Goal: Task Accomplishment & Management: Complete application form

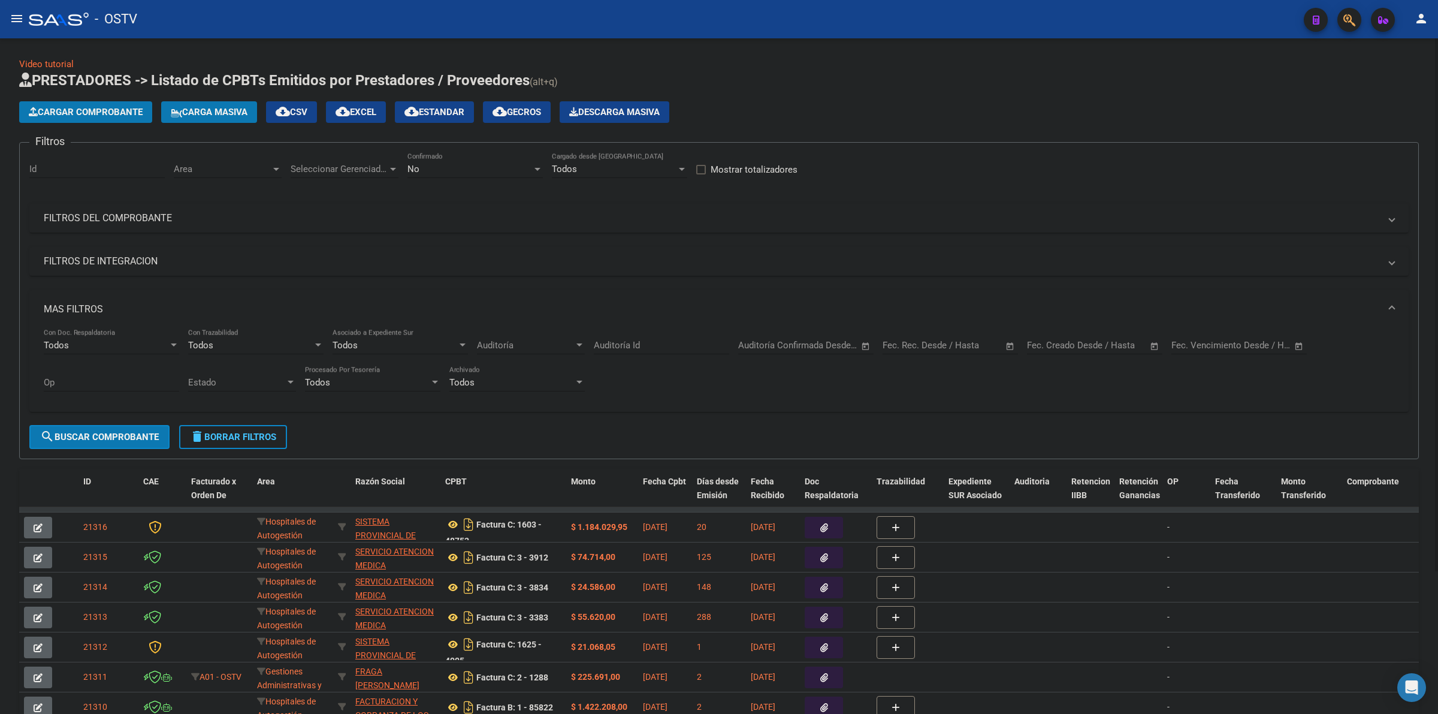
click at [436, 58] on div "Video tutorial PRESTADORES -> Listado de CPBTs Emitidos por Prestadores / Prove…" at bounding box center [719, 452] width 1400 height 788
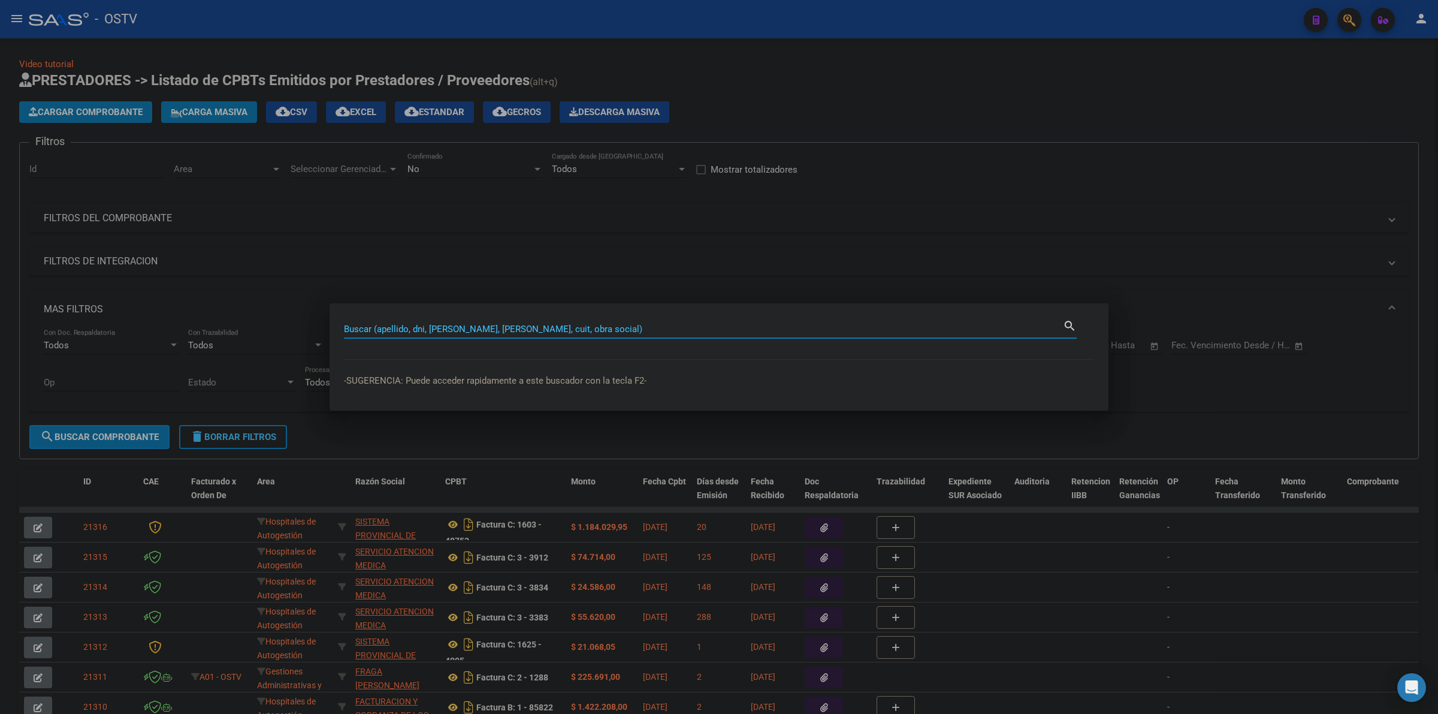
paste input "1430940"
type input "1430940"
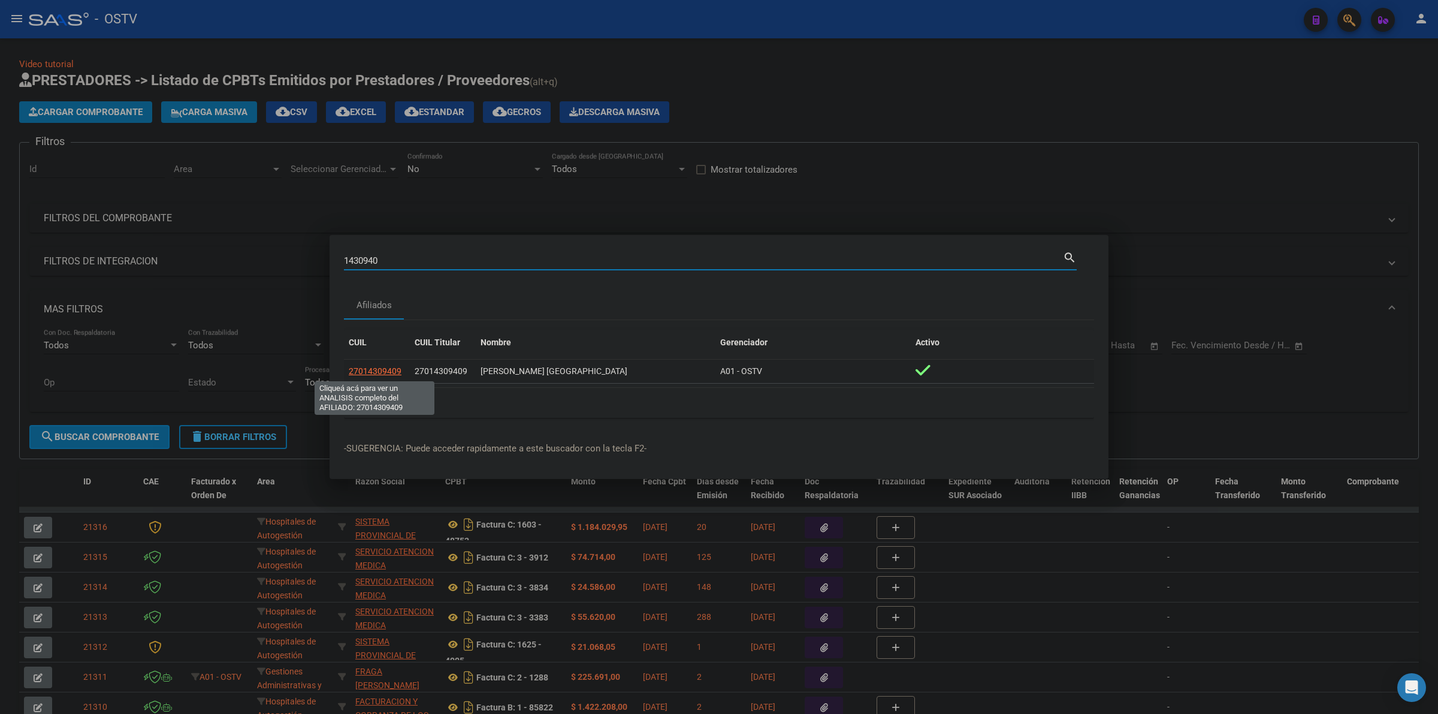
click at [388, 369] on span "27014309409" at bounding box center [375, 371] width 53 height 10
type textarea "27014309409"
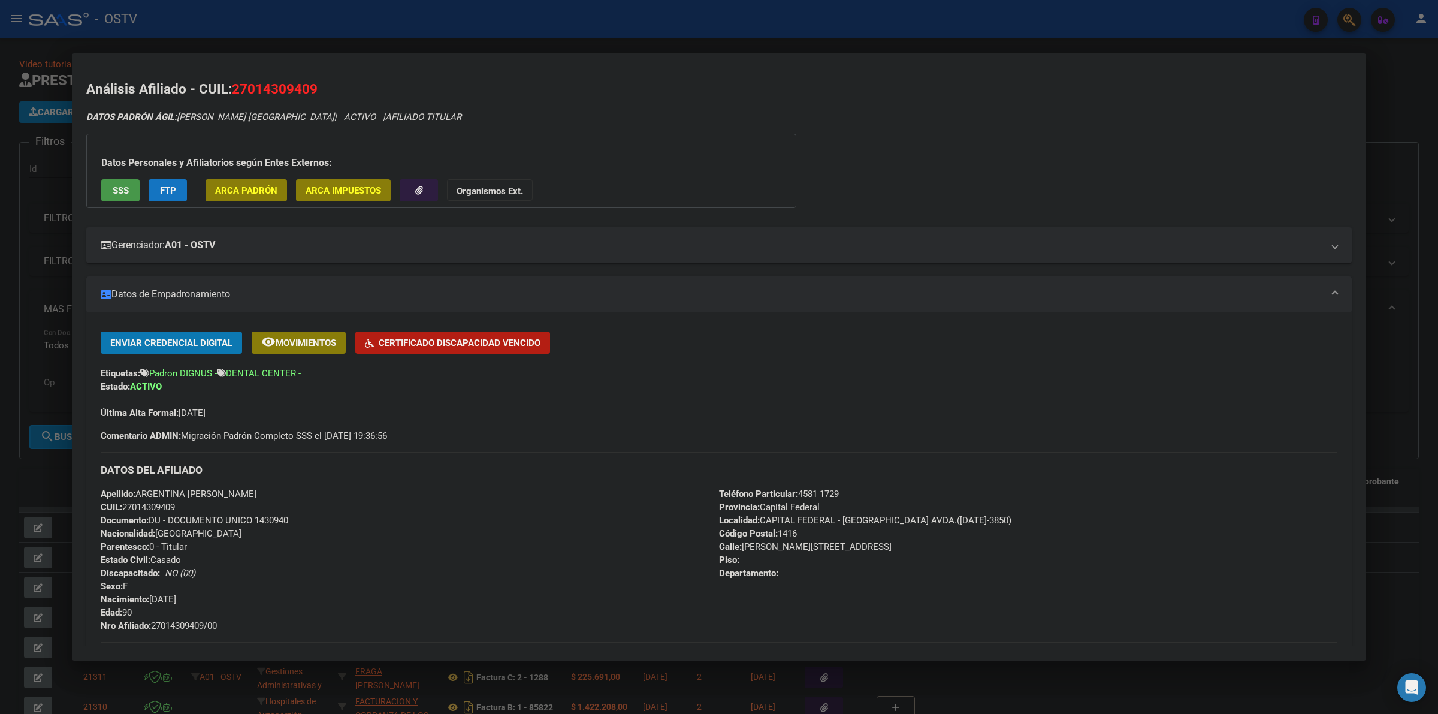
scroll to position [50, 0]
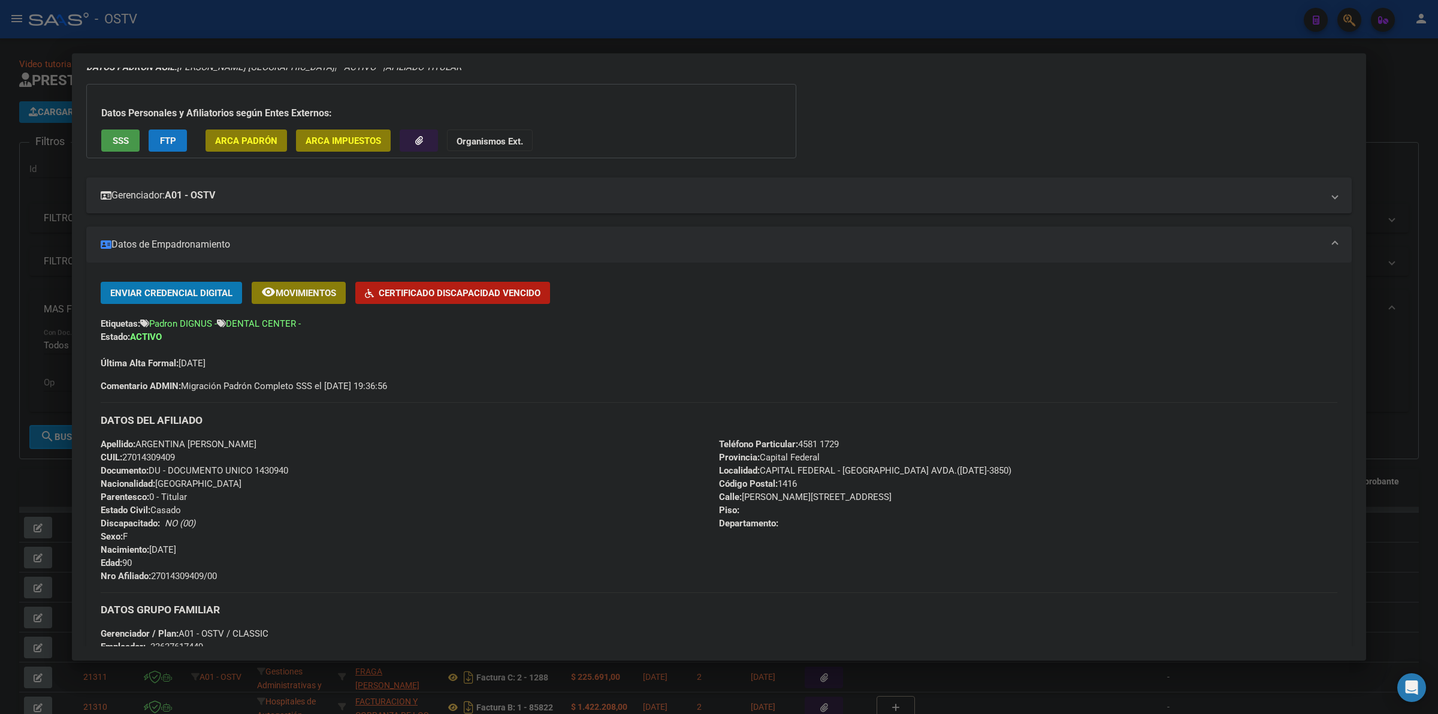
click at [273, 470] on span "Documento: DU - DOCUMENTO UNICO 1430940" at bounding box center [195, 470] width 188 height 11
click at [273, 469] on span "Documento: DU - DOCUMENTO UNICO 1430940" at bounding box center [195, 470] width 188 height 11
copy span "1430940"
click at [283, 476] on div "Apellido: ARGENTINA [PERSON_NAME] CUIL: 27014309409 Documento: DU - DOCUMENTO U…" at bounding box center [410, 509] width 618 height 145
click at [276, 472] on span "Documento: DU - DOCUMENTO UNICO 1430940" at bounding box center [195, 470] width 188 height 11
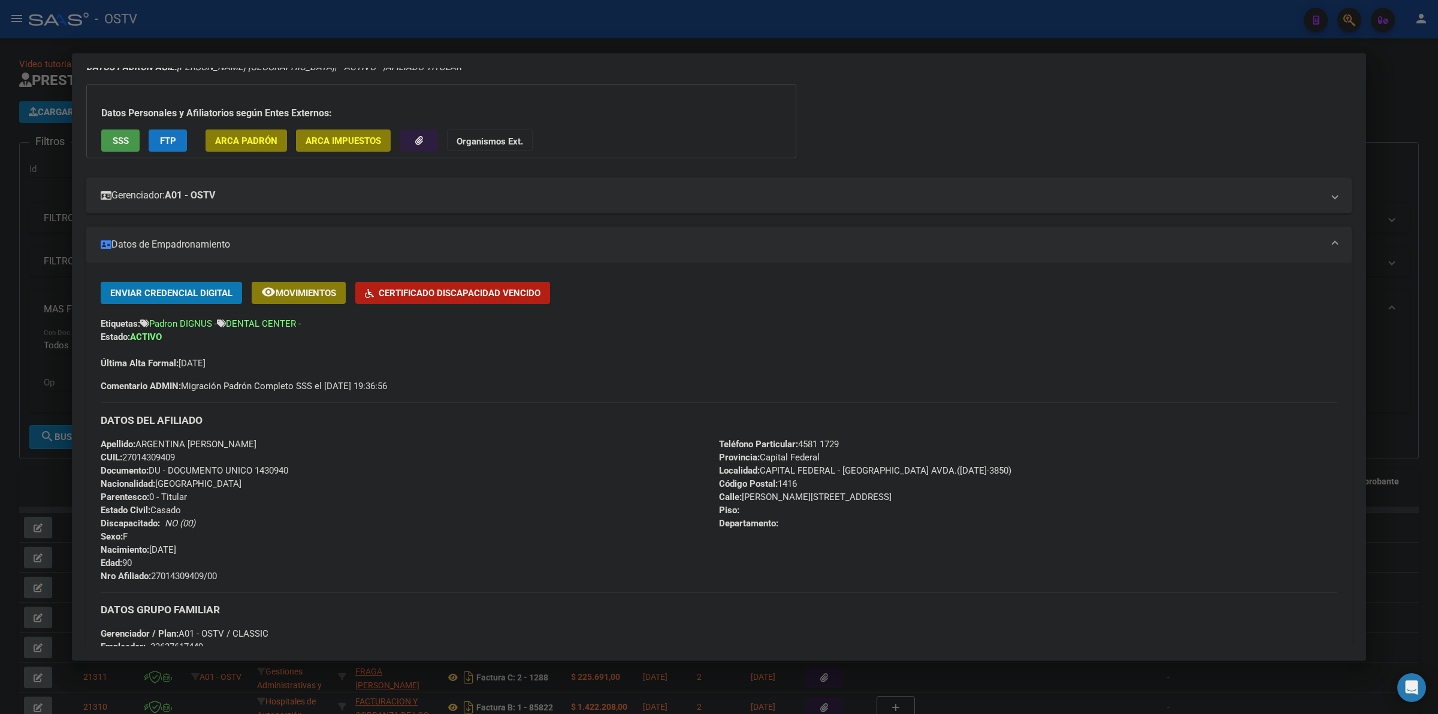
click at [276, 472] on span "Documento: DU - DOCUMENTO UNICO 1430940" at bounding box center [195, 470] width 188 height 11
copy span "1430940"
click at [381, 453] on div "Apellido: ARGENTINA [PERSON_NAME] CUIL: 27014309409 Documento: DU - DOCUMENTO U…" at bounding box center [410, 509] width 618 height 145
click at [405, 34] on div at bounding box center [719, 357] width 1438 height 714
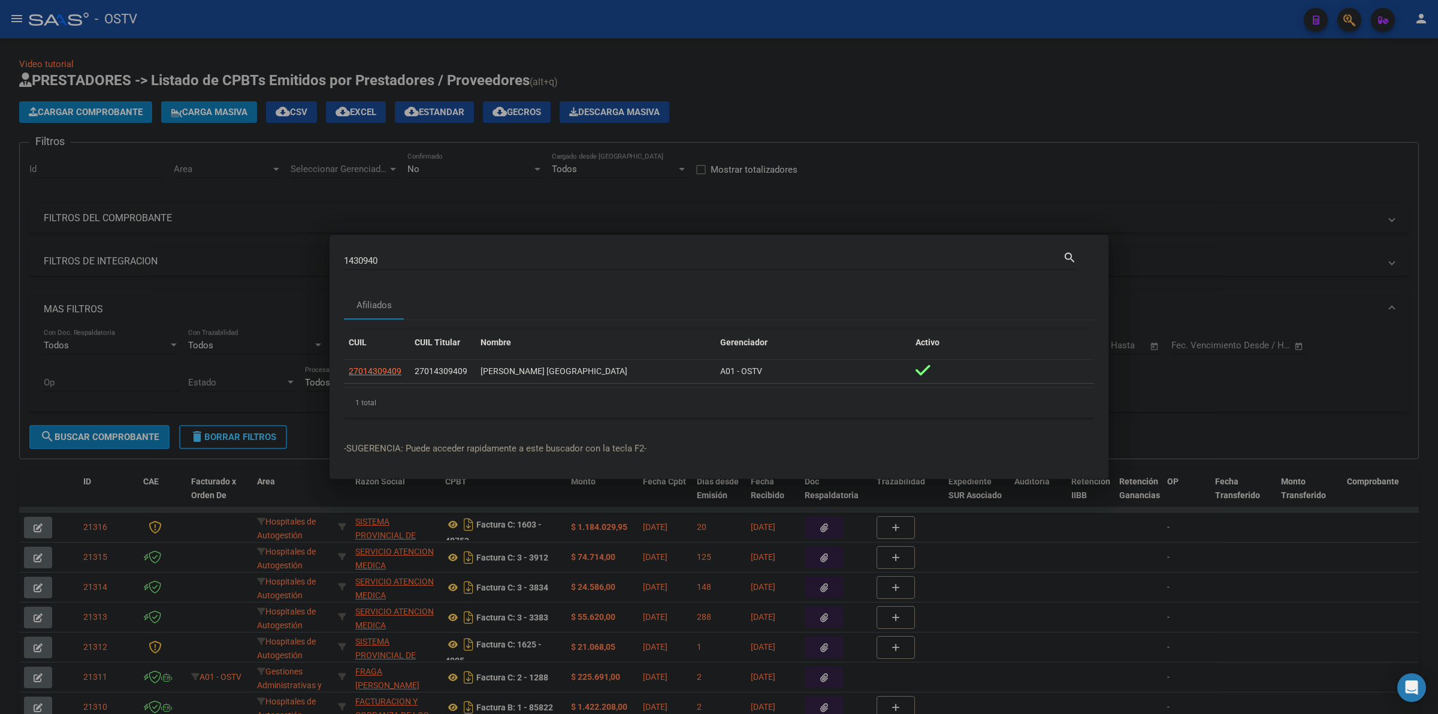
click at [838, 96] on div at bounding box center [719, 357] width 1438 height 714
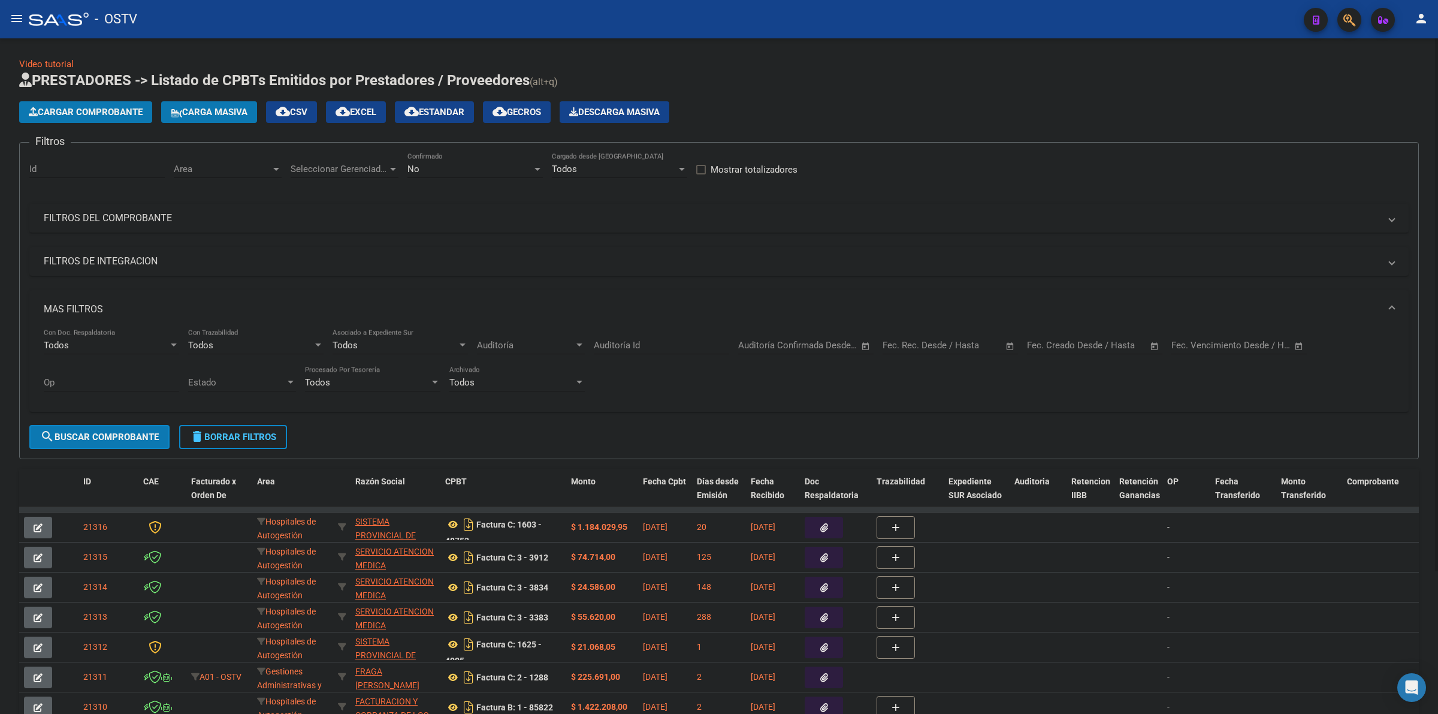
click at [632, 78] on h1 "PRESTADORES -> Listado de CPBTs Emitidos por Prestadores / Proveedores (alt+q)" at bounding box center [719, 81] width 1400 height 21
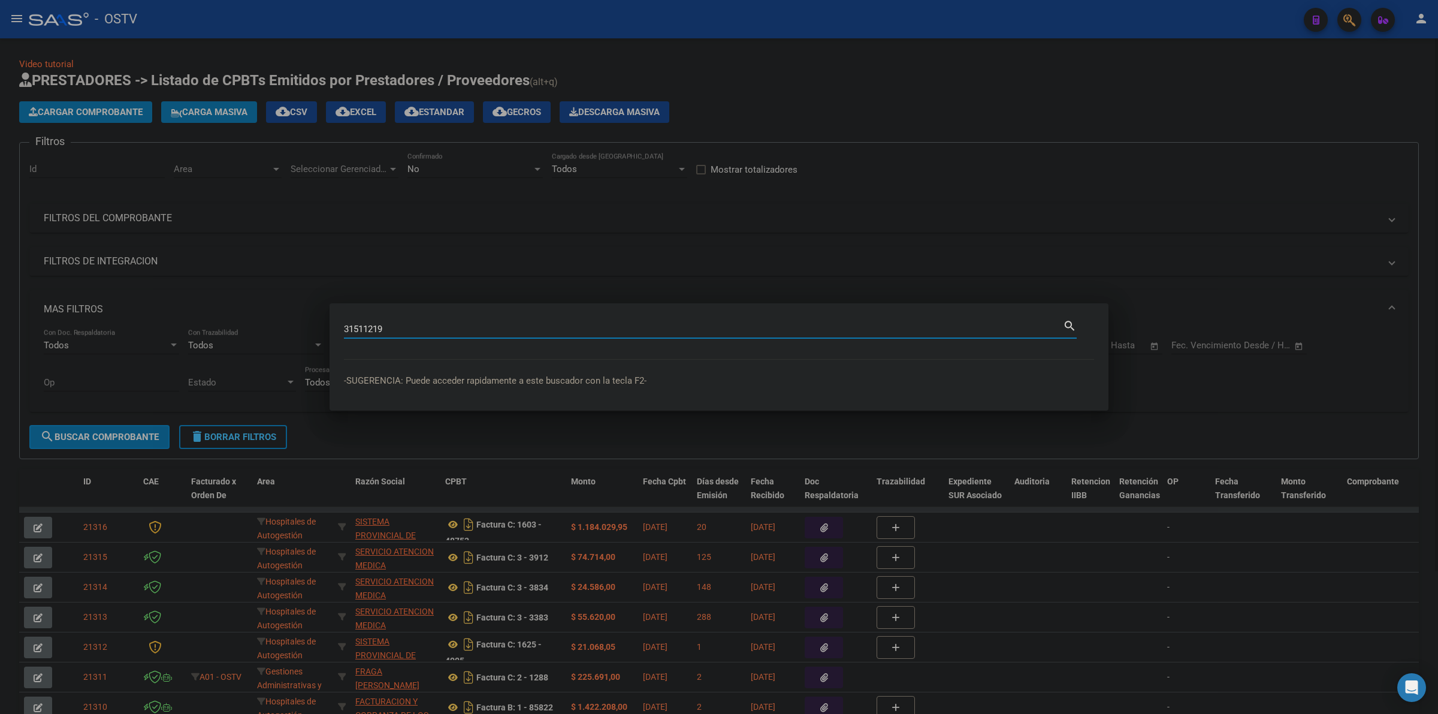
type input "31511219"
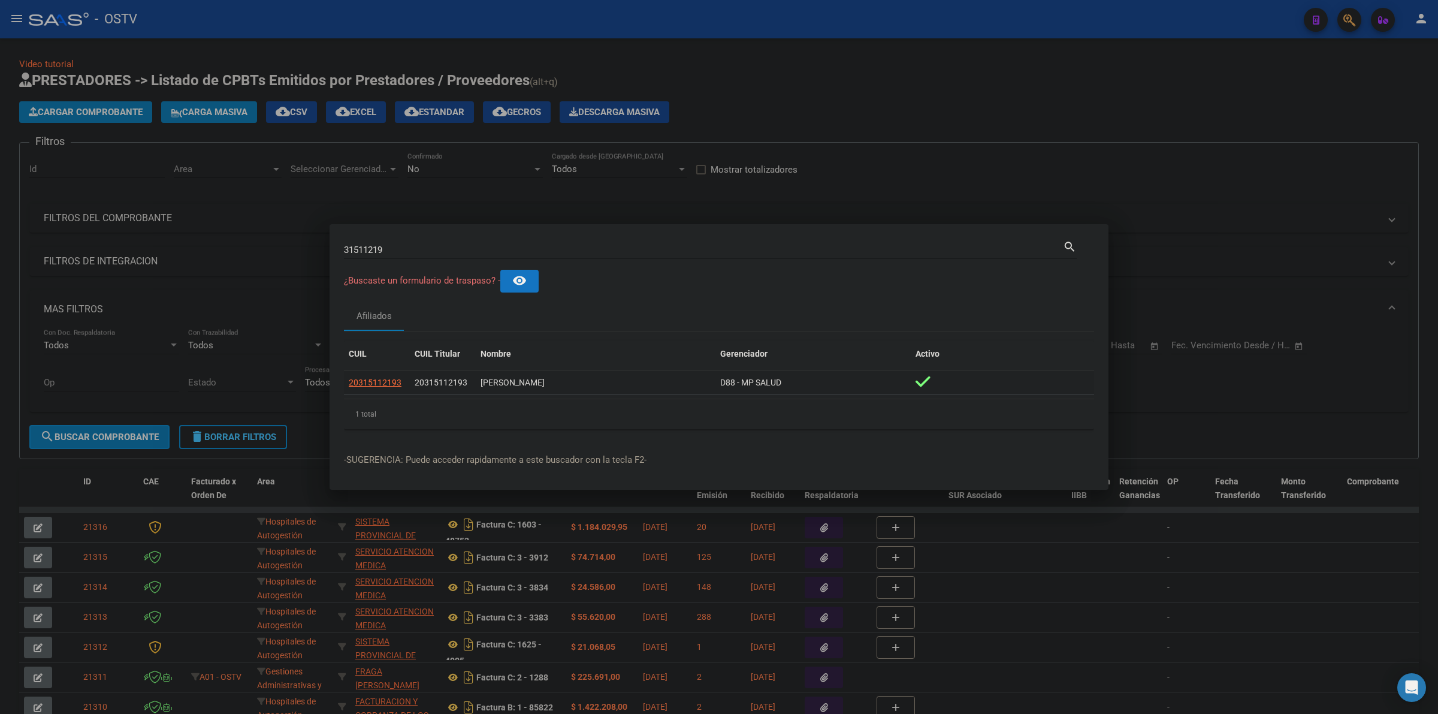
click at [359, 373] on datatable-body-cell "20315112193" at bounding box center [377, 382] width 66 height 23
click at [362, 382] on span "20315112193" at bounding box center [375, 382] width 53 height 10
type textarea "20315112193"
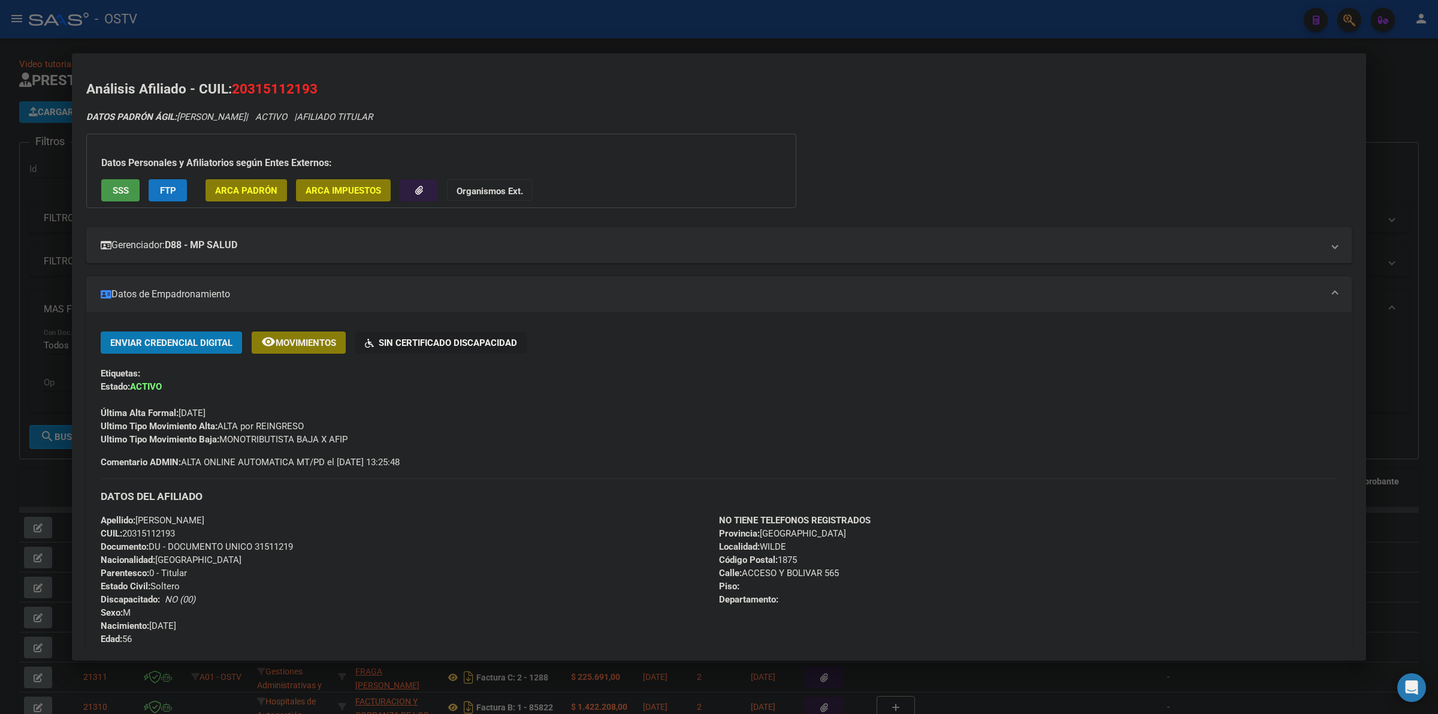
scroll to position [75, 0]
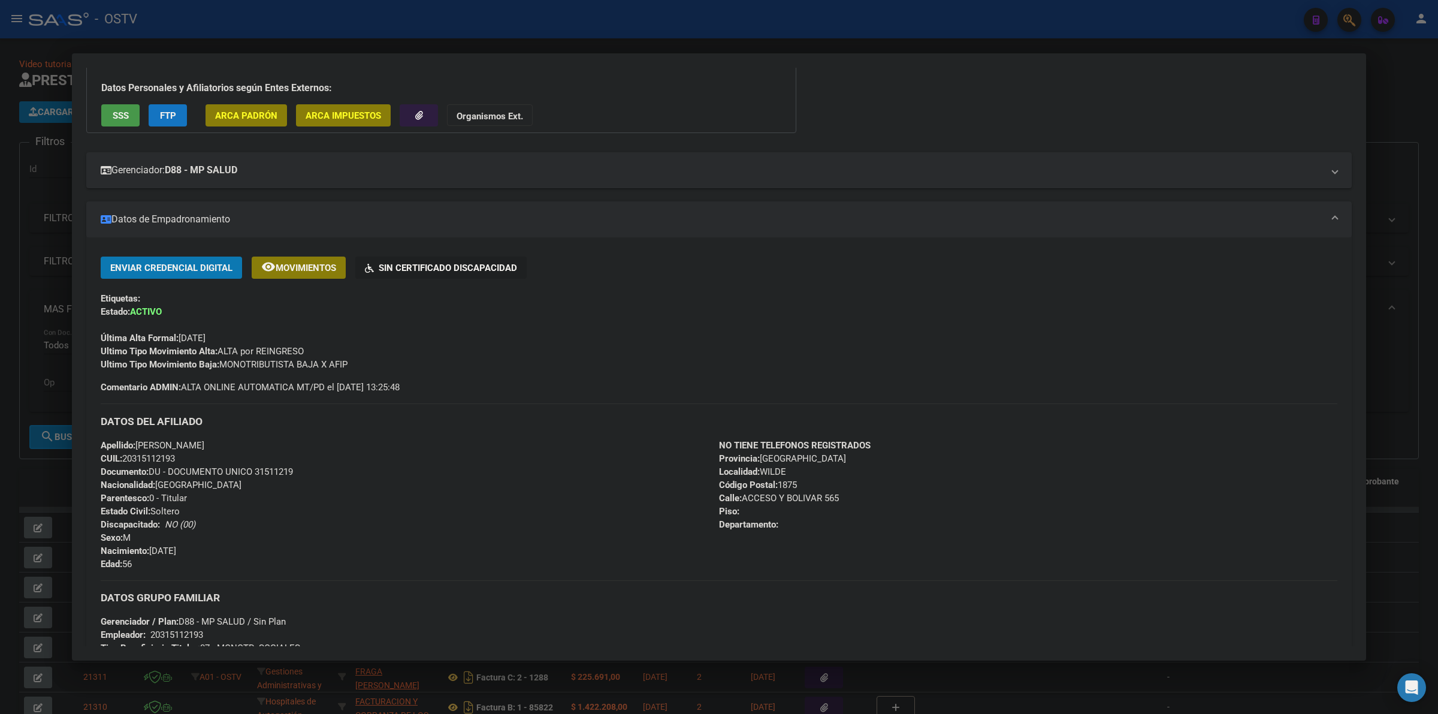
click at [467, 358] on div "Ultimo Tipo Movimiento Baja: MONOTRIBUTISTA BAJA X AFIP" at bounding box center [719, 364] width 1237 height 13
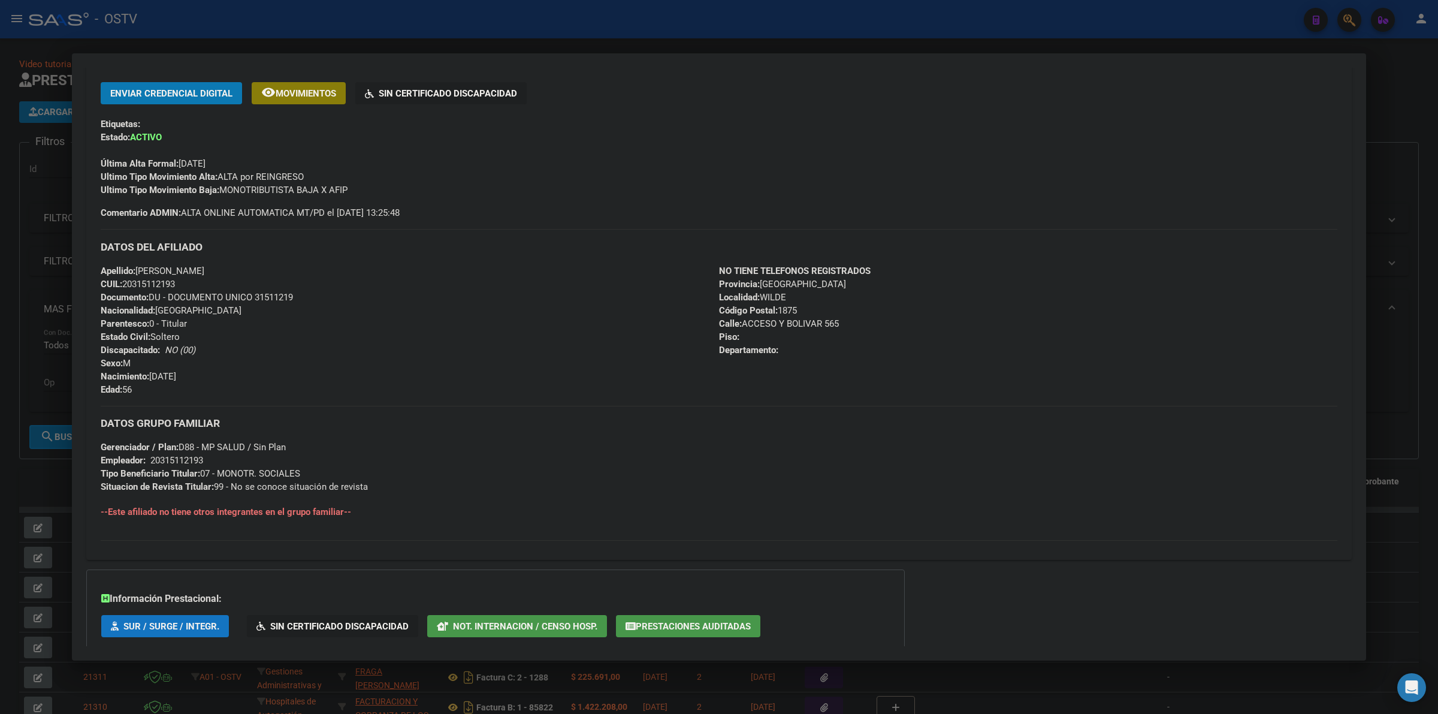
scroll to position [319, 0]
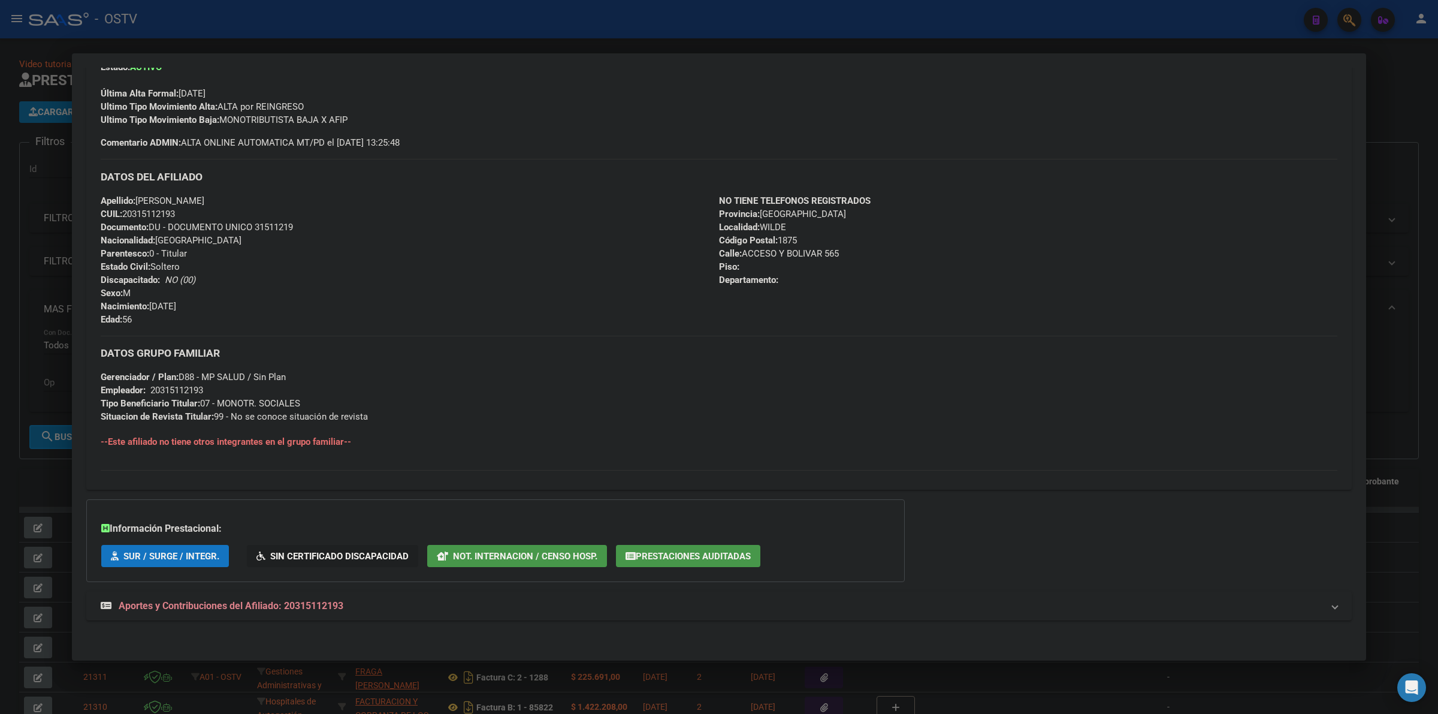
click at [243, 606] on span "Aportes y Contribuciones del Afiliado: 20315112193" at bounding box center [231, 605] width 225 height 11
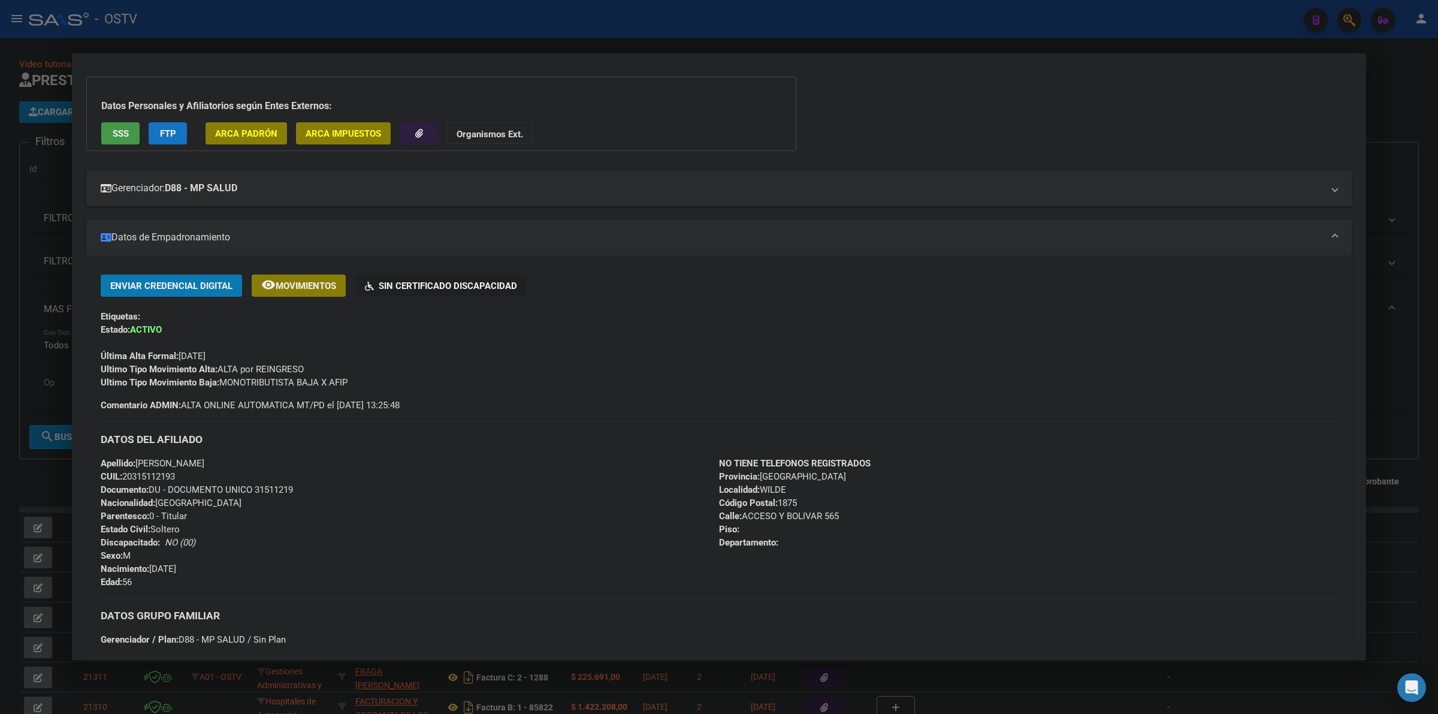
scroll to position [12, 0]
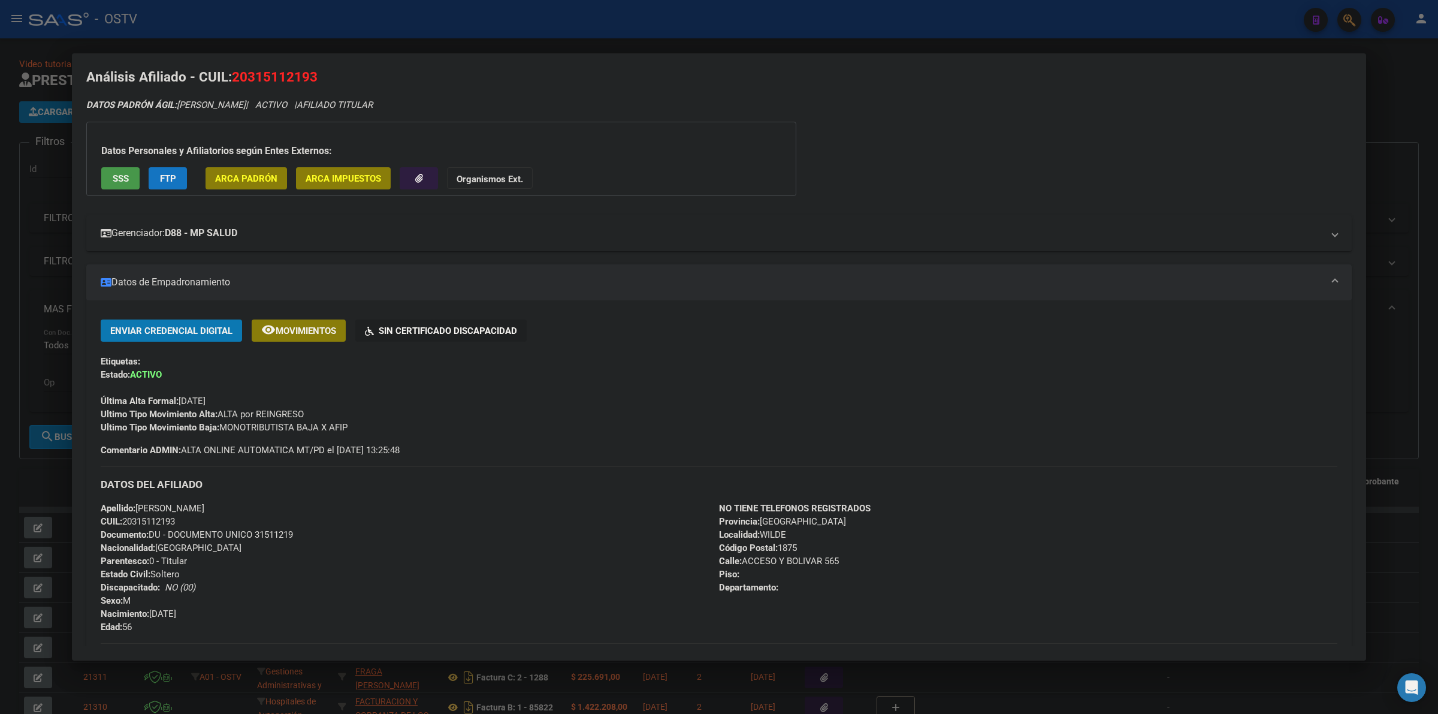
click at [258, 246] on mat-expansion-panel-header "Gerenciador: D88 - MP SALUD" at bounding box center [718, 233] width 1265 height 36
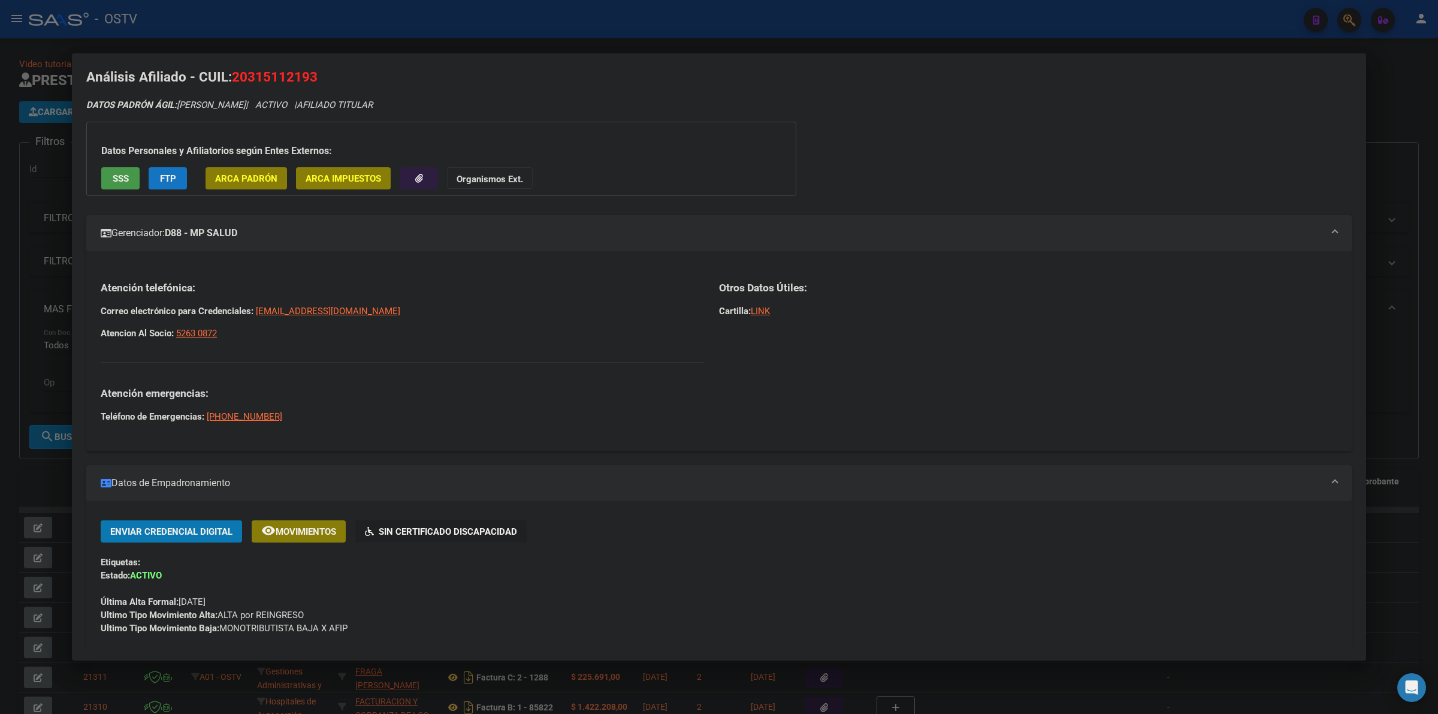
click at [495, 235] on mat-panel-title "Gerenciador: D88 - MP SALUD" at bounding box center [712, 233] width 1222 height 14
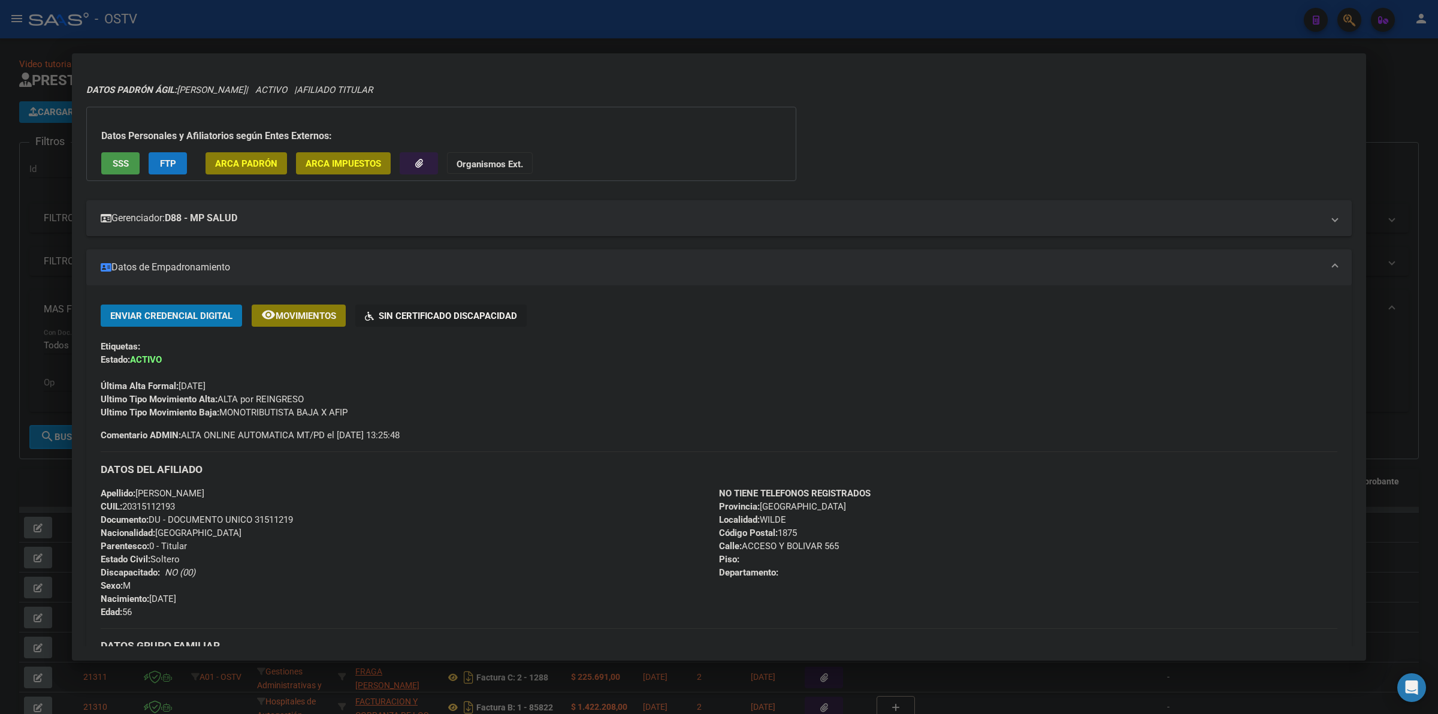
scroll to position [37, 0]
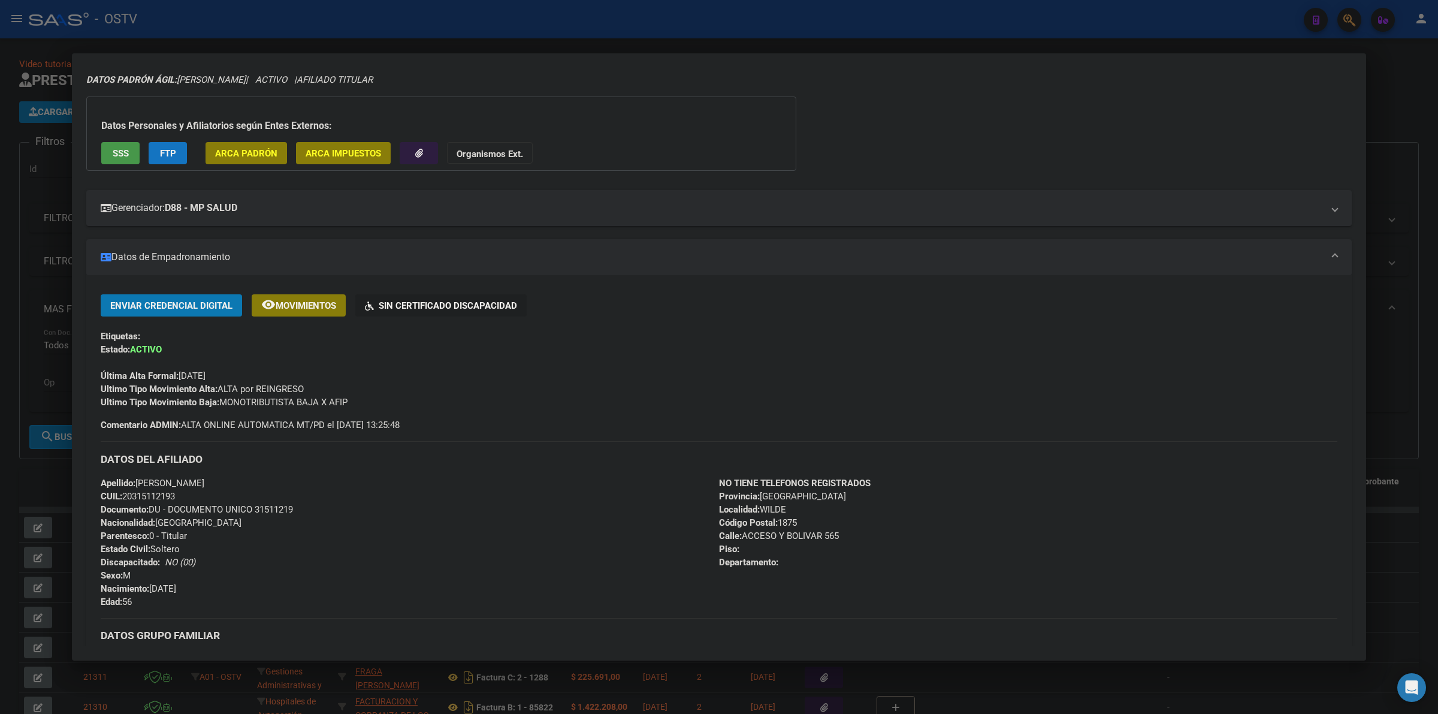
drag, startPoint x: 180, startPoint y: 370, endPoint x: 201, endPoint y: 376, distance: 21.7
click at [201, 376] on span "Última Alta Formal: [DATE]" at bounding box center [153, 375] width 105 height 11
click at [206, 376] on span "Última Alta Formal: [DATE]" at bounding box center [153, 375] width 105 height 11
drag, startPoint x: 180, startPoint y: 371, endPoint x: 201, endPoint y: 374, distance: 20.6
click at [201, 374] on span "Última Alta Formal: [DATE]" at bounding box center [153, 375] width 105 height 11
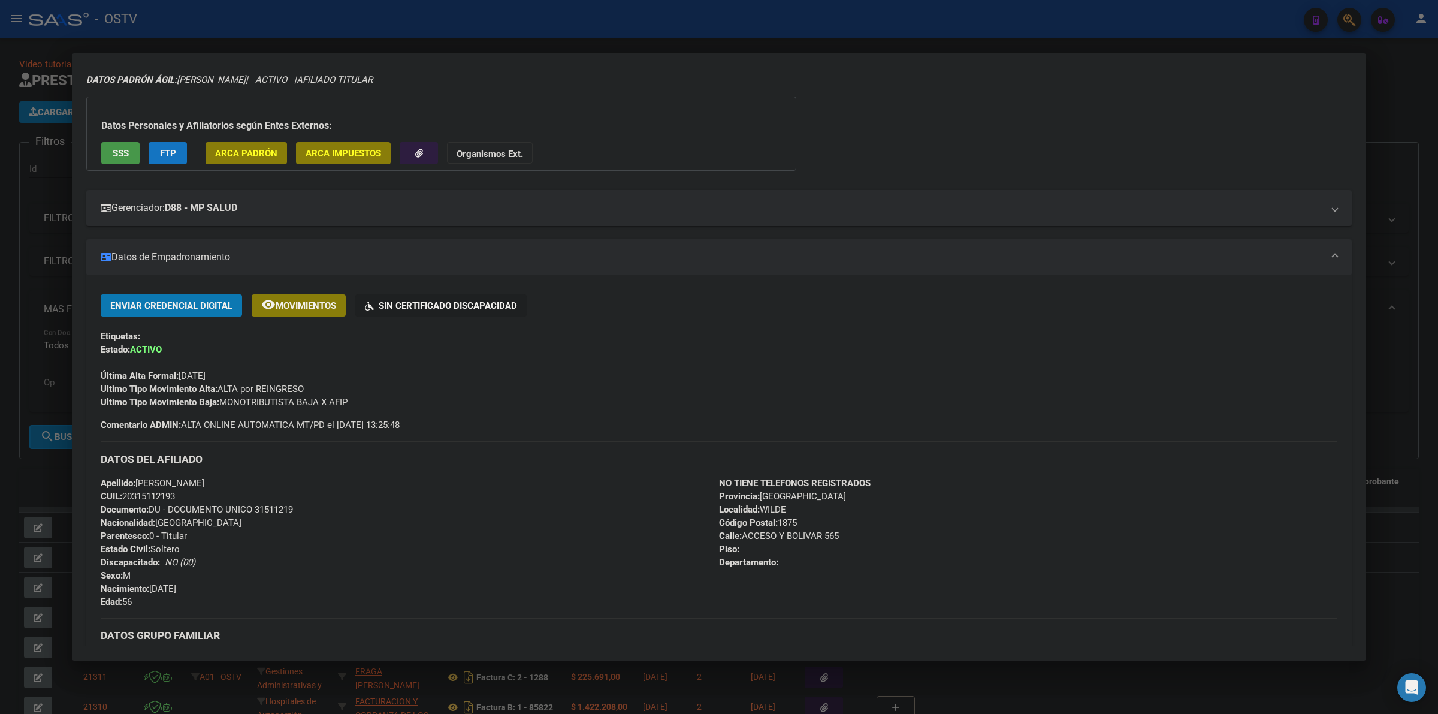
drag, startPoint x: 253, startPoint y: 373, endPoint x: 204, endPoint y: 373, distance: 49.1
click at [204, 373] on div "Última Alta Formal: [DATE]" at bounding box center [719, 369] width 1237 height 26
click at [250, 373] on div "Última Alta Formal: [DATE]" at bounding box center [719, 369] width 1237 height 26
click at [285, 198] on mat-expansion-panel-header "Gerenciador: D88 - MP SALUD" at bounding box center [718, 208] width 1265 height 36
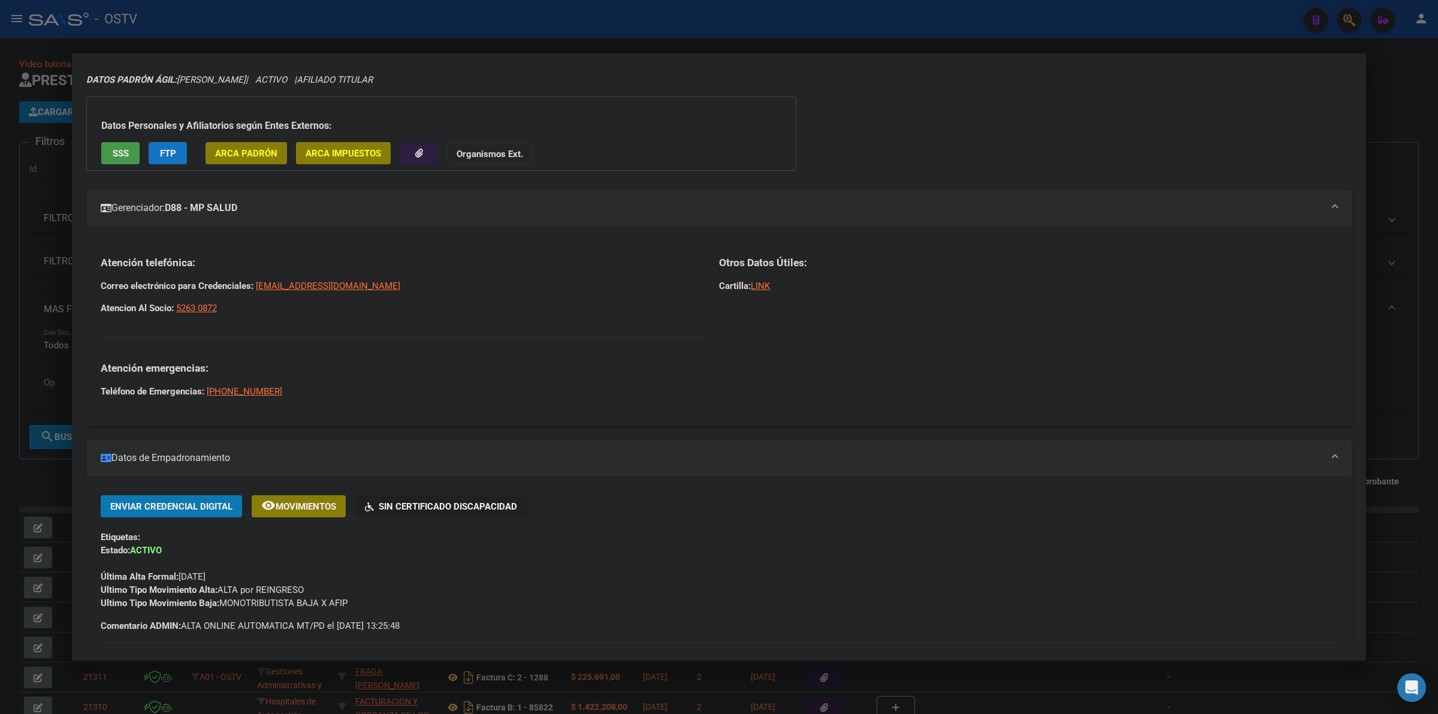
click at [507, 268] on h3 "Atención telefónica:" at bounding box center [403, 262] width 604 height 13
click at [1379, 106] on div at bounding box center [719, 357] width 1438 height 714
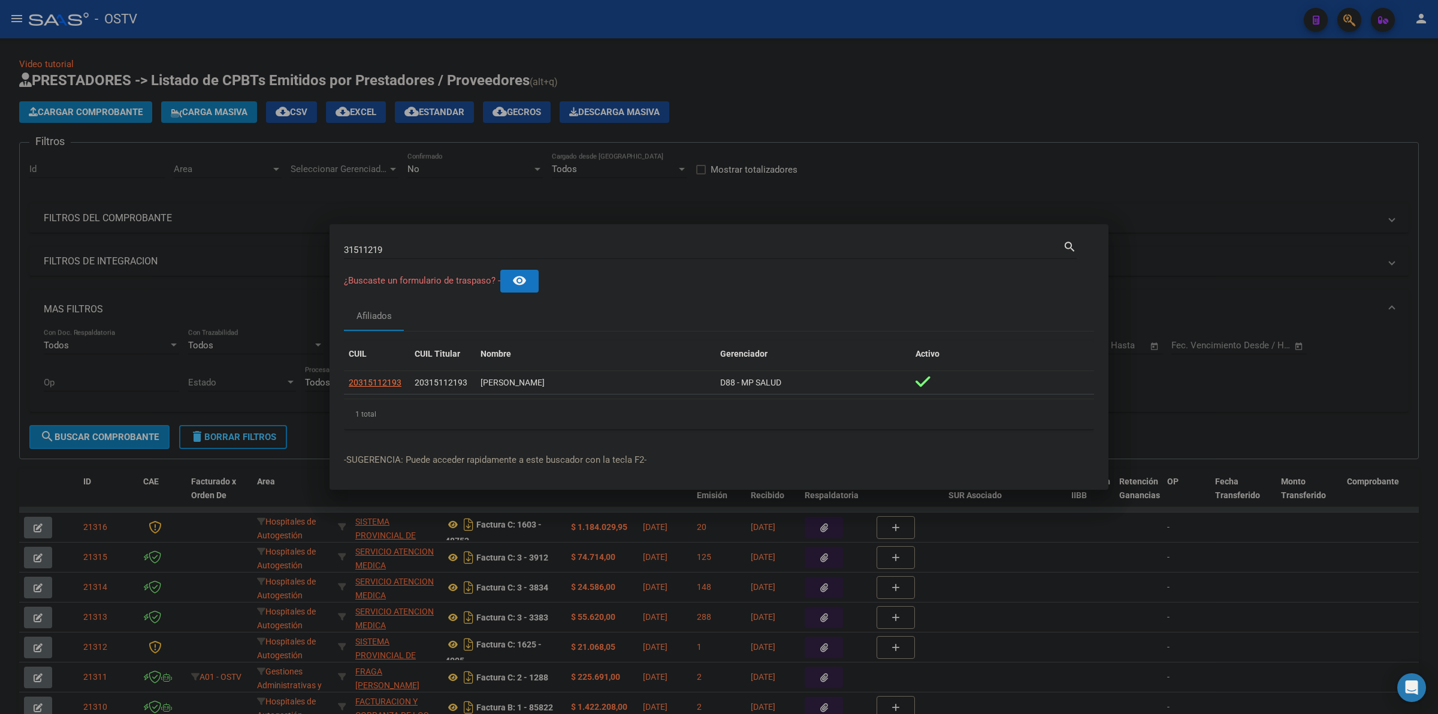
click at [882, 95] on div at bounding box center [719, 357] width 1438 height 714
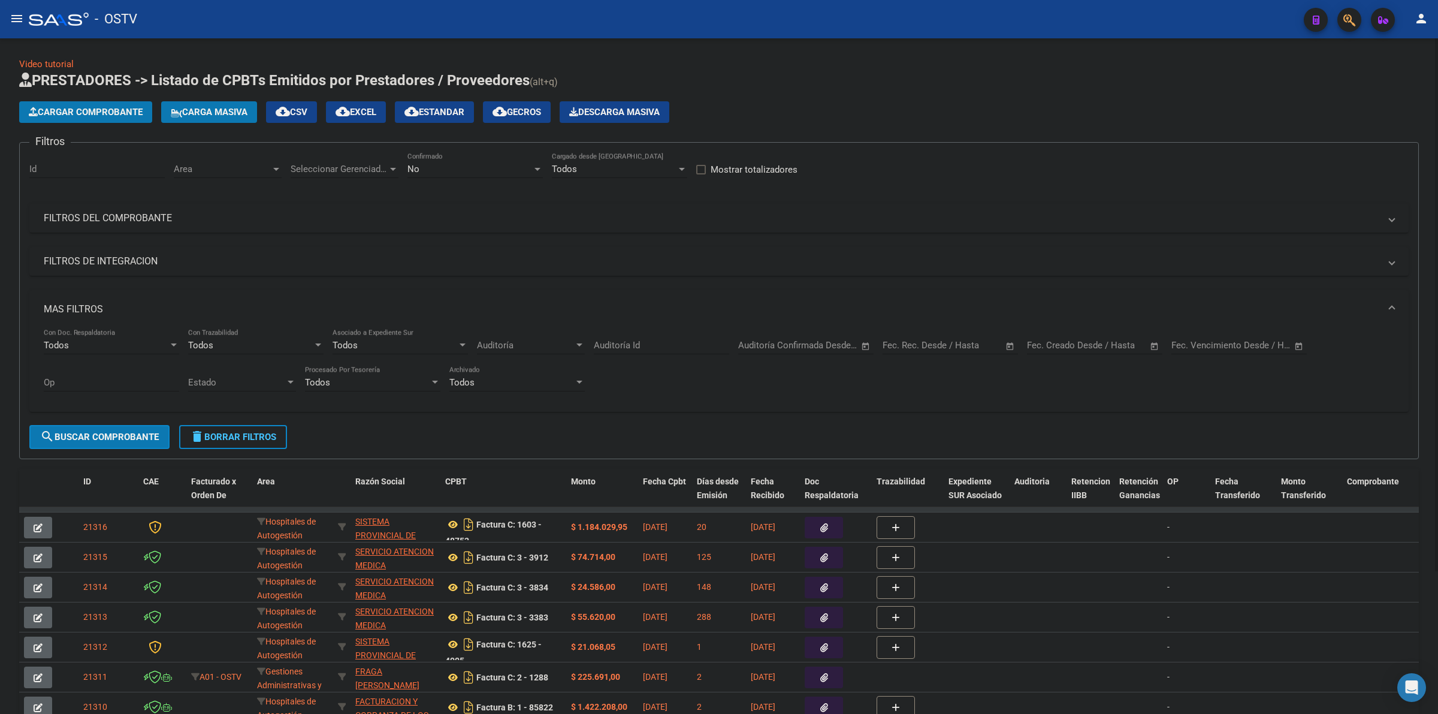
click at [461, 49] on div "Video tutorial PRESTADORES -> Listado de CPBTs Emitidos por Prestadores / Prove…" at bounding box center [719, 461] width 1438 height 846
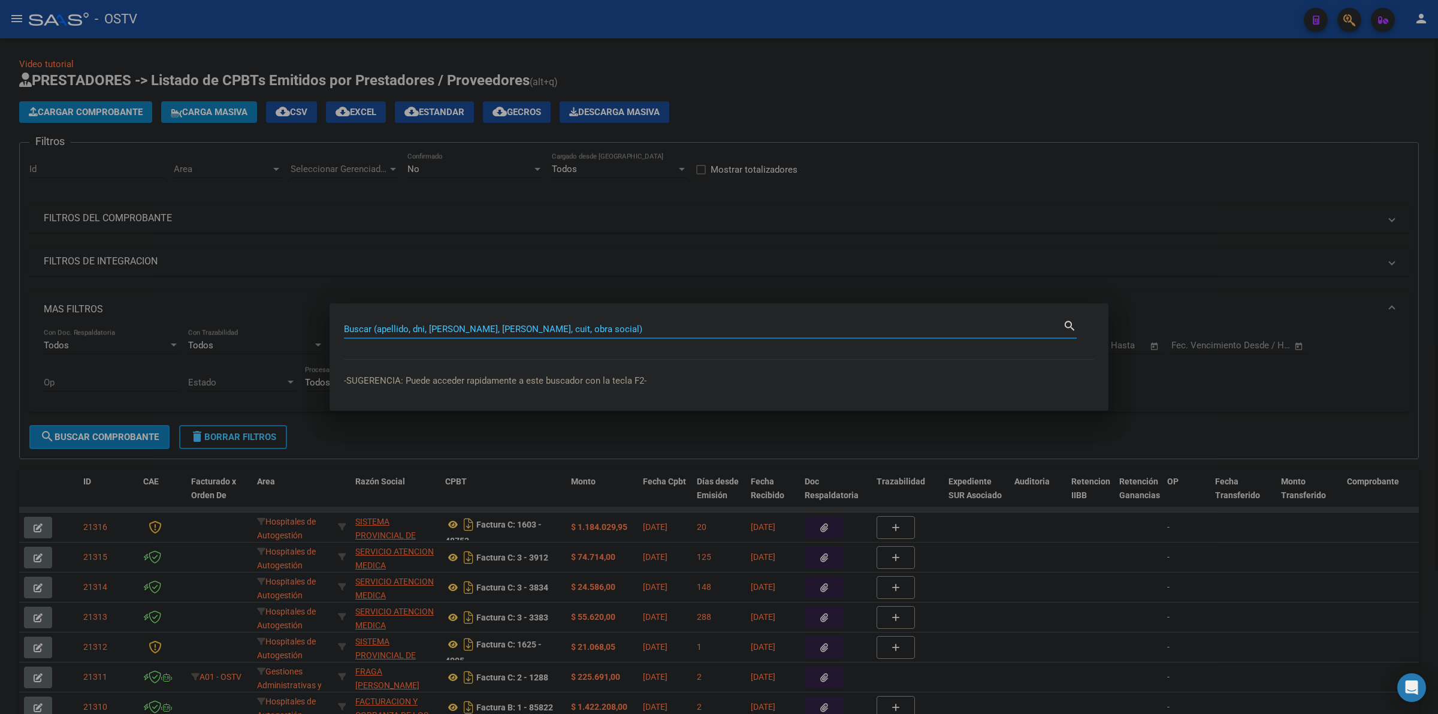
paste input "26437425"
type input "26437425"
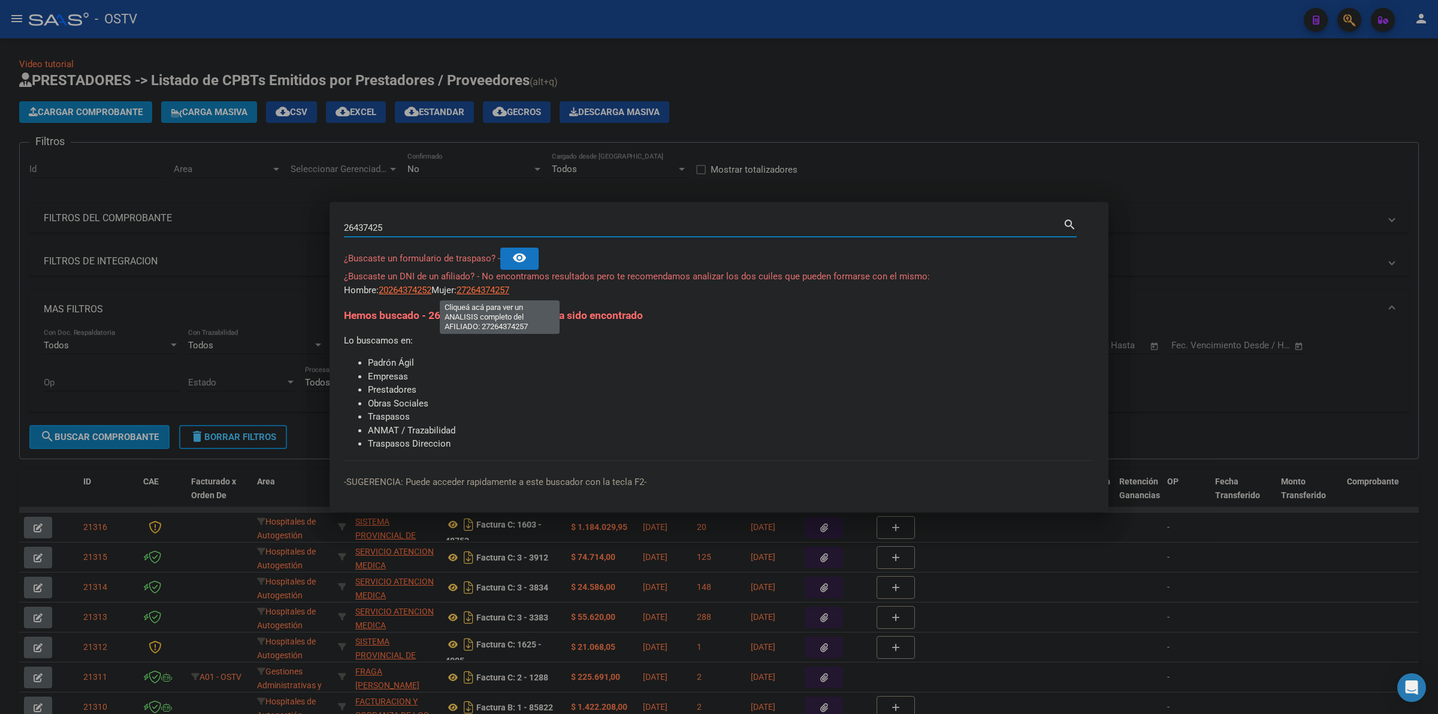
click at [498, 288] on span "27264374257" at bounding box center [483, 290] width 53 height 11
type textarea "27264374257"
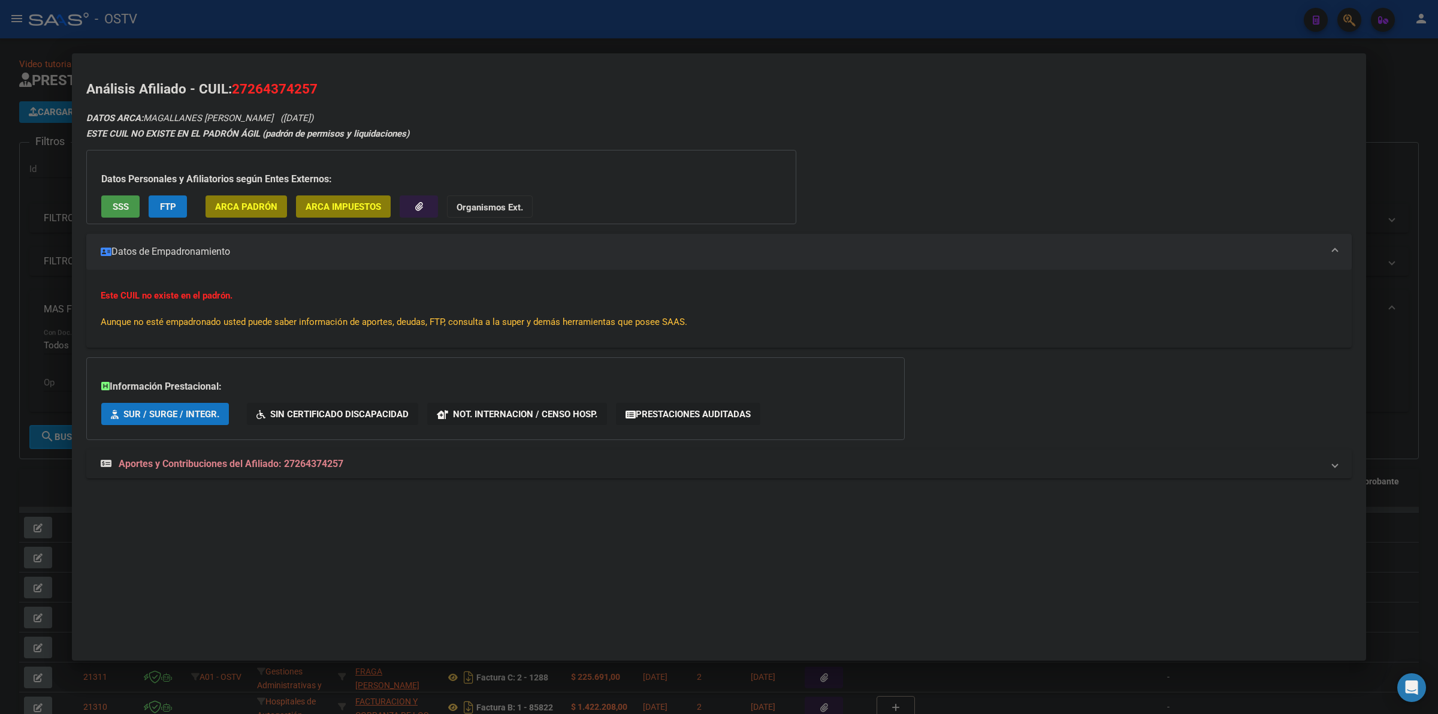
click at [265, 238] on mat-expansion-panel-header "Datos de Empadronamiento" at bounding box center [718, 252] width 1265 height 36
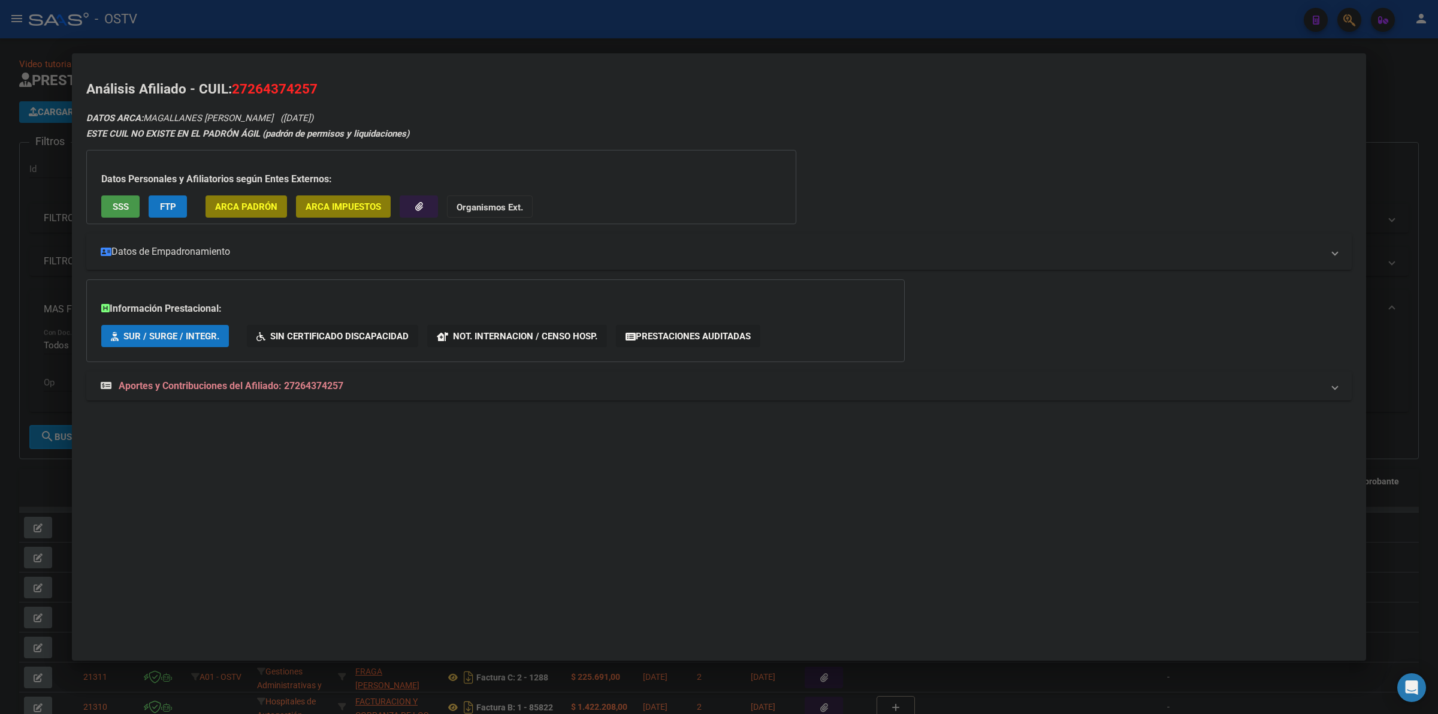
click at [261, 241] on mat-expansion-panel-header "Datos de Empadronamiento" at bounding box center [718, 252] width 1265 height 36
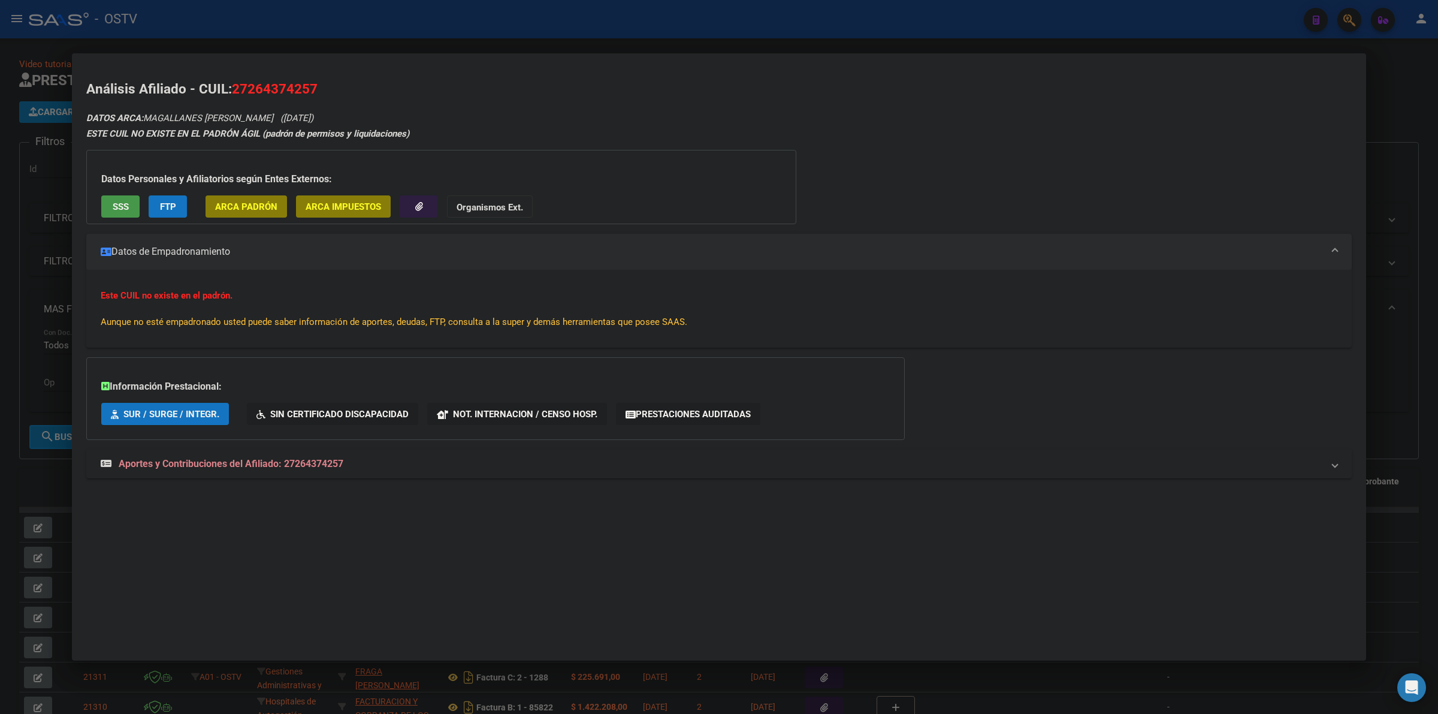
click at [487, 304] on div "Este CUIL no existe en el padrón. Aunque no esté empadronado usted puede saber …" at bounding box center [719, 309] width 1237 height 40
click at [529, 285] on div "Este CUIL no existe en el padrón. Aunque no esté empadronado usted puede saber …" at bounding box center [718, 309] width 1265 height 78
click at [316, 238] on mat-expansion-panel-header "Datos de Empadronamiento" at bounding box center [718, 252] width 1265 height 36
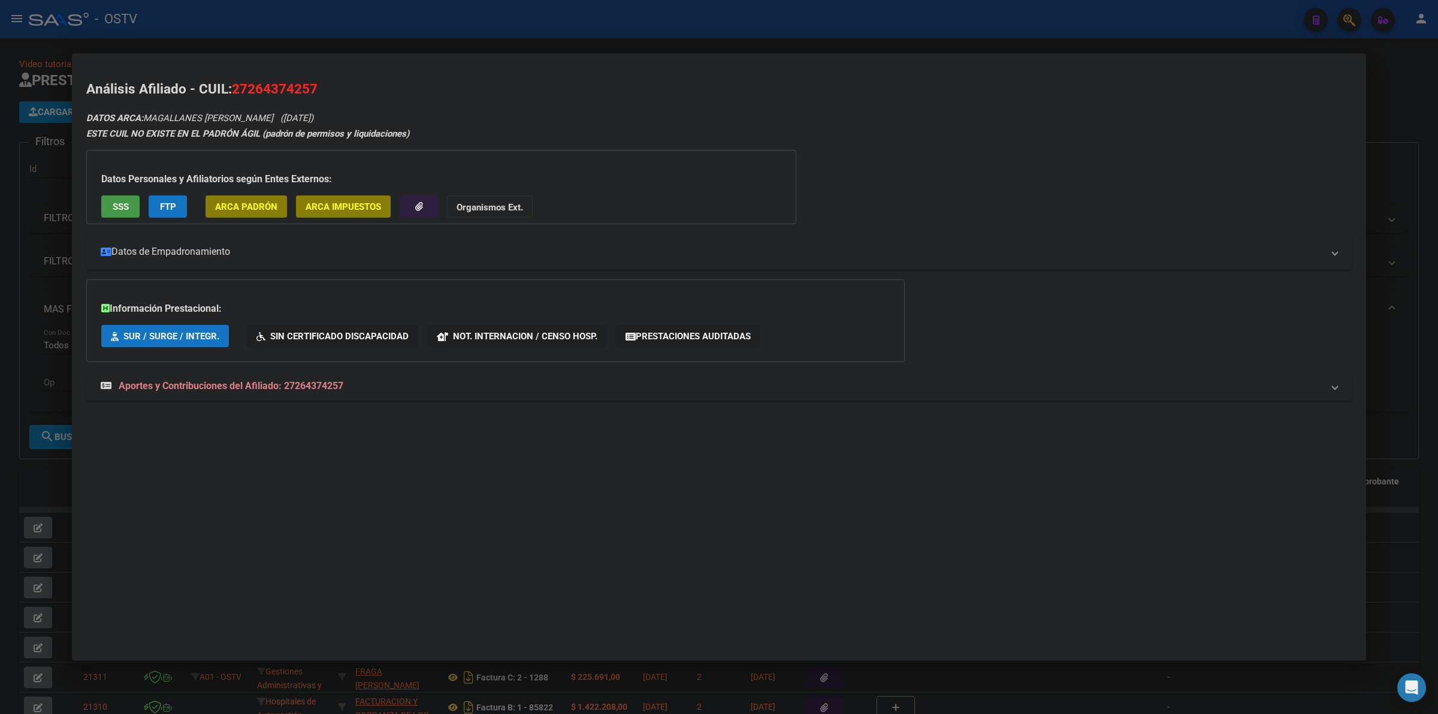
click at [309, 246] on mat-panel-title "Datos de Empadronamiento" at bounding box center [712, 251] width 1222 height 14
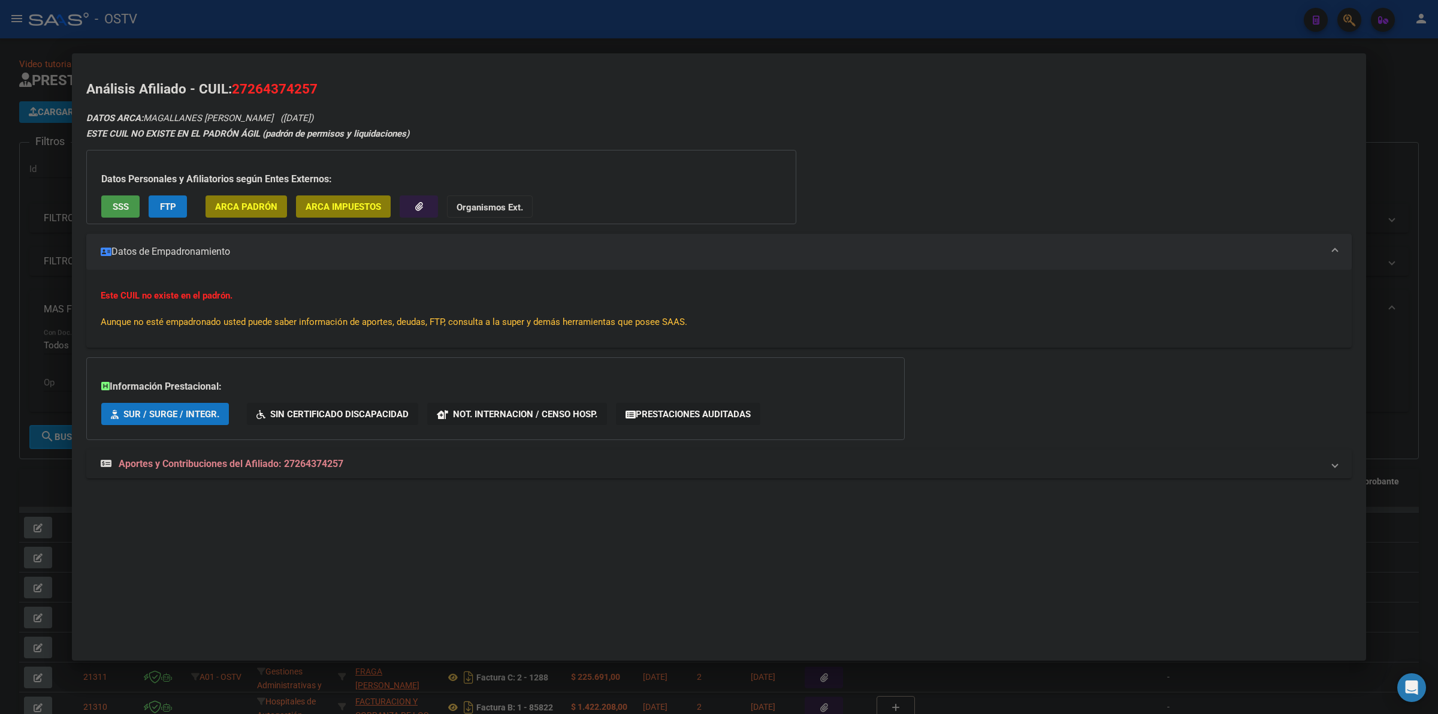
click at [228, 237] on mat-expansion-panel-header "Datos de Empadronamiento" at bounding box center [718, 252] width 1265 height 36
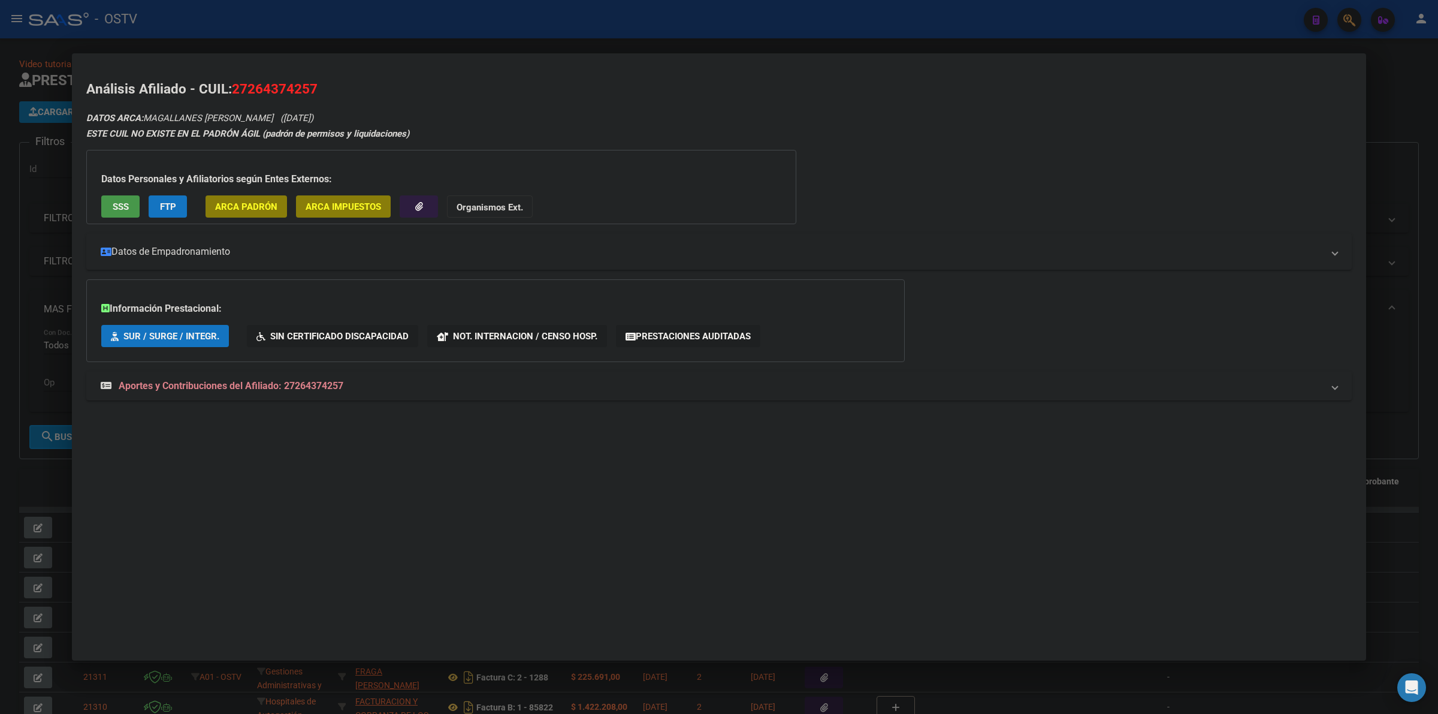
click at [222, 241] on mat-expansion-panel-header "Datos de Empadronamiento" at bounding box center [718, 252] width 1265 height 36
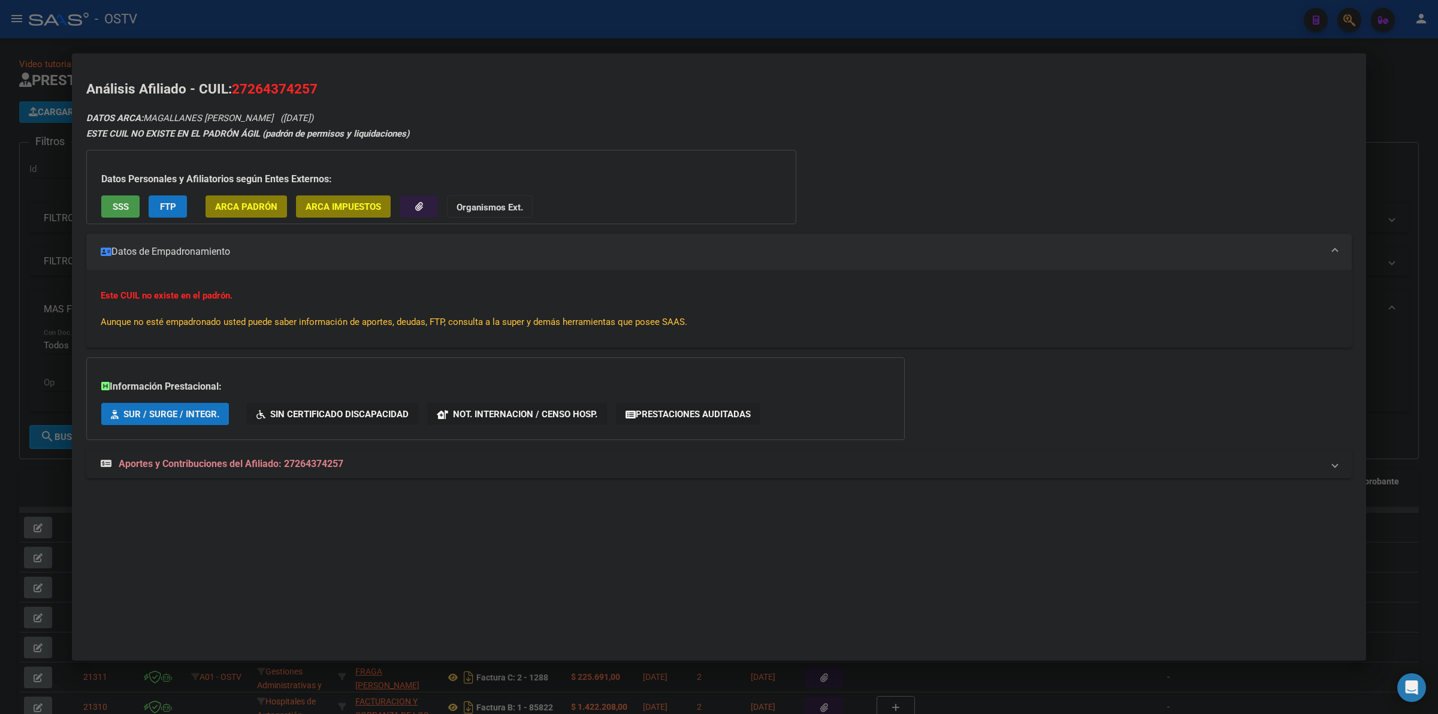
click at [238, 469] on span "Aportes y Contribuciones del Afiliado: 27264374257" at bounding box center [231, 463] width 225 height 11
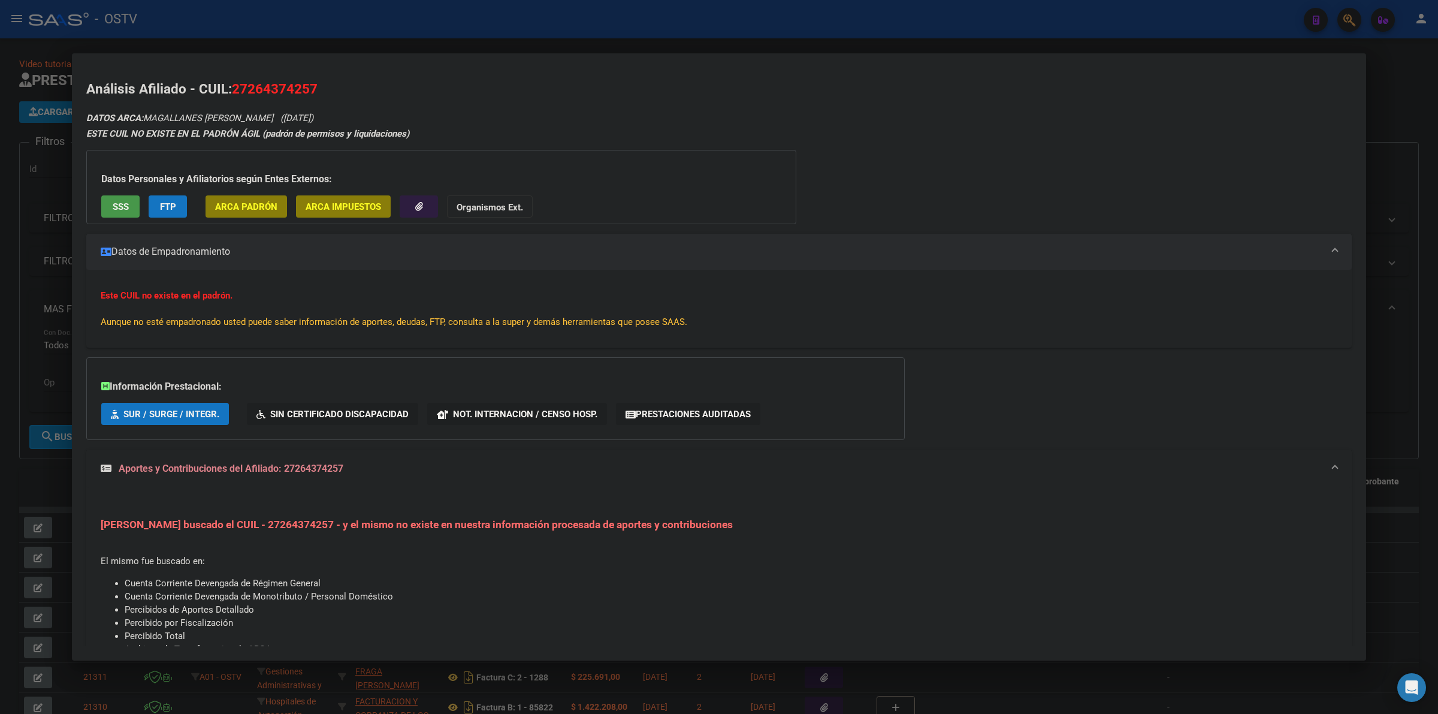
scroll to position [105, 0]
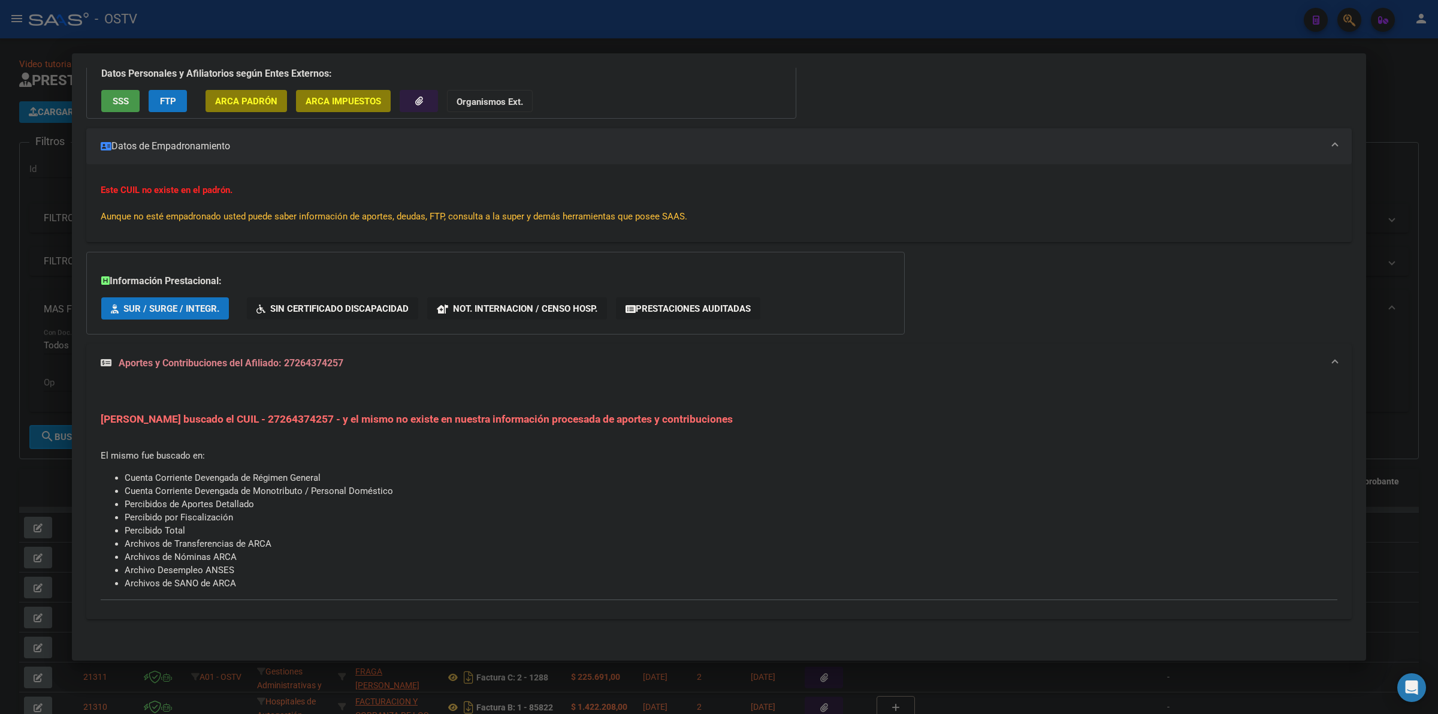
click at [286, 361] on span "Aportes y Contribuciones del Afiliado: 27264374257" at bounding box center [231, 362] width 225 height 11
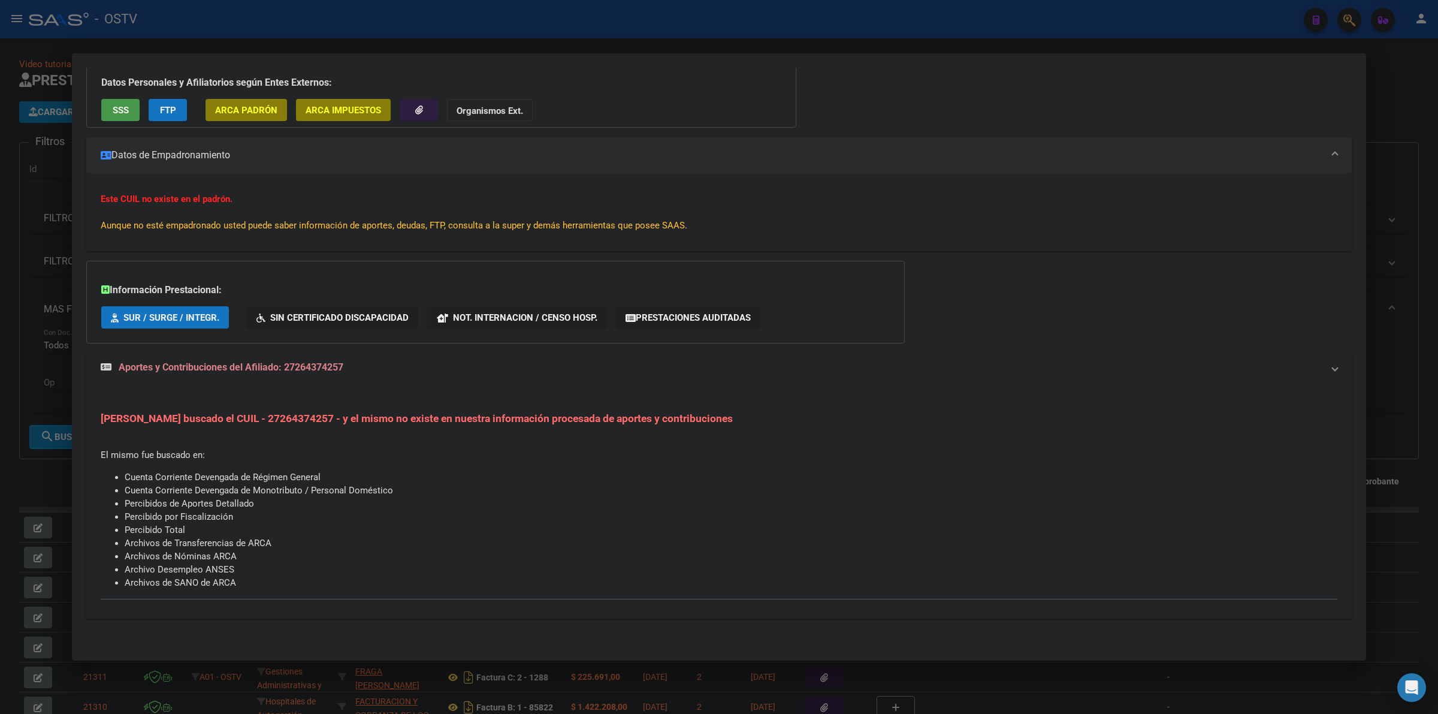
scroll to position [0, 0]
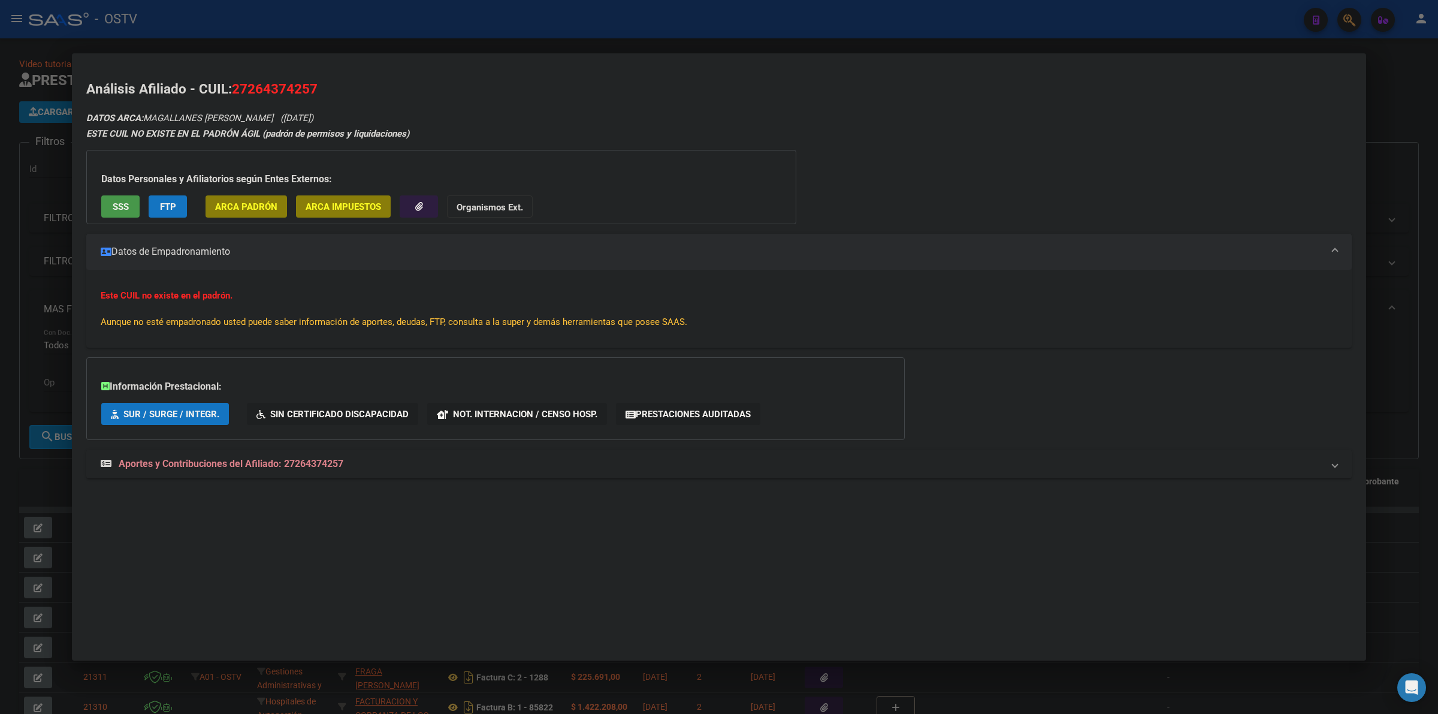
click at [839, 37] on div at bounding box center [719, 357] width 1438 height 714
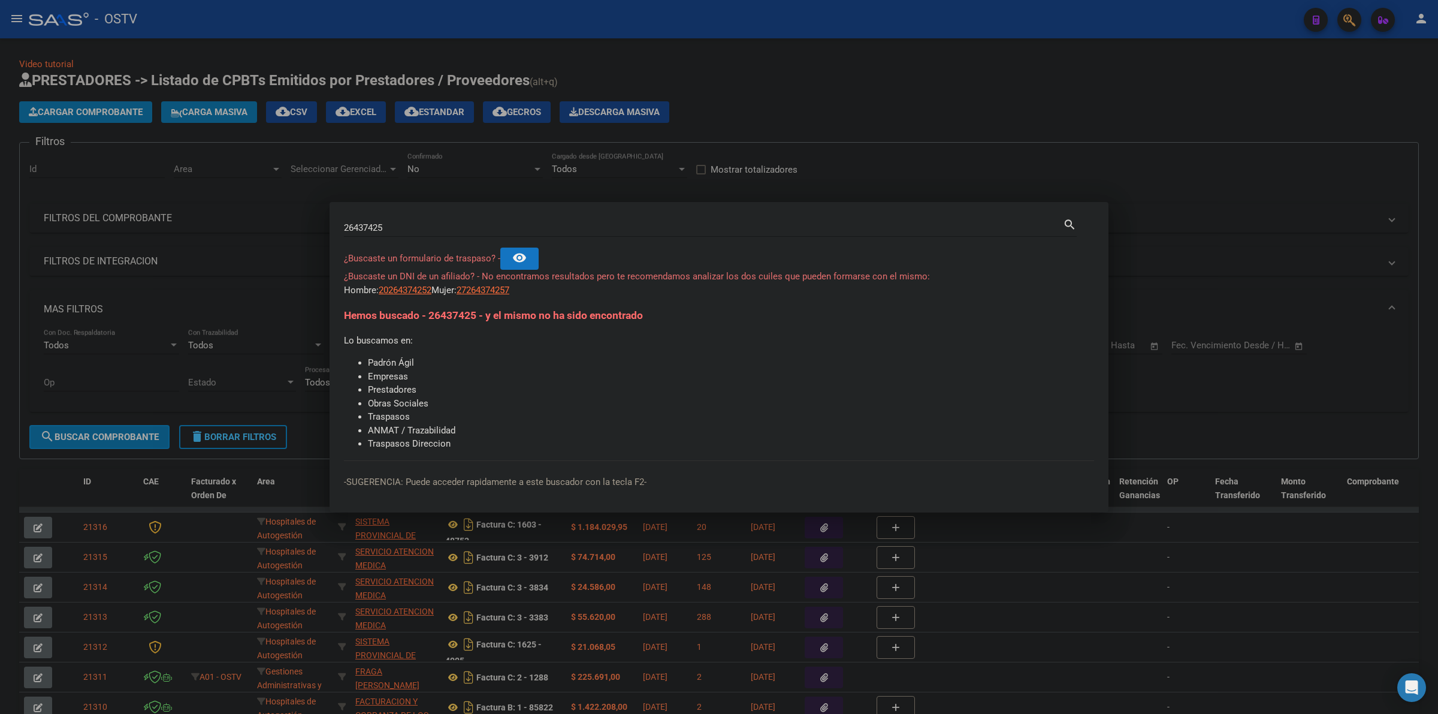
click at [843, 48] on div at bounding box center [719, 357] width 1438 height 714
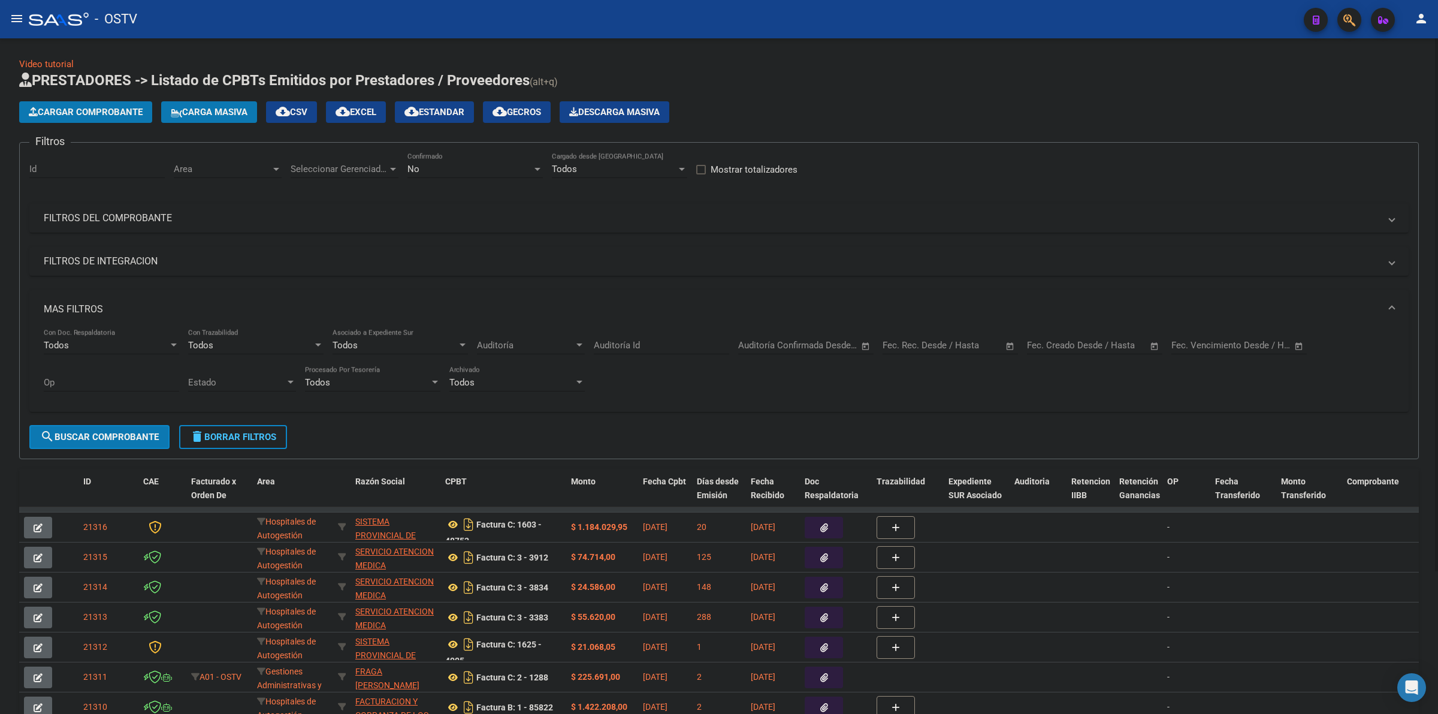
click at [839, 68] on div "Video tutorial PRESTADORES -> Listado de CPBTs Emitidos por Prestadores / Prove…" at bounding box center [719, 452] width 1400 height 788
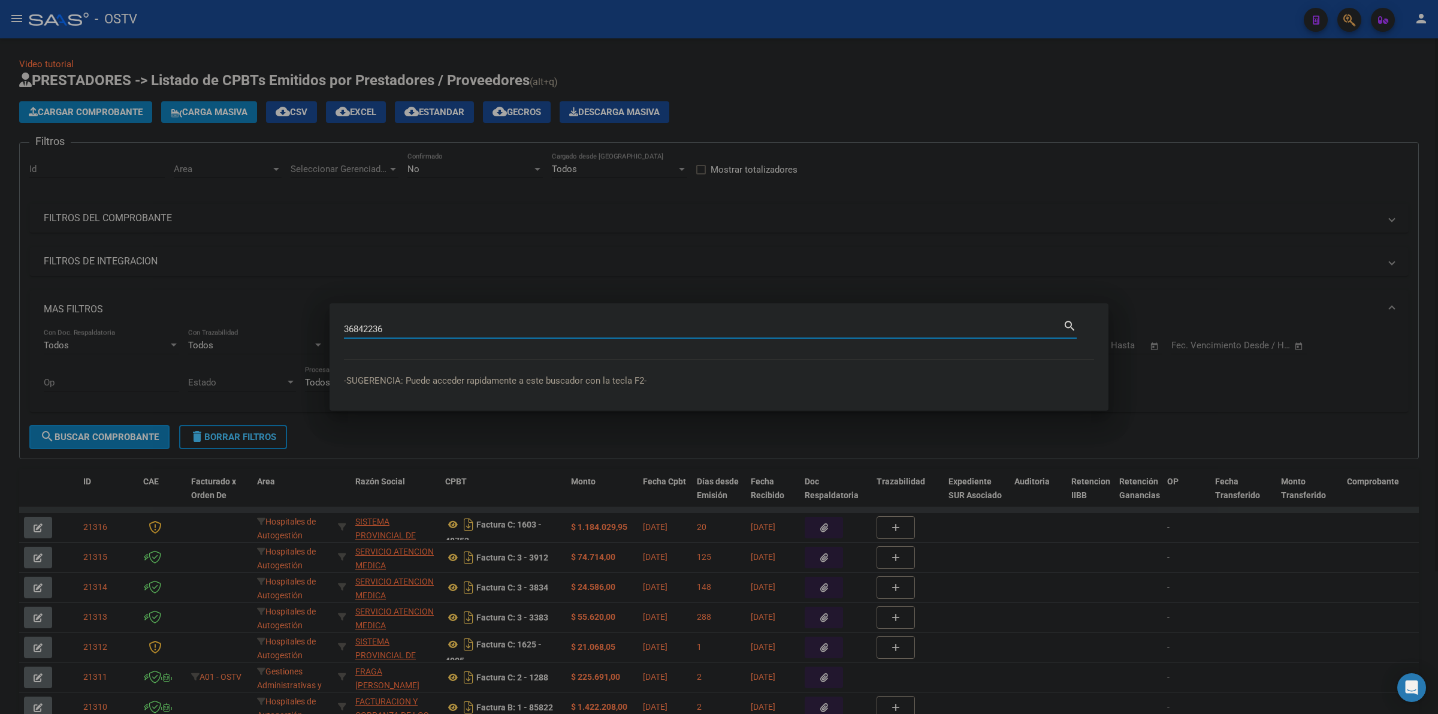
type input "36842236"
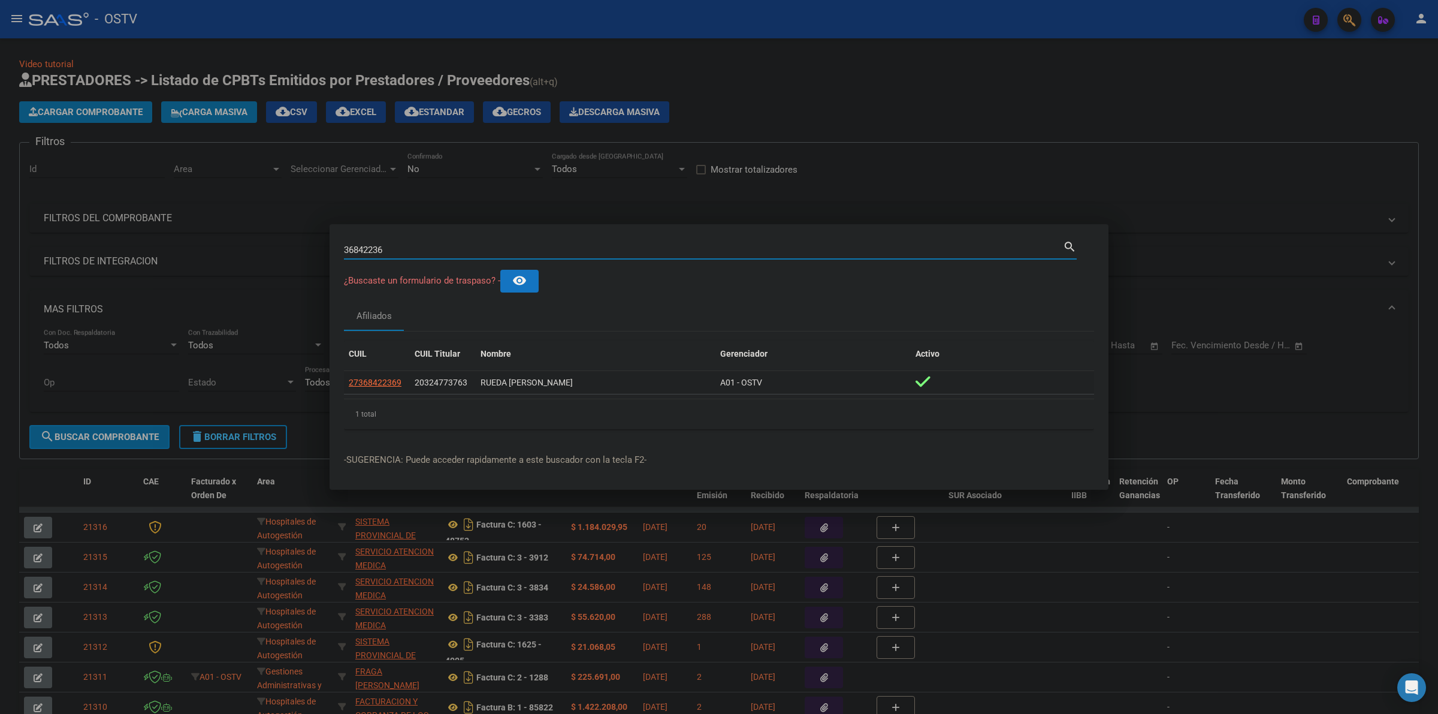
click at [517, 378] on div "RUEDA [PERSON_NAME]" at bounding box center [596, 383] width 230 height 14
click at [578, 379] on div "RUEDA [PERSON_NAME]" at bounding box center [596, 383] width 230 height 14
drag, startPoint x: 594, startPoint y: 385, endPoint x: 476, endPoint y: 386, distance: 117.4
click at [476, 386] on datatable-body-cell "RUEDA [PERSON_NAME]" at bounding box center [596, 382] width 240 height 23
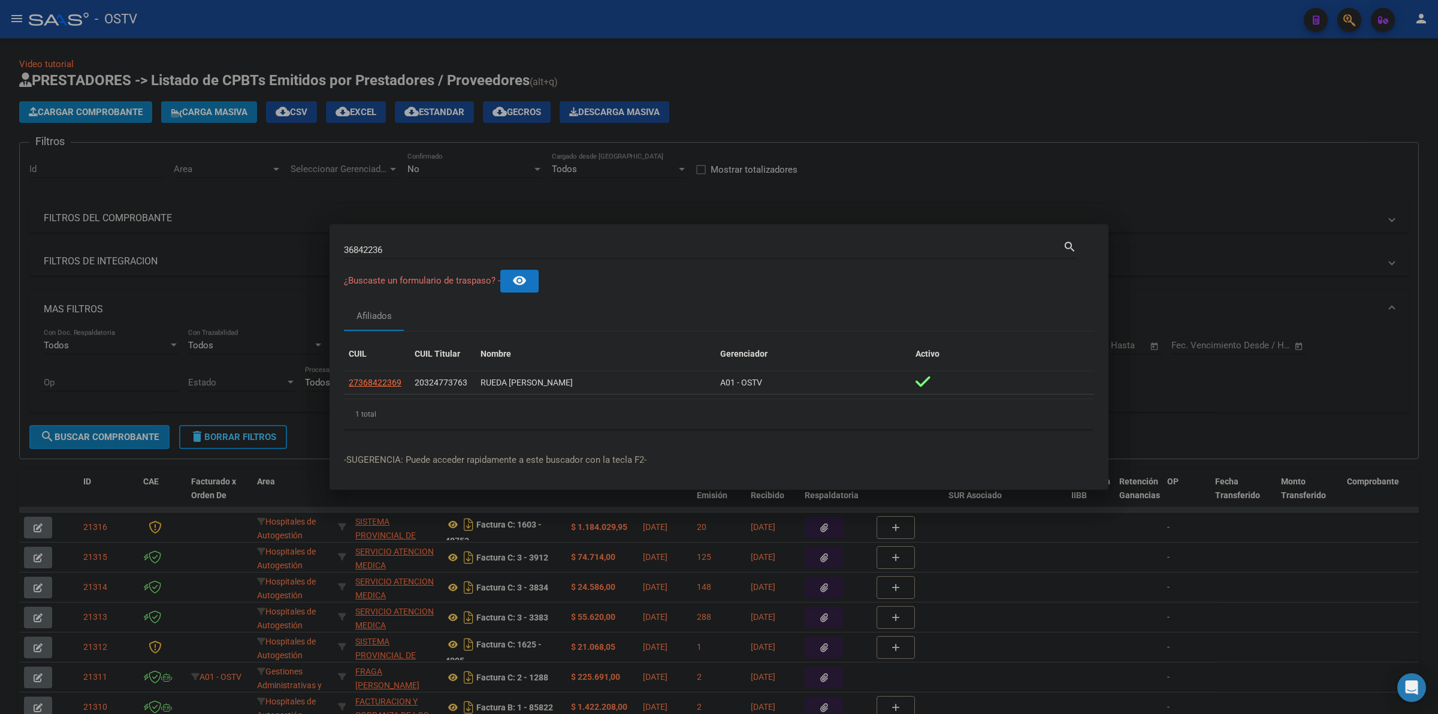
copy div "RUEDA [PERSON_NAME]"
click at [598, 365] on datatable-header-cell "Nombre" at bounding box center [596, 354] width 240 height 26
click at [600, 388] on div "RUEDA [PERSON_NAME]" at bounding box center [596, 383] width 230 height 14
drag, startPoint x: 593, startPoint y: 385, endPoint x: 472, endPoint y: 382, distance: 121.1
click at [472, 382] on div "27368422369 20324773763 RUEDA [PERSON_NAME] A01 - OSTV" at bounding box center [719, 383] width 750 height 24
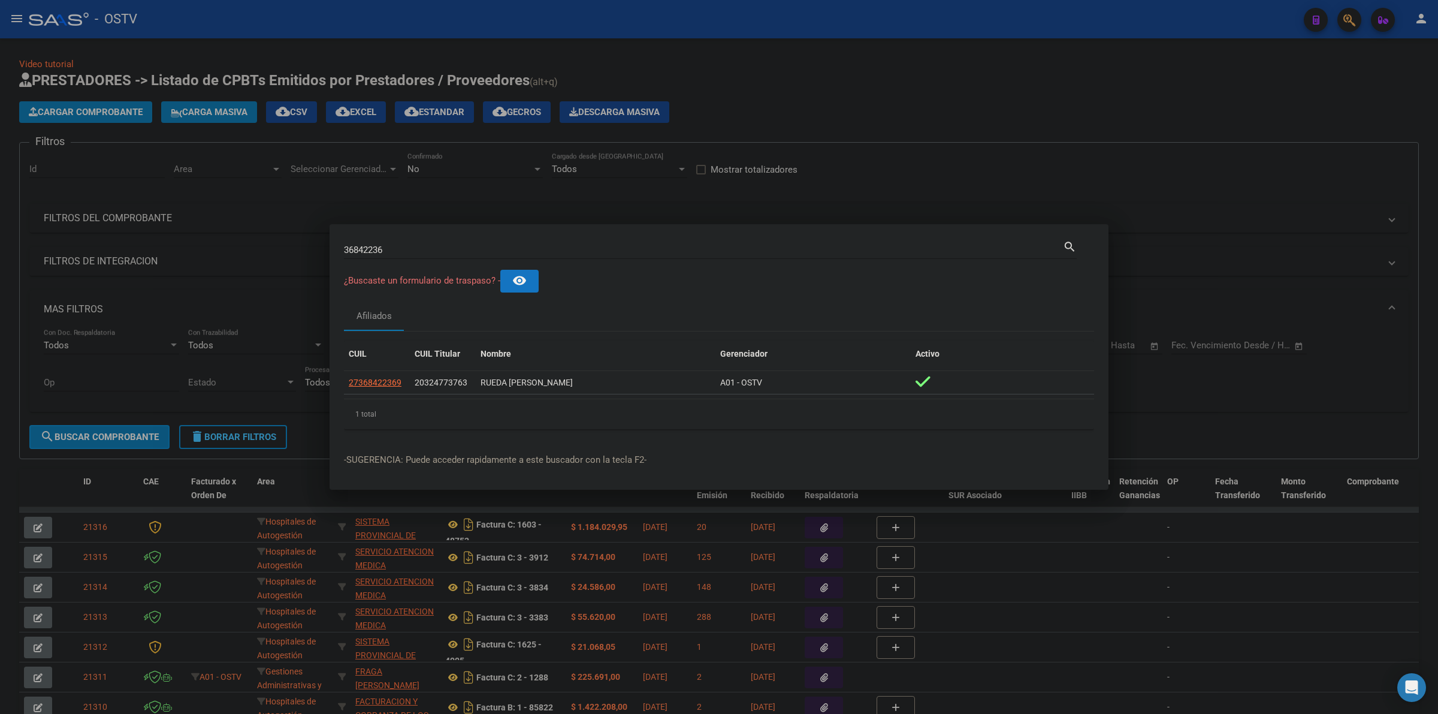
copy div "RUEDA [PERSON_NAME]"
click at [383, 379] on span "27368422369" at bounding box center [375, 382] width 53 height 10
copy div "RUEDA [PERSON_NAME]"
type textarea "27368422369"
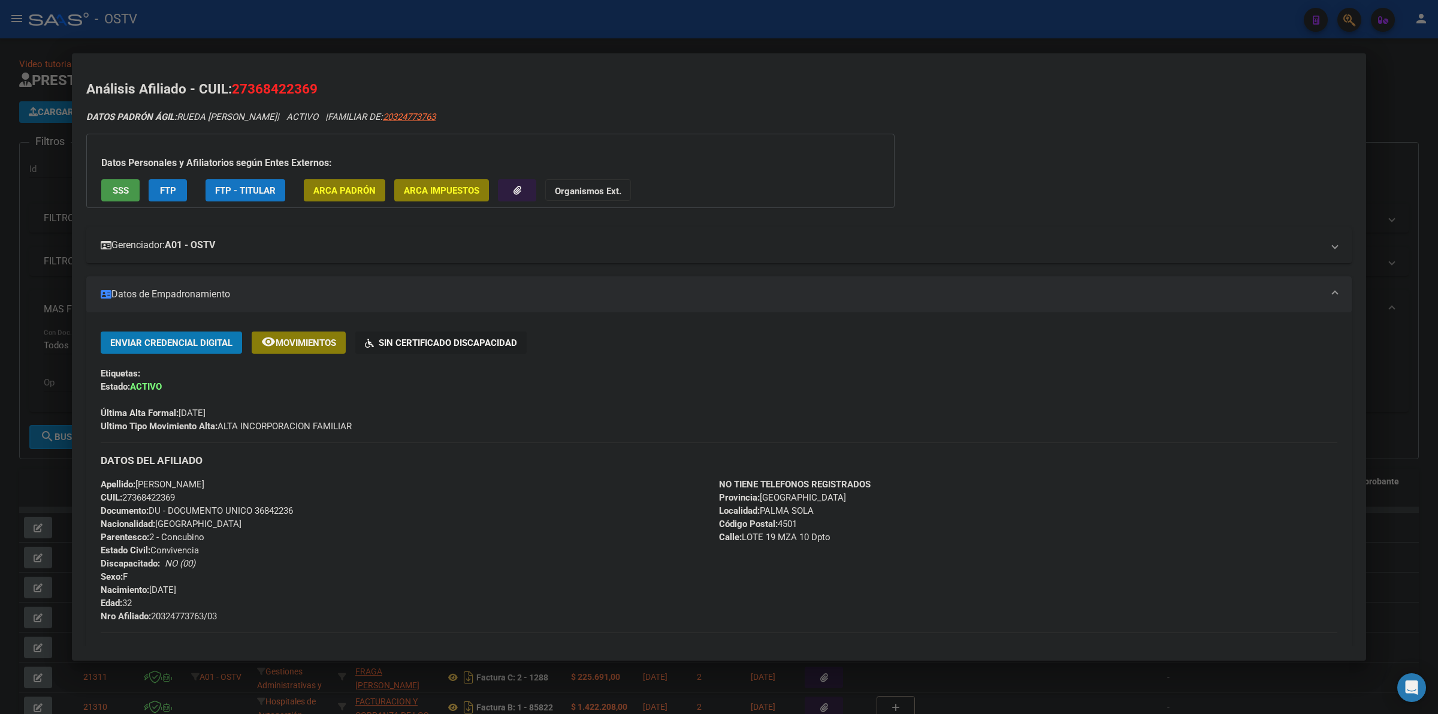
click at [270, 241] on mat-panel-title "Gerenciador: A01 - OSTV" at bounding box center [712, 245] width 1222 height 14
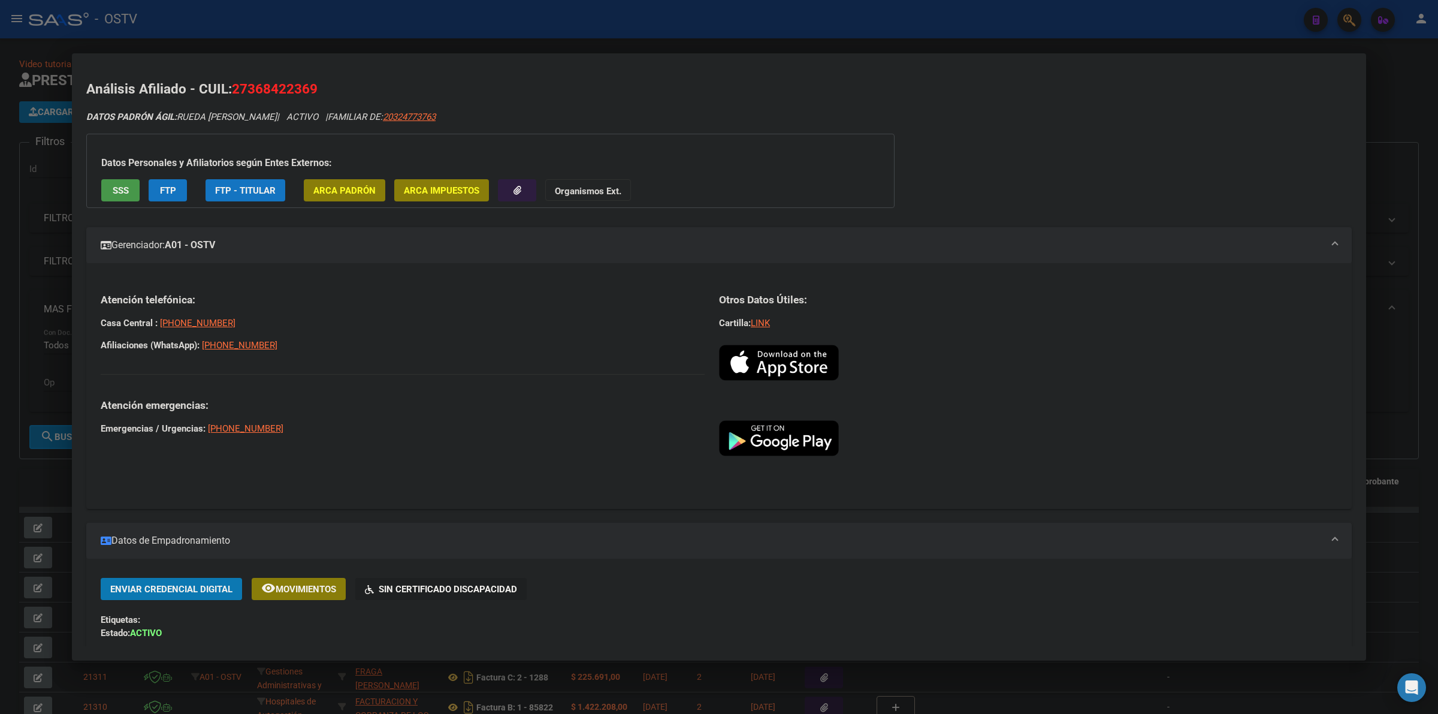
click at [270, 241] on mat-panel-title "Gerenciador: A01 - OSTV" at bounding box center [712, 245] width 1222 height 14
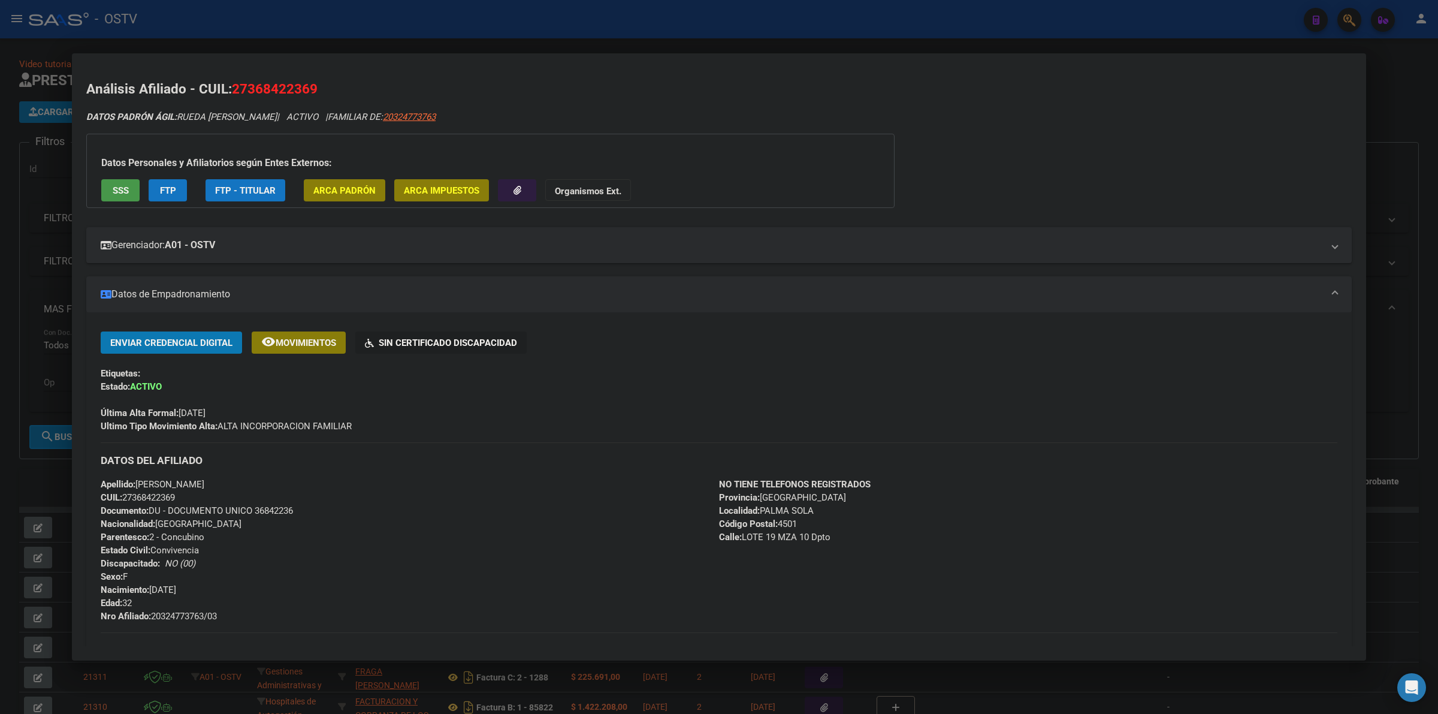
scroll to position [75, 0]
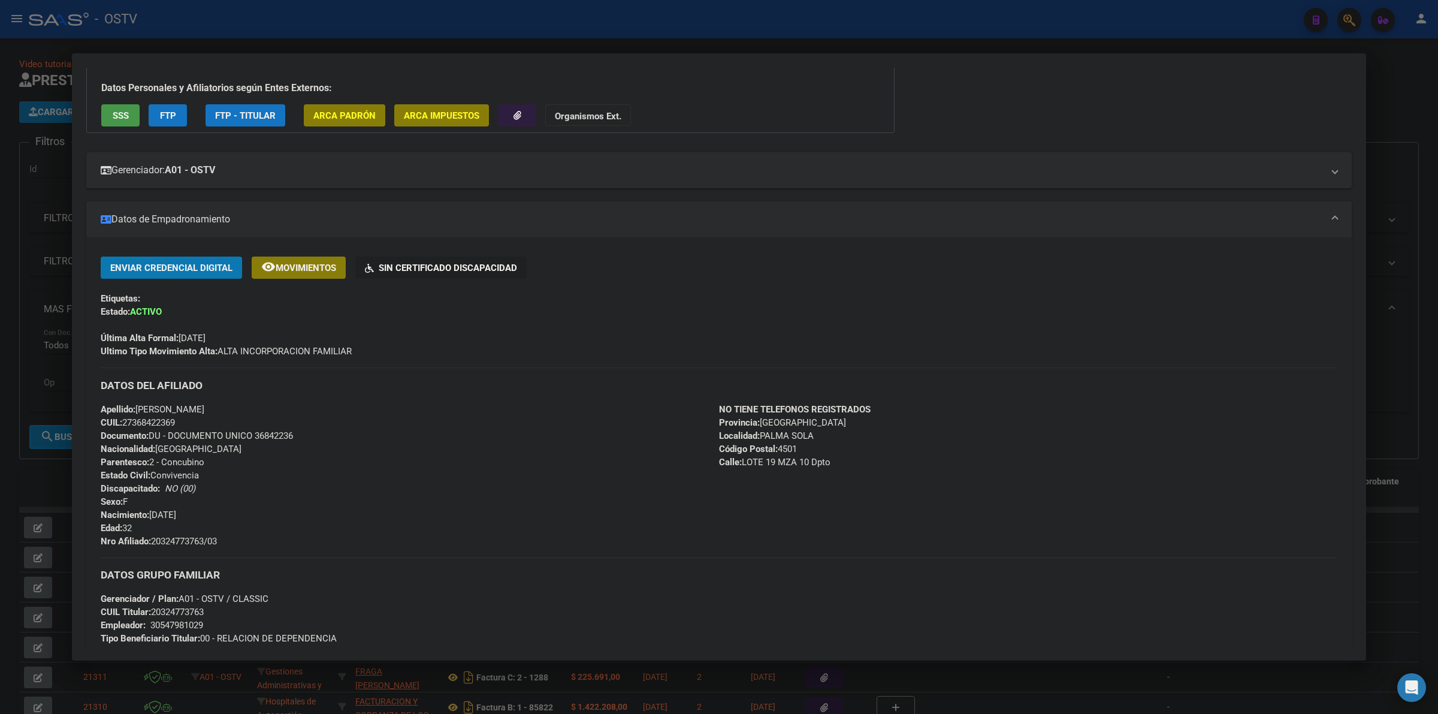
drag, startPoint x: 97, startPoint y: 384, endPoint x: 304, endPoint y: 433, distance: 212.3
click at [304, 433] on div "Enviar Credencial Digital remove_red_eye Movimientos Sin Certificado Discapacid…" at bounding box center [718, 529] width 1265 height 547
copy div "DATOS DEL AFILIADO Apellido: [PERSON_NAME] CUIL: 27368422369 Documento: DU - DO…"
drag, startPoint x: 630, startPoint y: 346, endPoint x: 612, endPoint y: 351, distance: 18.6
click at [629, 348] on div "Ultimo Tipo Movimiento Alta: ALTA INCORPORACION FAMILIAR" at bounding box center [719, 351] width 1237 height 13
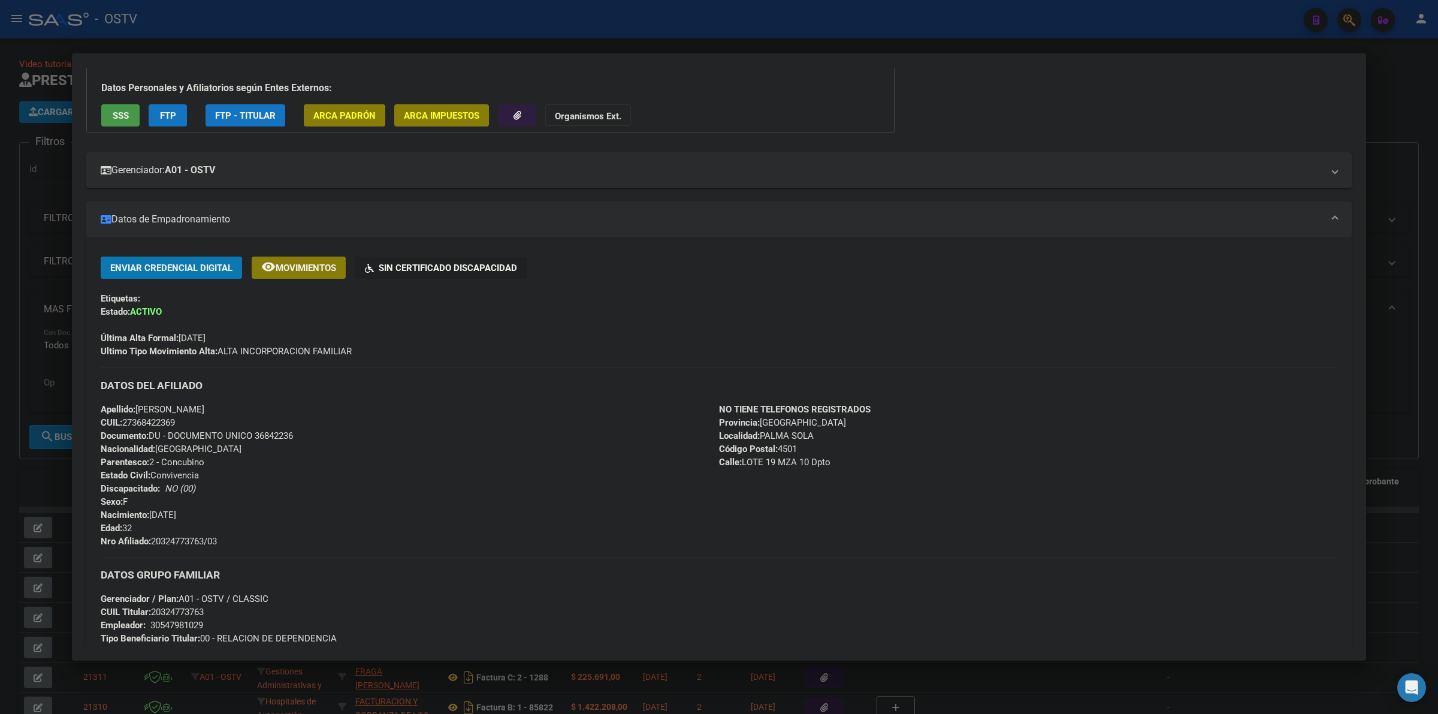
click at [491, 400] on div "DATOS DEL AFILIADO" at bounding box center [719, 384] width 1237 height 35
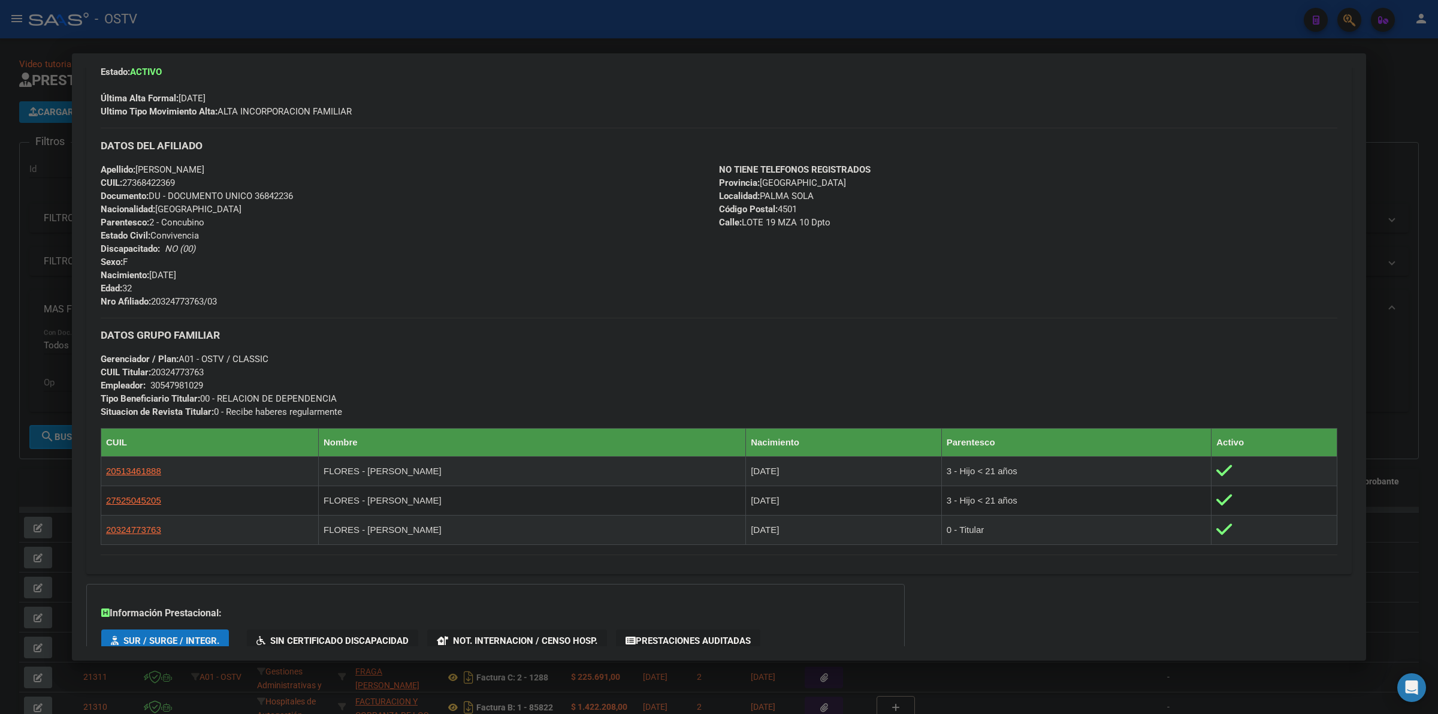
scroll to position [374, 0]
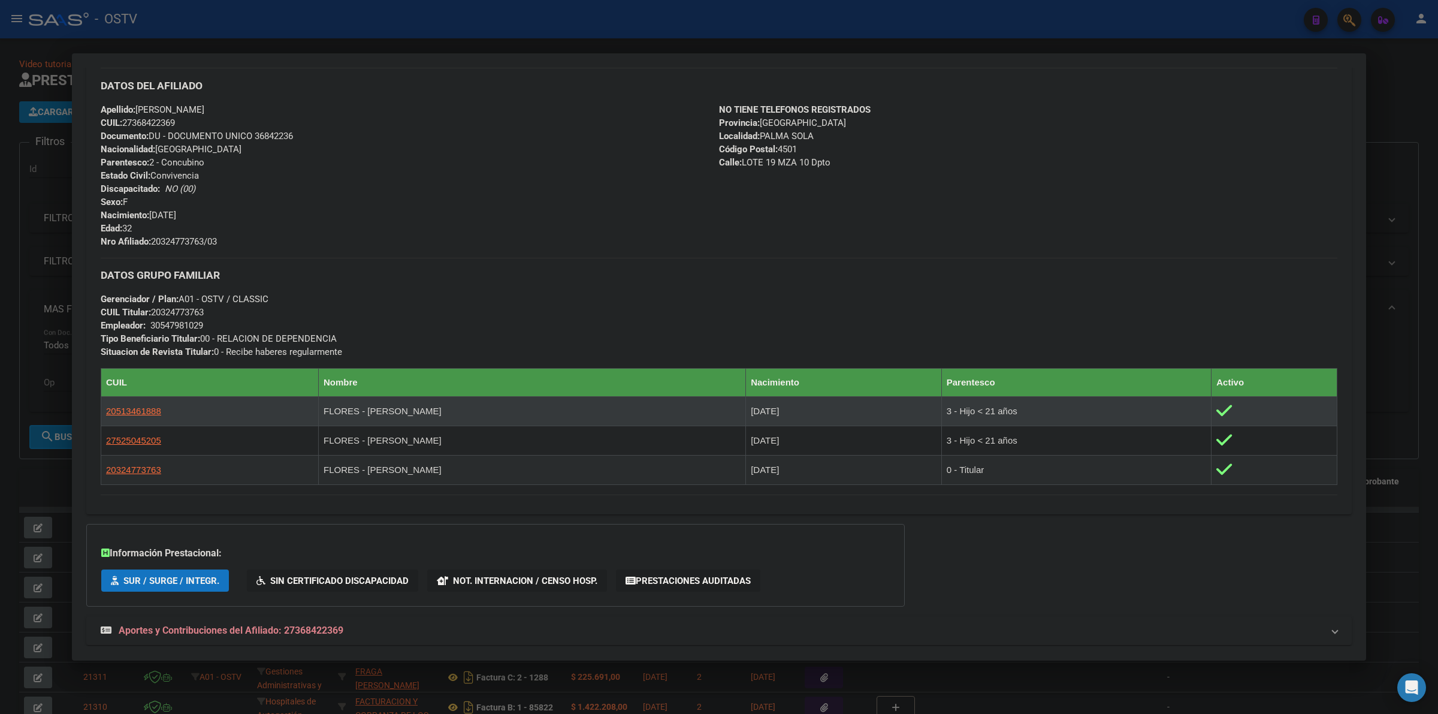
drag, startPoint x: 421, startPoint y: 409, endPoint x: 186, endPoint y: 409, distance: 234.9
click at [186, 409] on tr "20513461888 FLORES - [PERSON_NAME] [DATE] 3 - Hijo < 21 años" at bounding box center [719, 410] width 1236 height 29
click at [553, 411] on td "FLORES - [PERSON_NAME]" at bounding box center [531, 410] width 427 height 29
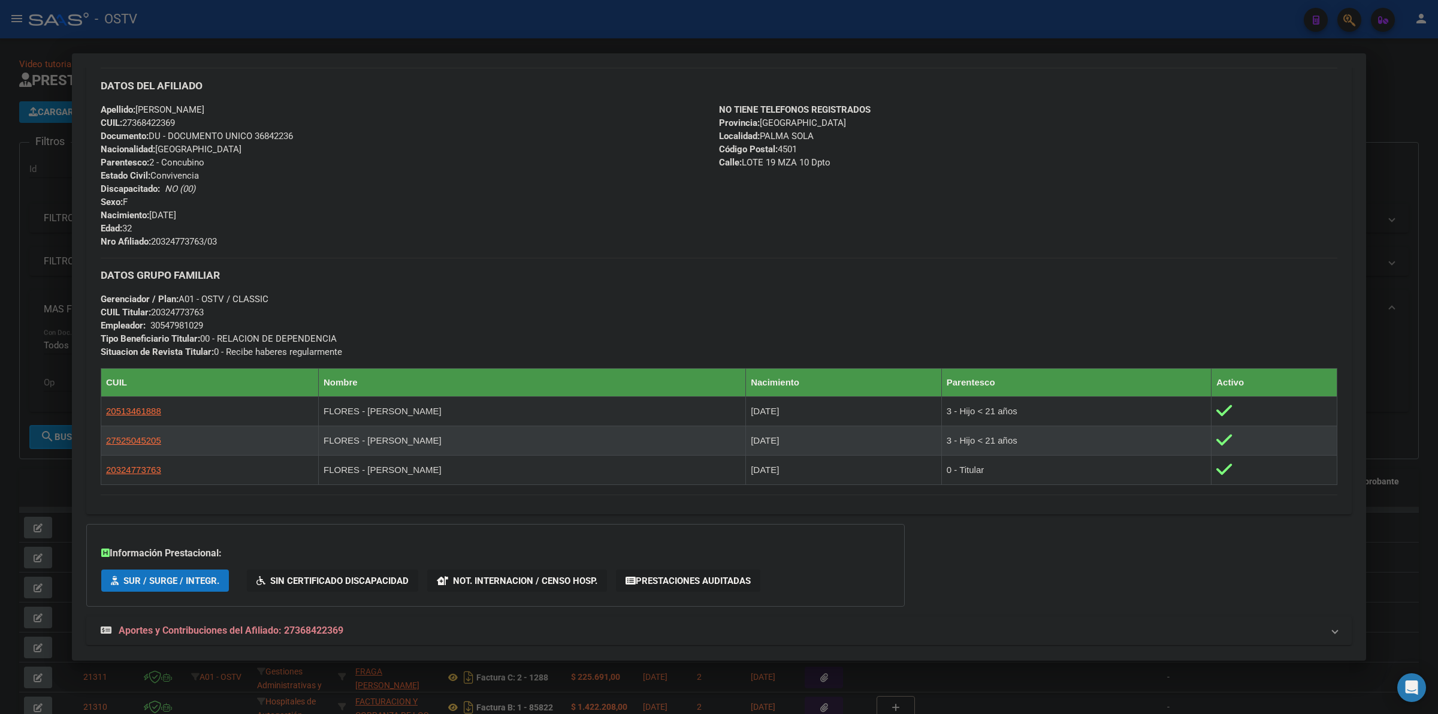
click at [343, 441] on td "FLORES - [PERSON_NAME]" at bounding box center [531, 439] width 427 height 29
click at [466, 430] on td "FLORES - [PERSON_NAME]" at bounding box center [531, 439] width 427 height 29
drag, startPoint x: 364, startPoint y: 441, endPoint x: 479, endPoint y: 441, distance: 115.6
click at [479, 441] on td "FLORES - [PERSON_NAME]" at bounding box center [531, 439] width 427 height 29
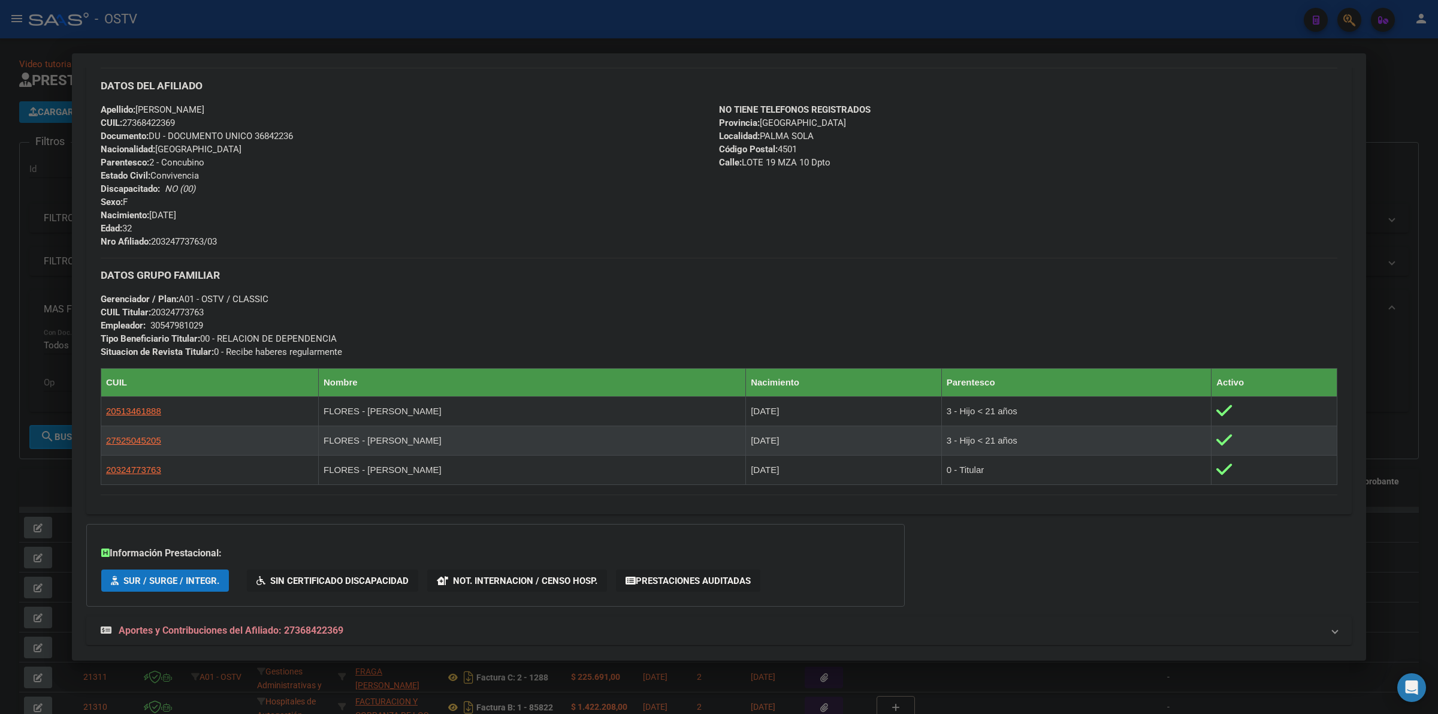
copy td "[PERSON_NAME]"
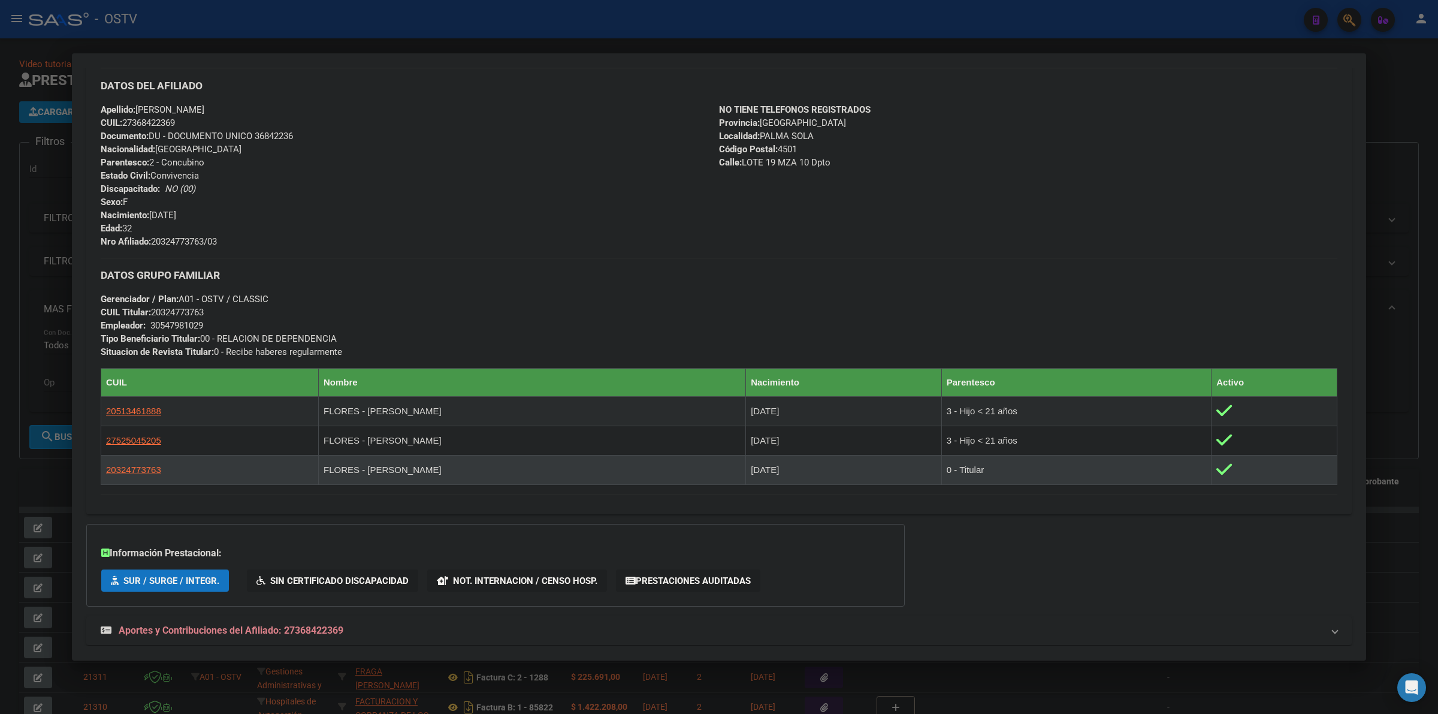
click at [367, 470] on td "FLORES - [PERSON_NAME]" at bounding box center [531, 469] width 427 height 29
drag, startPoint x: 367, startPoint y: 469, endPoint x: 533, endPoint y: 469, distance: 166.0
click at [533, 469] on td "FLORES - [PERSON_NAME]" at bounding box center [531, 469] width 427 height 29
copy td "[PERSON_NAME]"
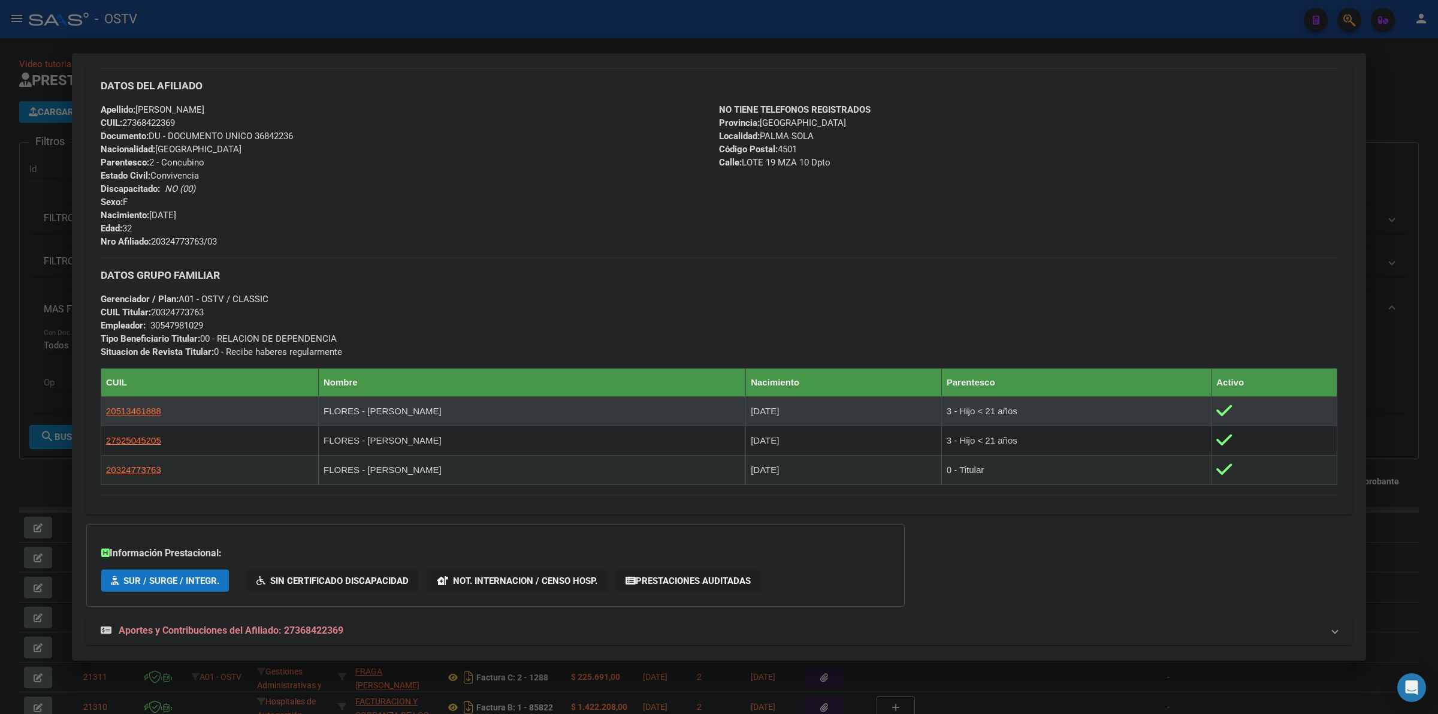
drag, startPoint x: 363, startPoint y: 406, endPoint x: 484, endPoint y: 418, distance: 121.6
click at [484, 418] on td "FLORES - [PERSON_NAME]" at bounding box center [531, 410] width 427 height 29
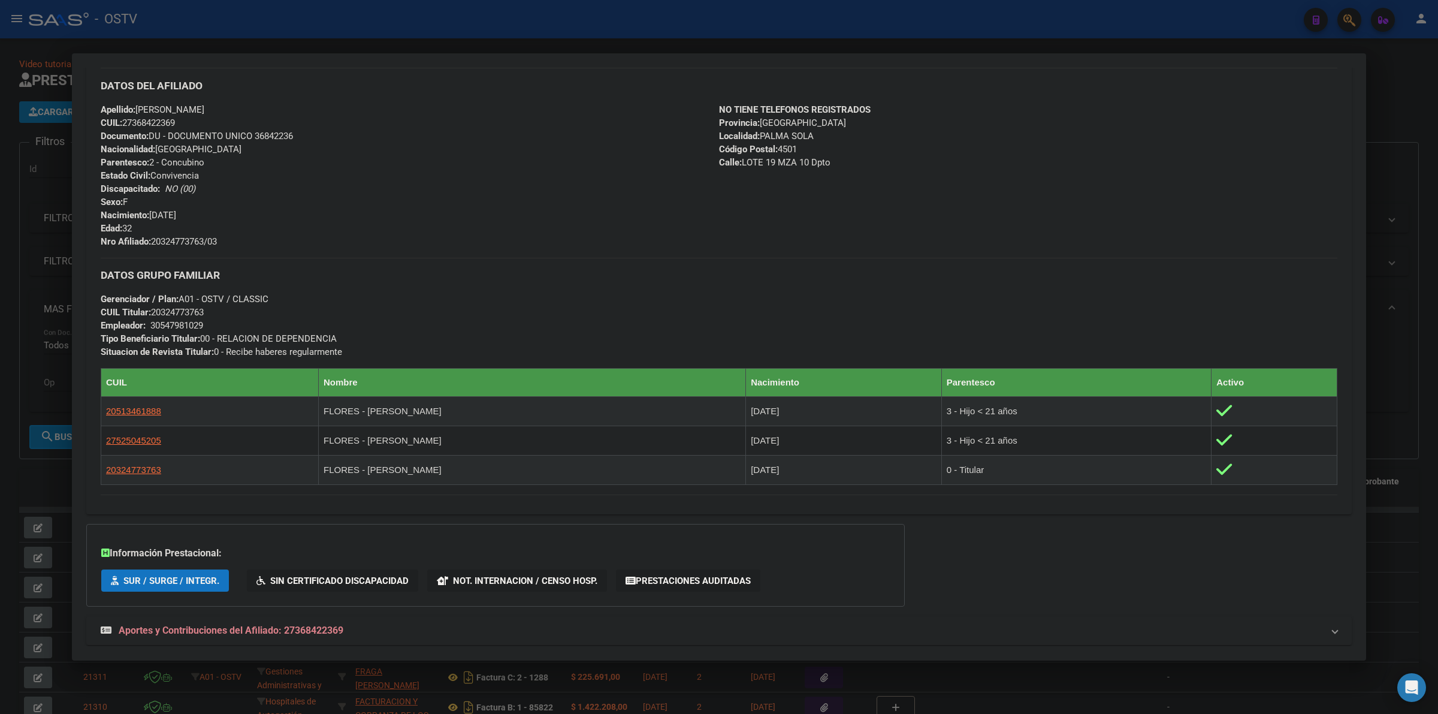
copy td "[PERSON_NAME]"
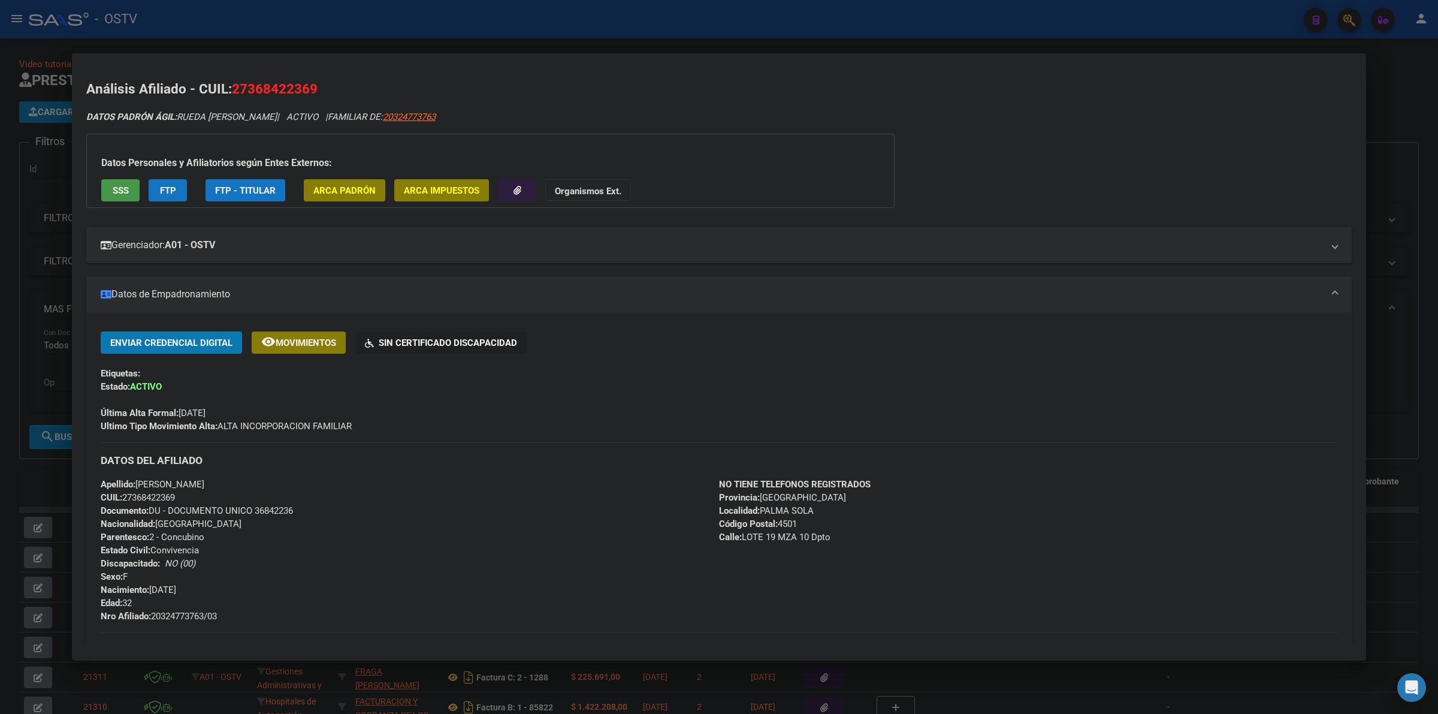
scroll to position [75, 0]
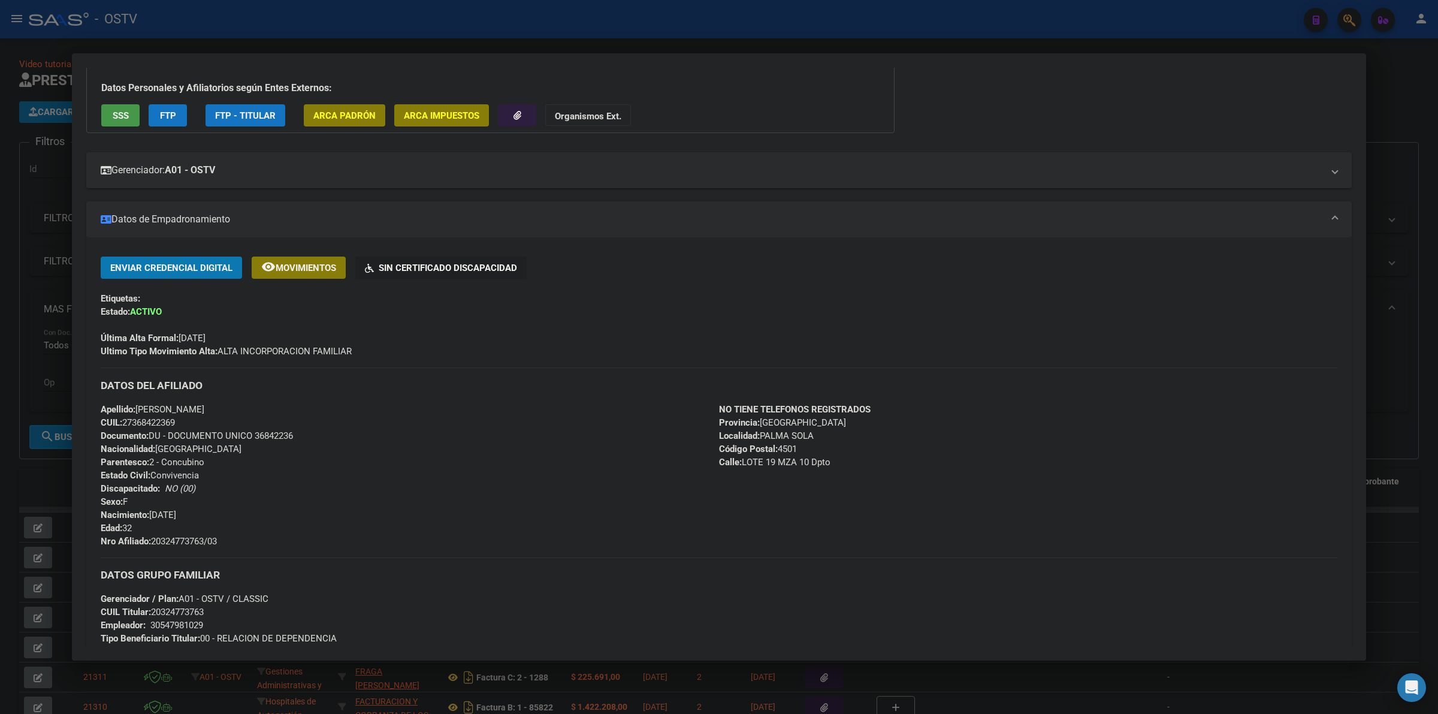
drag, startPoint x: 187, startPoint y: 406, endPoint x: 319, endPoint y: 416, distance: 132.8
click at [330, 425] on div "Apellido: [PERSON_NAME] CUIL: 27368422369 Documento: DU - DOCUMENTO UNICO 36842…" at bounding box center [410, 475] width 618 height 145
click at [255, 394] on div "DATOS DEL AFILIADO" at bounding box center [719, 384] width 1237 height 35
drag, startPoint x: 140, startPoint y: 403, endPoint x: 220, endPoint y: 409, distance: 80.5
click at [204, 409] on span "Apellido: [PERSON_NAME]" at bounding box center [153, 409] width 104 height 11
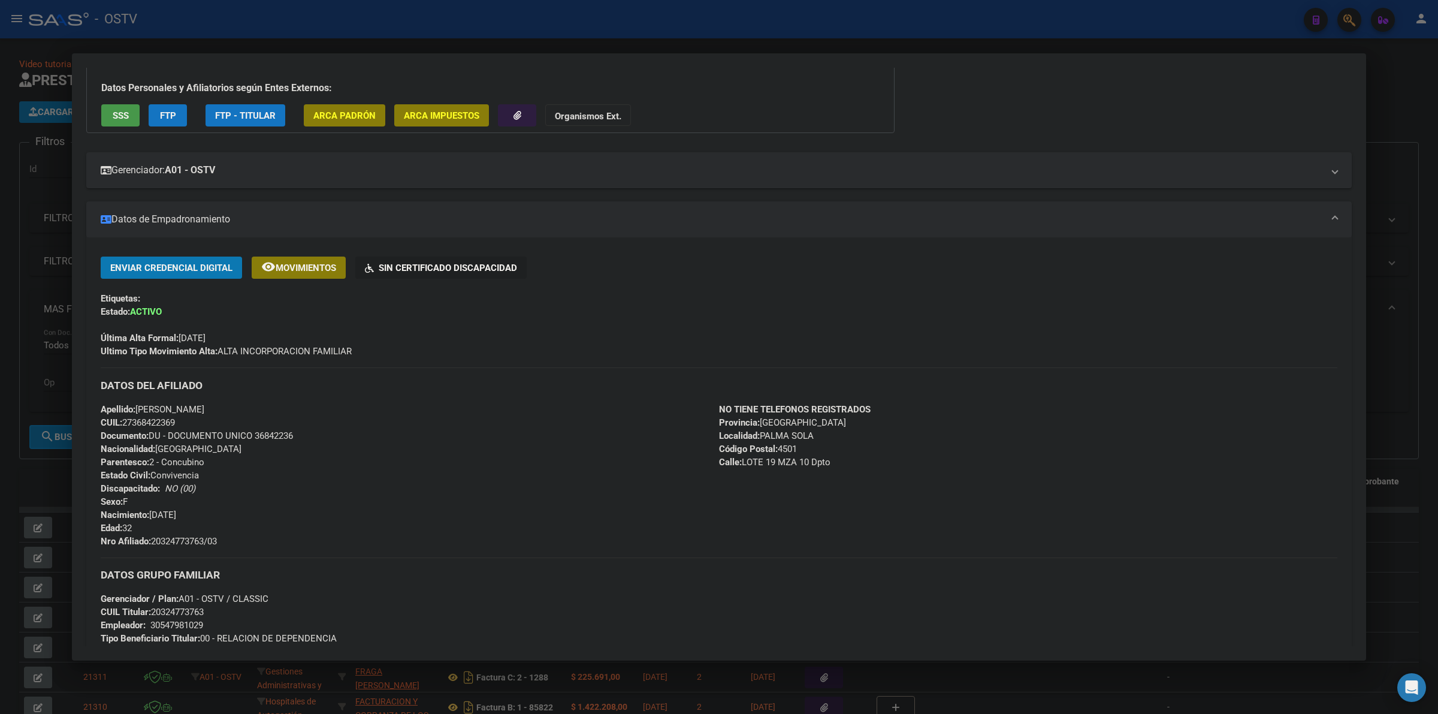
copy span "[PERSON_NAME]"
click at [413, 37] on div at bounding box center [719, 357] width 1438 height 714
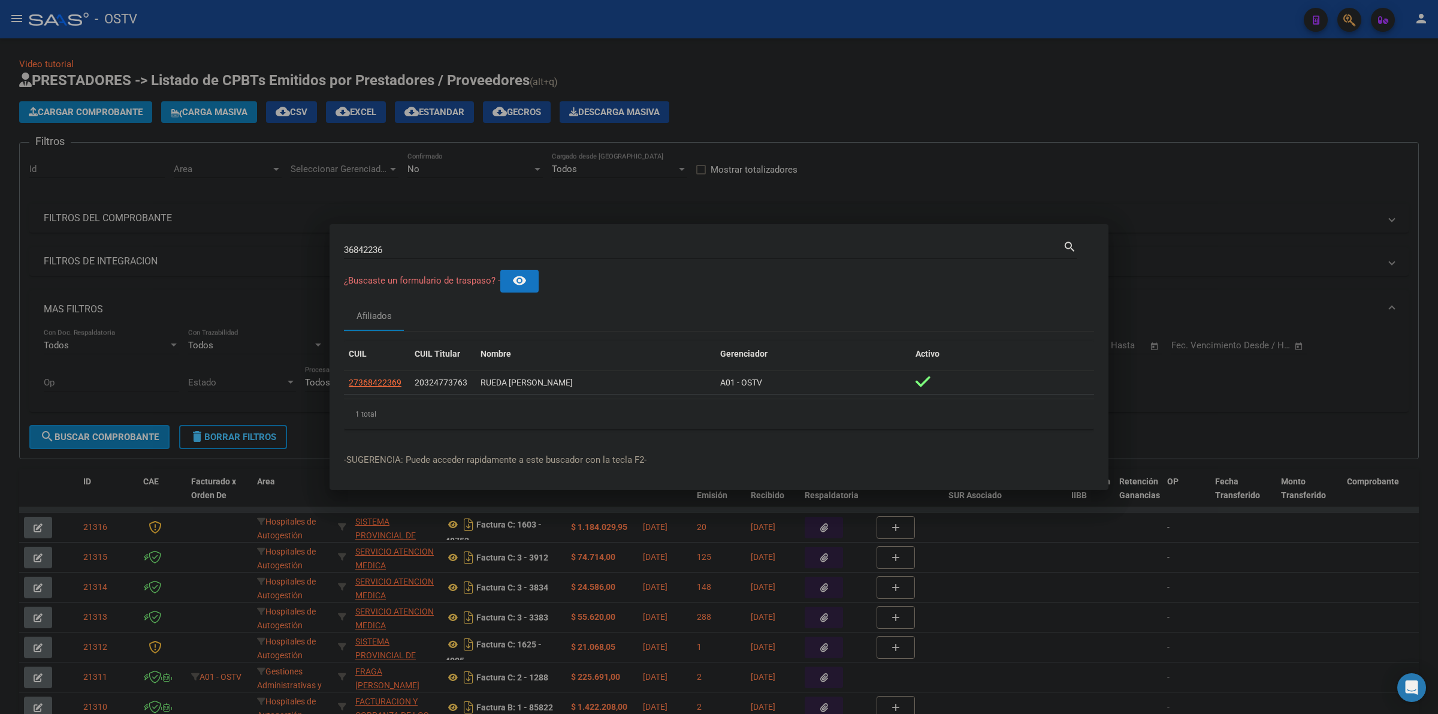
click at [461, 246] on input "36842236" at bounding box center [703, 249] width 719 height 11
paste input "20307080347"
type input "20307080347"
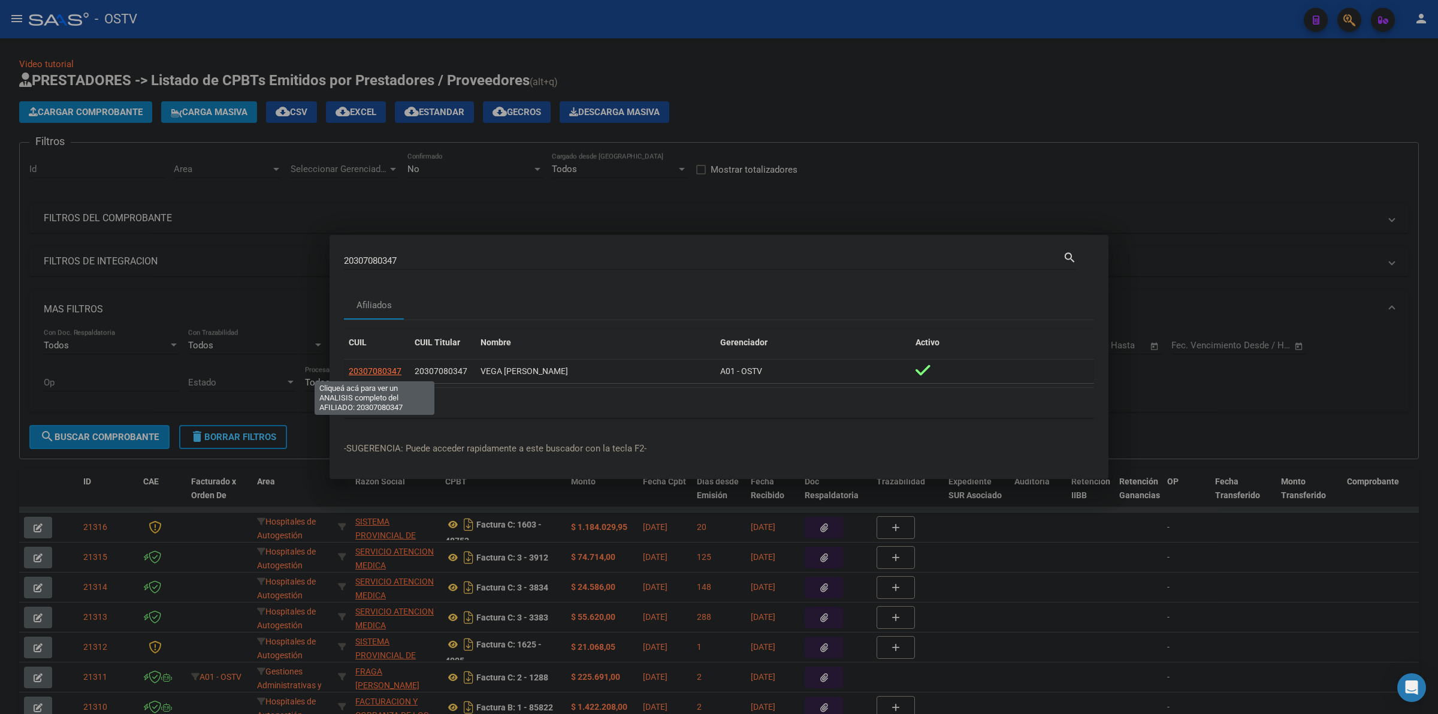
click at [388, 374] on span "20307080347" at bounding box center [375, 371] width 53 height 10
type textarea "20307080347"
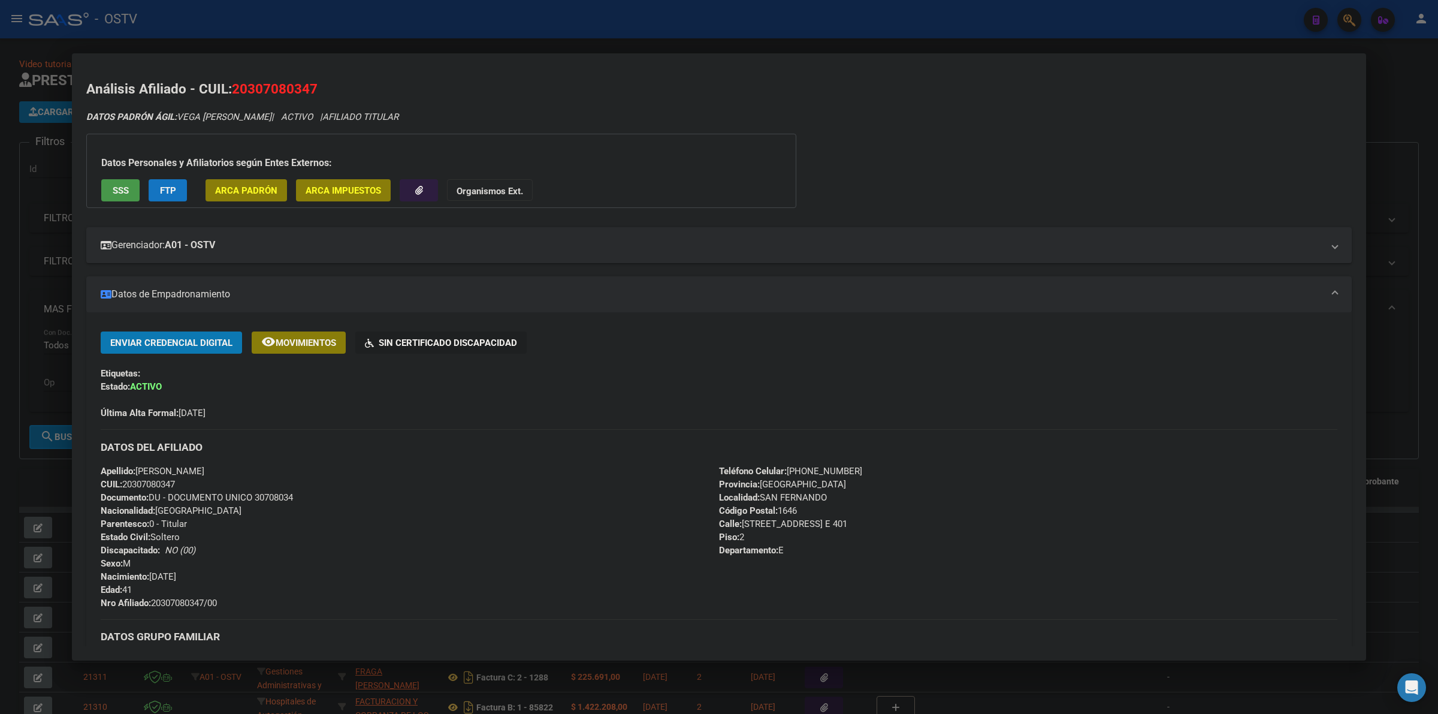
drag, startPoint x: 100, startPoint y: 444, endPoint x: 304, endPoint y: 501, distance: 212.3
click at [304, 501] on div "Enviar Credencial Digital remove_red_eye Movimientos Sin Certificado Discapacid…" at bounding box center [718, 546] width 1265 height 431
click at [250, 574] on div "Apellido: [PERSON_NAME] CUIL: 20307080347 Documento: DU - DOCUMENTO UNICO 30708…" at bounding box center [410, 536] width 618 height 145
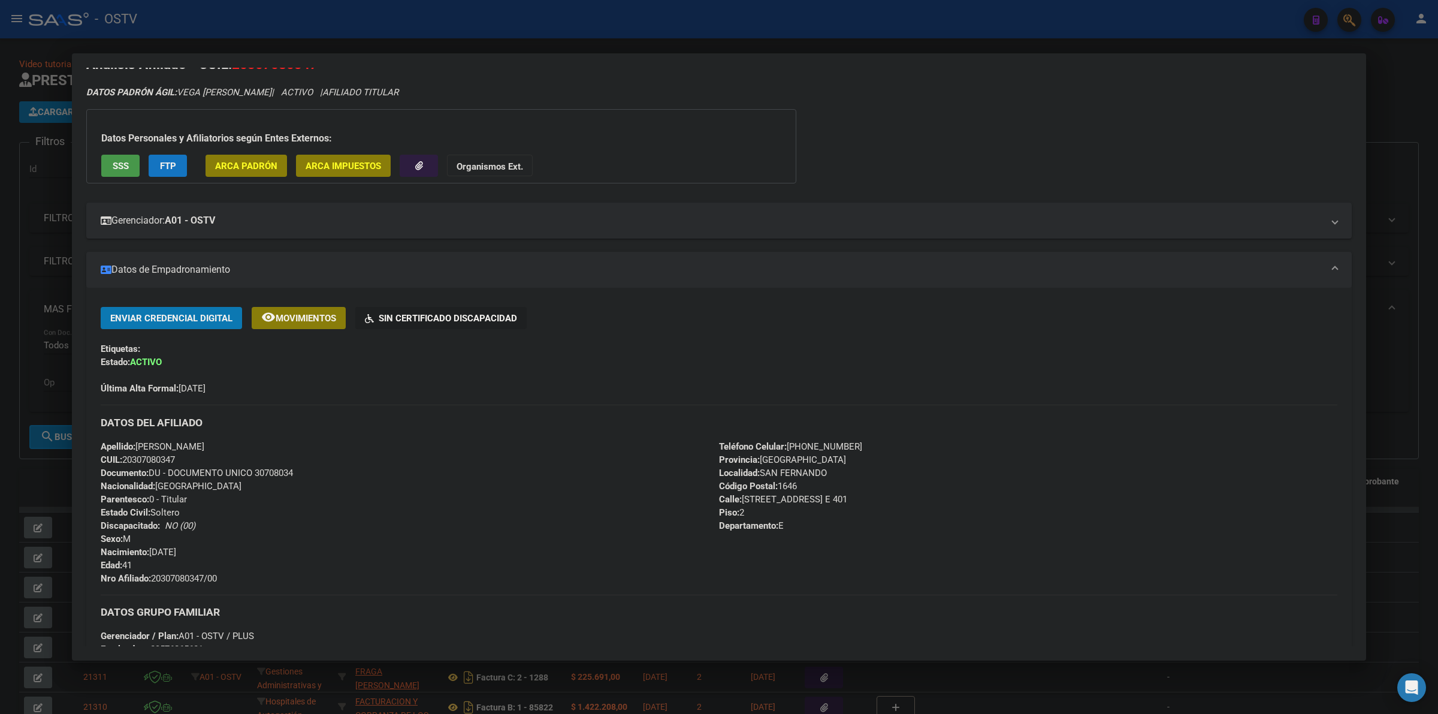
drag, startPoint x: 226, startPoint y: 585, endPoint x: 138, endPoint y: 579, distance: 88.8
click at [118, 579] on div "Enviar Credencial Digital remove_red_eye Movimientos Sin Certificado Discapacid…" at bounding box center [719, 518] width 1237 height 422
click at [232, 566] on div "Apellido: [PERSON_NAME] CUIL: 20307080347 Documento: DU - DOCUMENTO UNICO 30708…" at bounding box center [410, 512] width 618 height 145
drag, startPoint x: 223, startPoint y: 577, endPoint x: 159, endPoint y: 567, distance: 65.4
click at [153, 573] on div "Apellido: [PERSON_NAME] CUIL: 20307080347 Documento: DU - DOCUMENTO UNICO 30708…" at bounding box center [410, 512] width 618 height 145
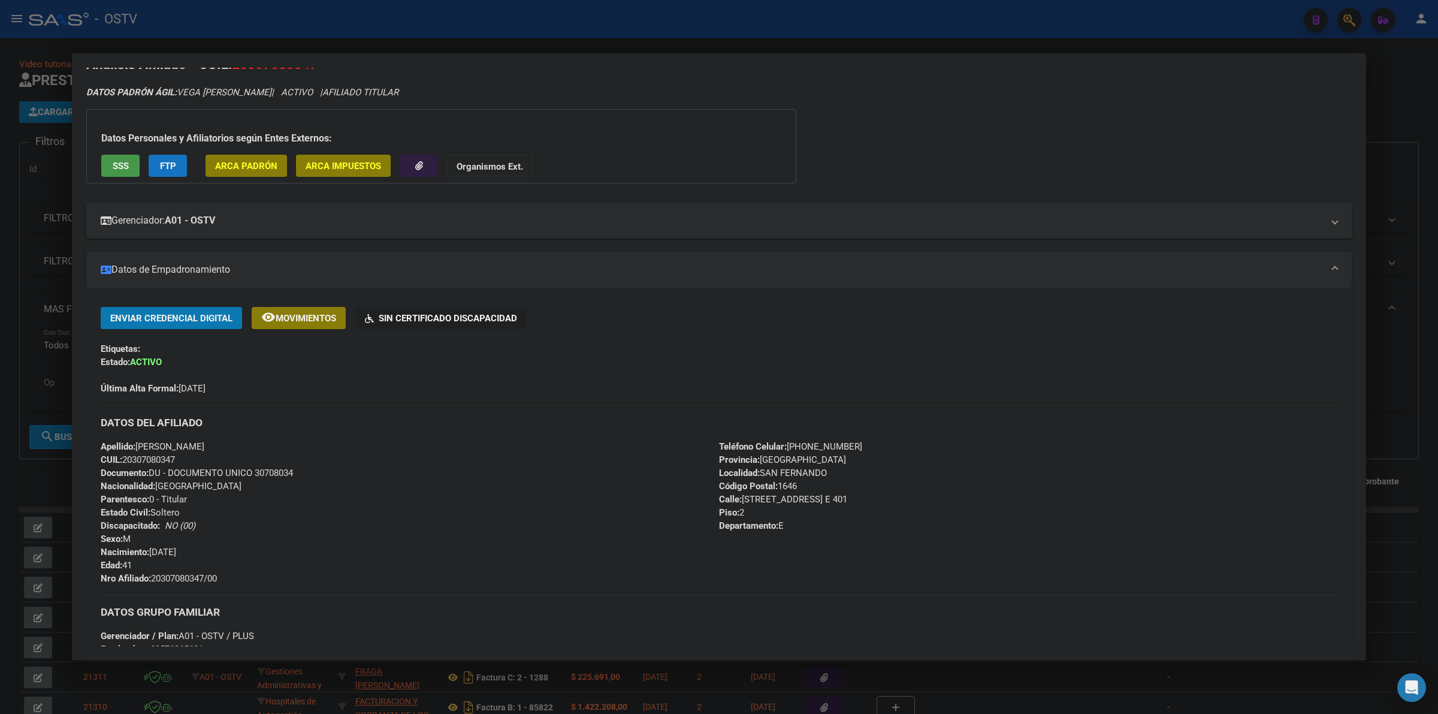
drag, startPoint x: 49, startPoint y: 173, endPoint x: 99, endPoint y: 127, distance: 68.3
click at [49, 171] on div at bounding box center [719, 357] width 1438 height 714
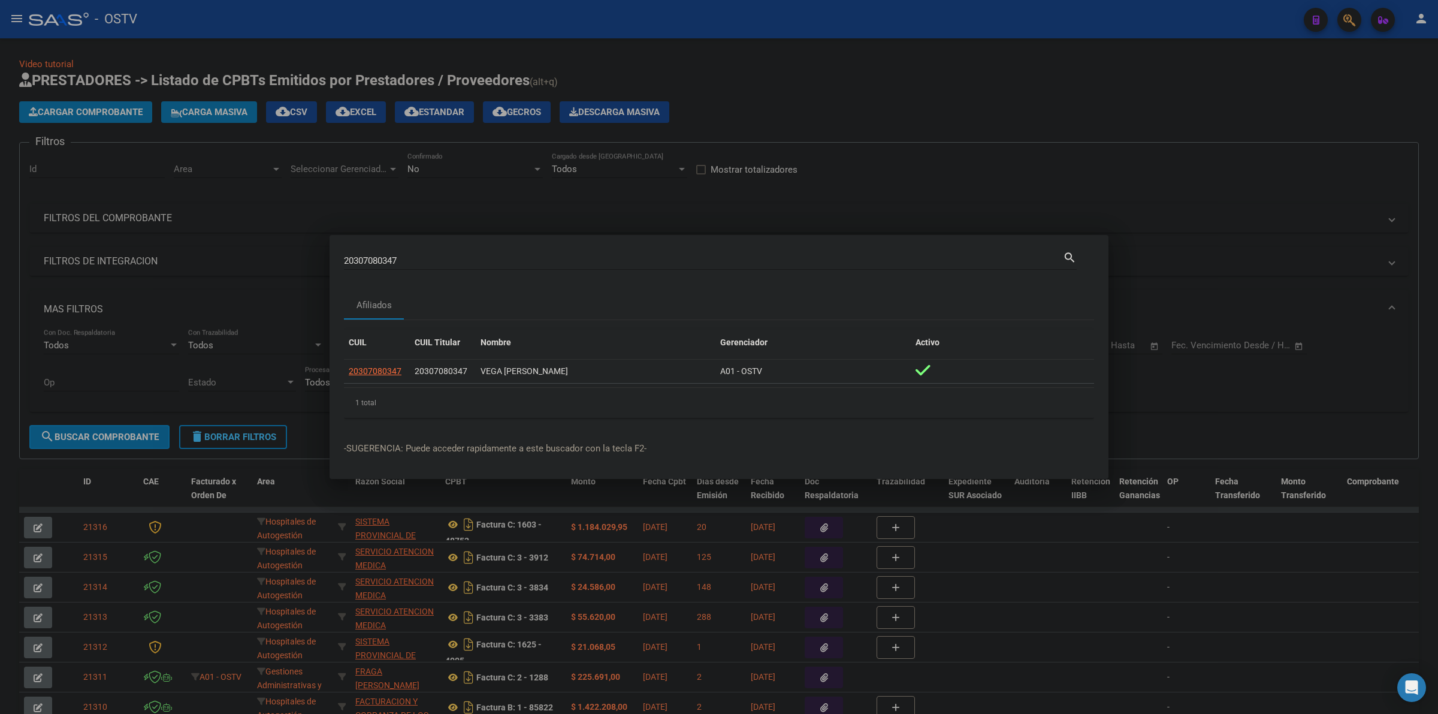
click at [89, 105] on div at bounding box center [719, 357] width 1438 height 714
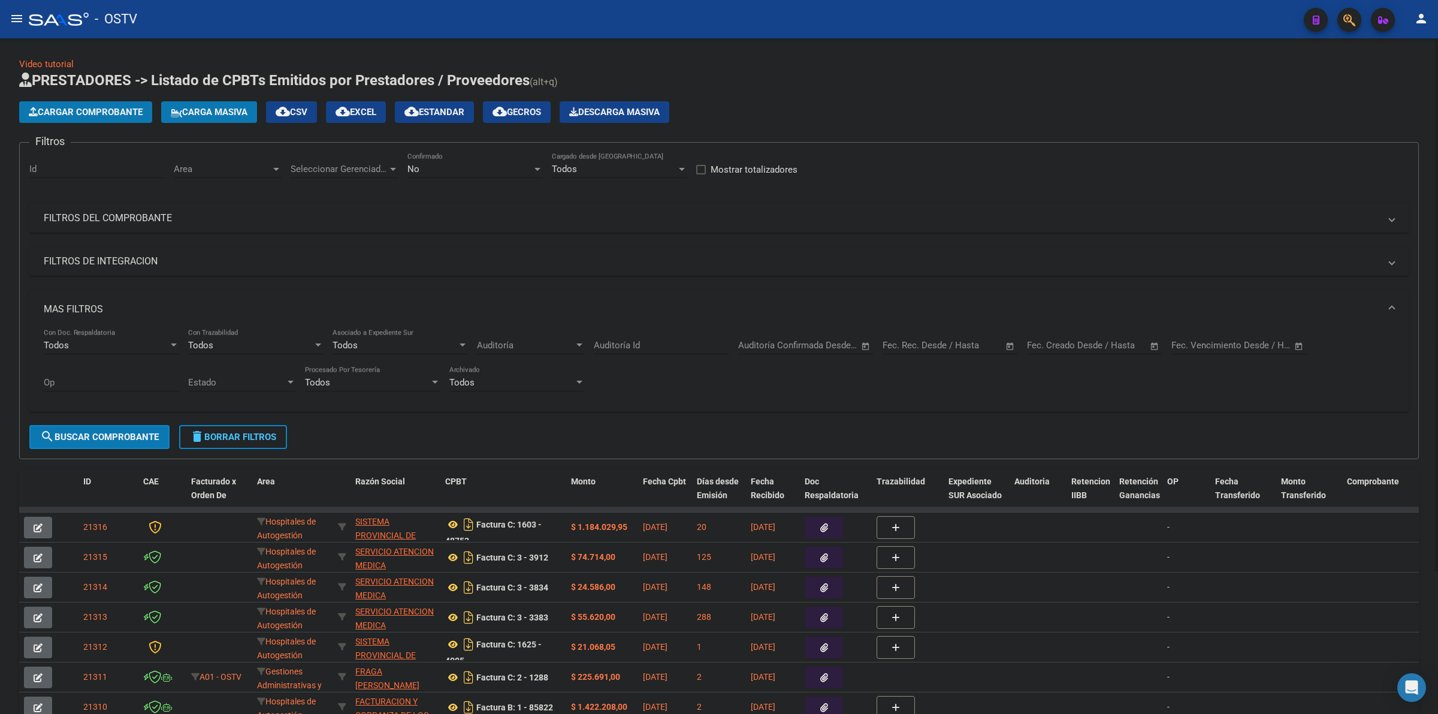
click at [88, 108] on span "Cargar Comprobante" at bounding box center [86, 112] width 114 height 11
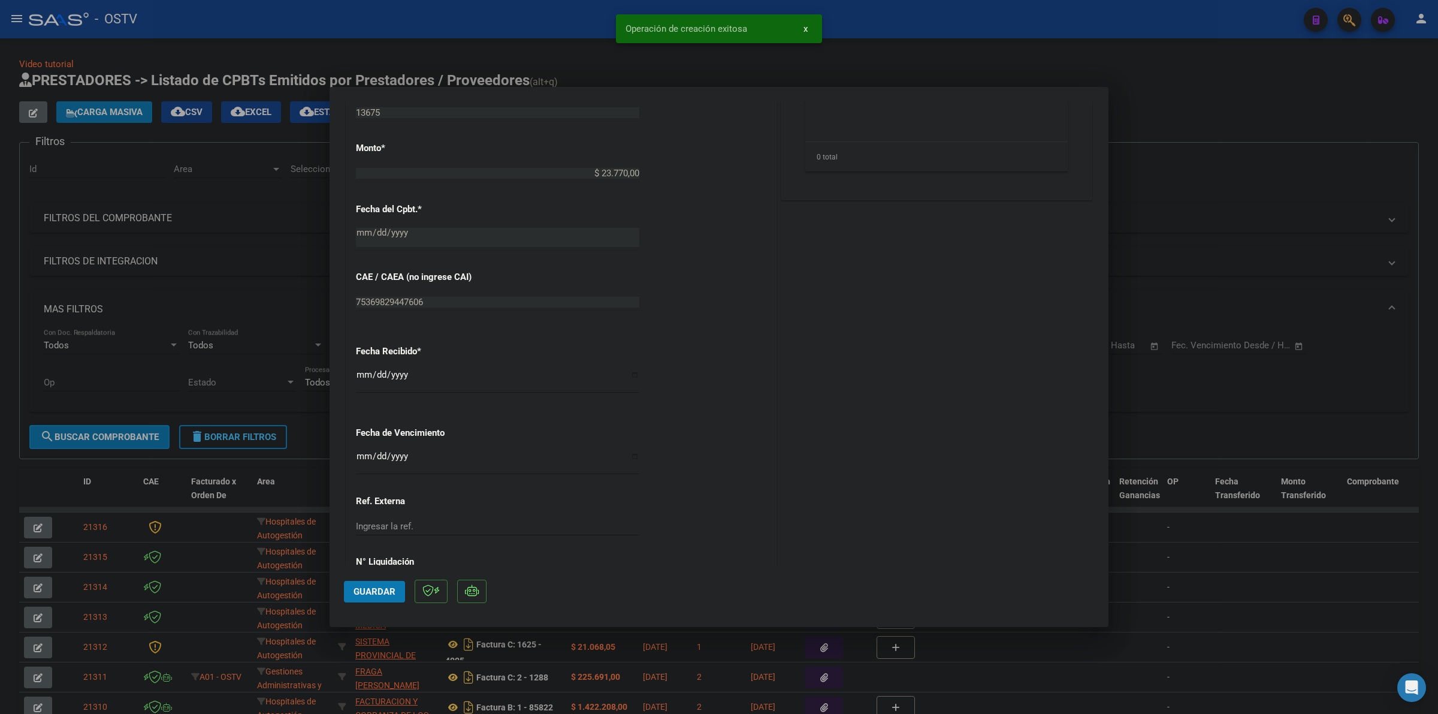
scroll to position [561, 0]
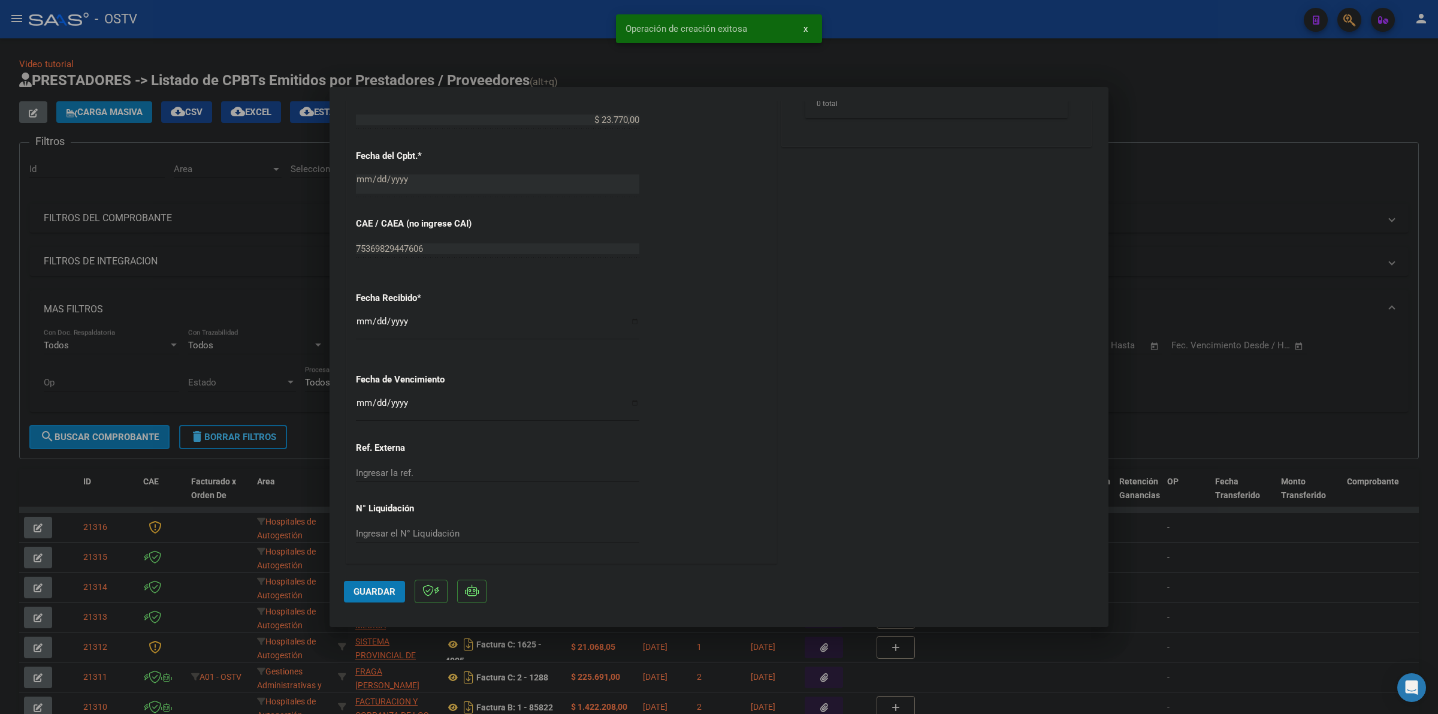
click at [361, 319] on input "[DATE]" at bounding box center [497, 325] width 283 height 19
click at [364, 400] on input "Ingresar la fecha" at bounding box center [497, 407] width 283 height 19
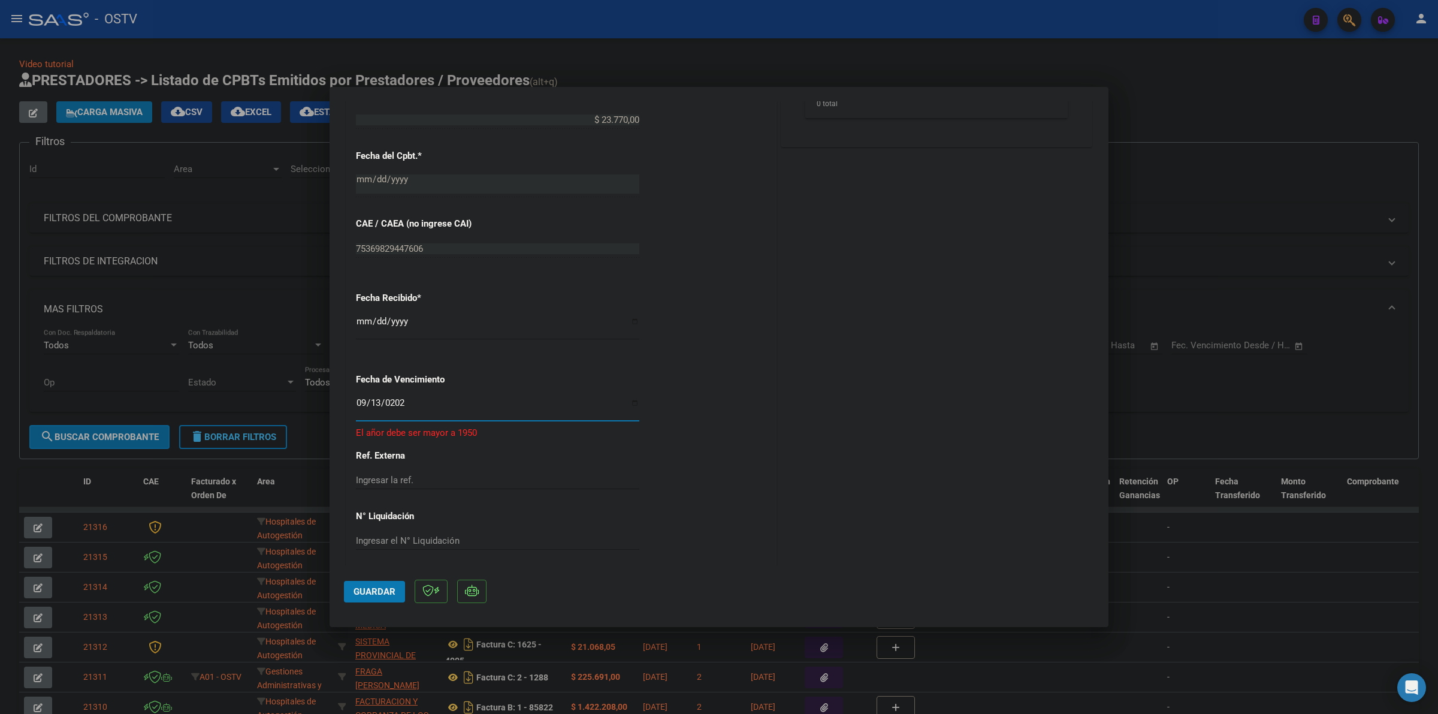
type input "[DATE]"
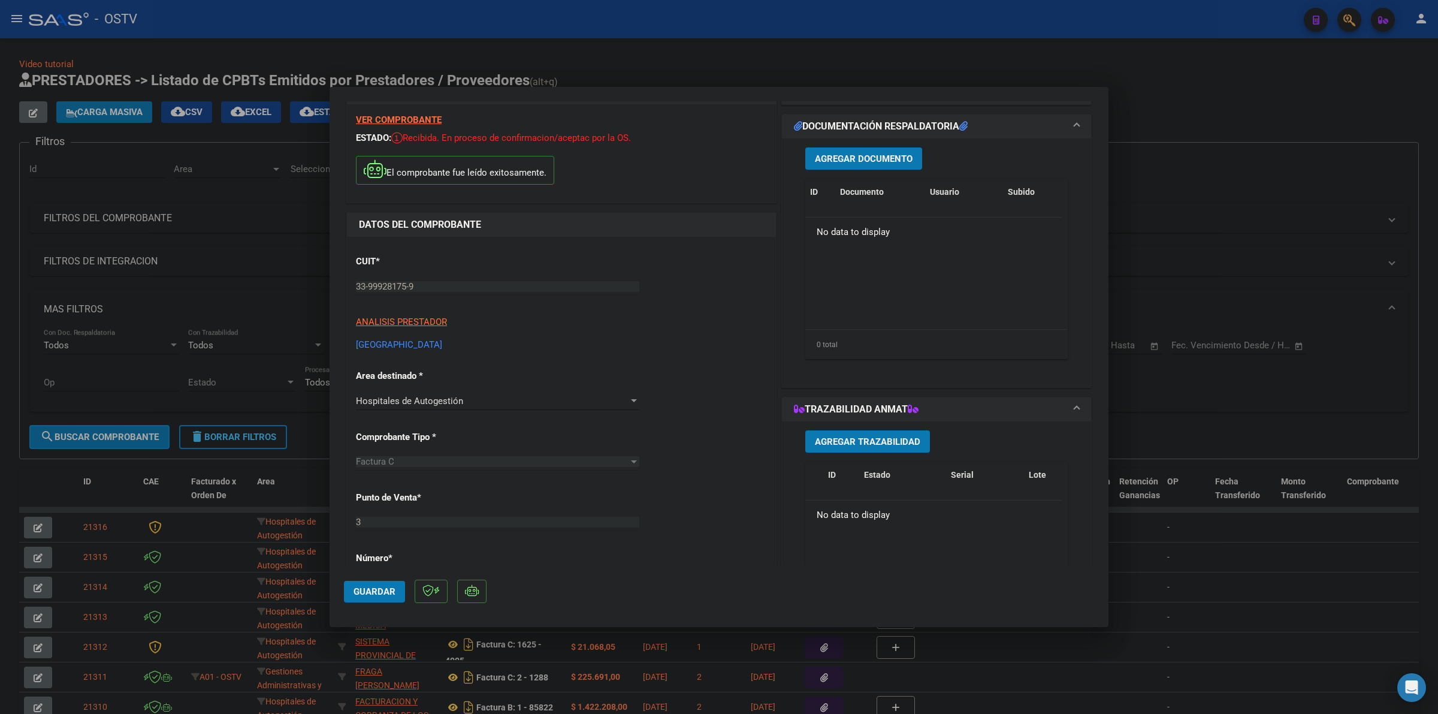
scroll to position [0, 0]
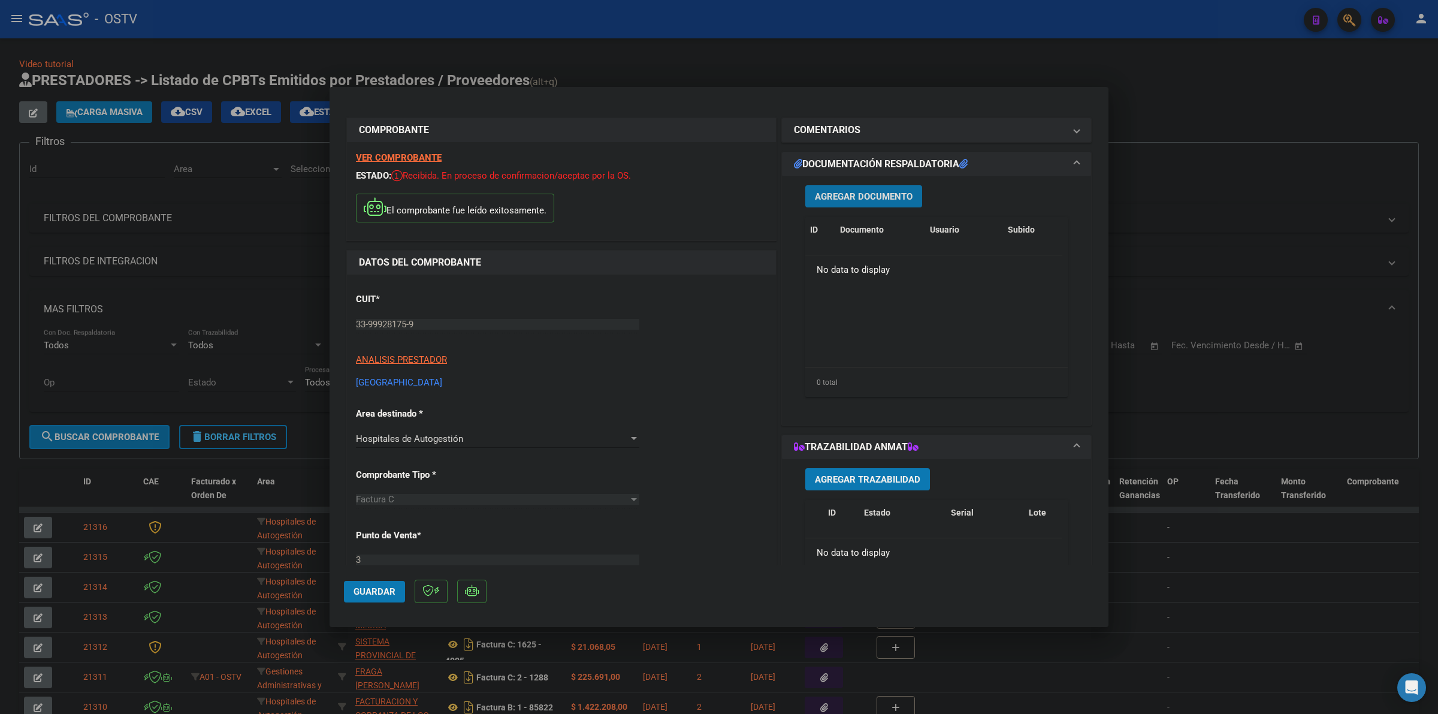
click at [868, 189] on button "Agregar Documento" at bounding box center [863, 196] width 117 height 22
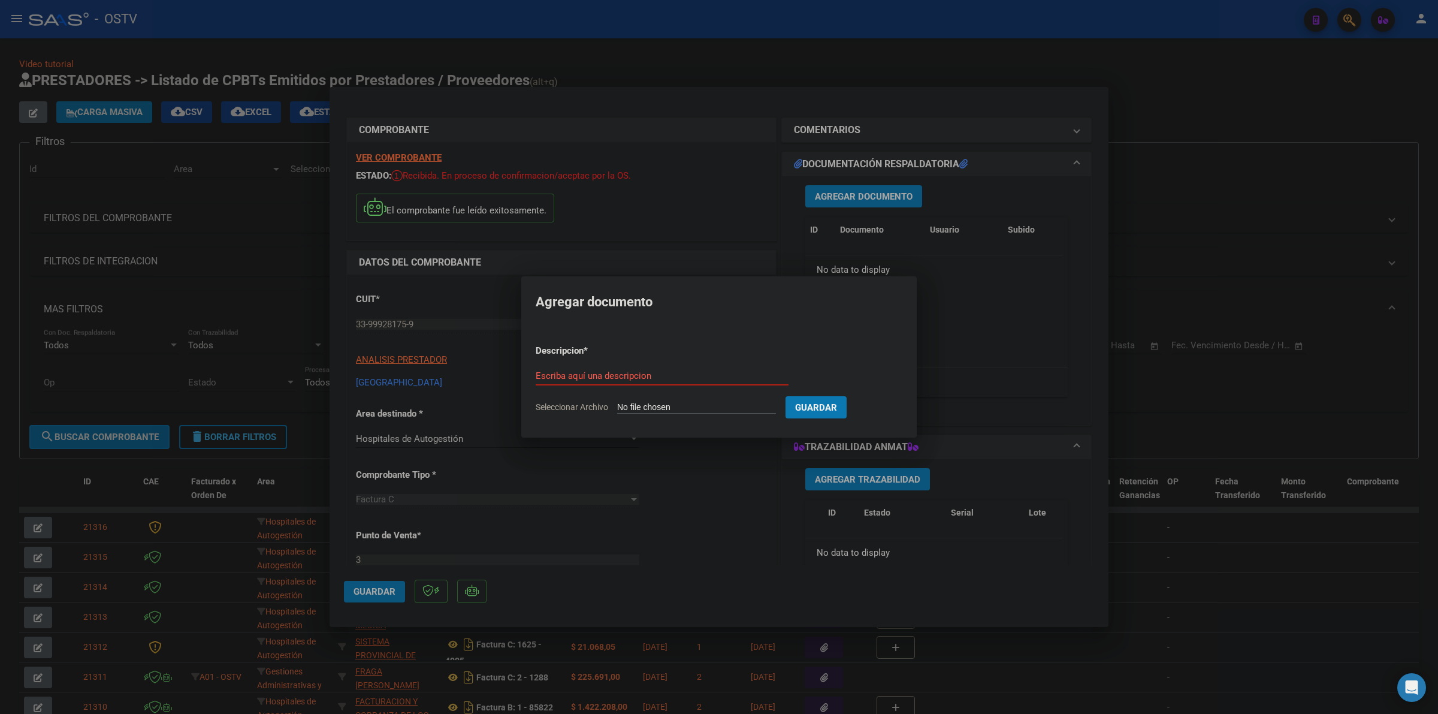
type input "C:\fakepath\FACTURA - 3 13675 - MINISTERIO DE SALUD [GEOGRAPHIC_DATA]pdf"
type input "FACTURA Y ANEXO"
click at [848, 396] on button "Guardar" at bounding box center [878, 407] width 61 height 22
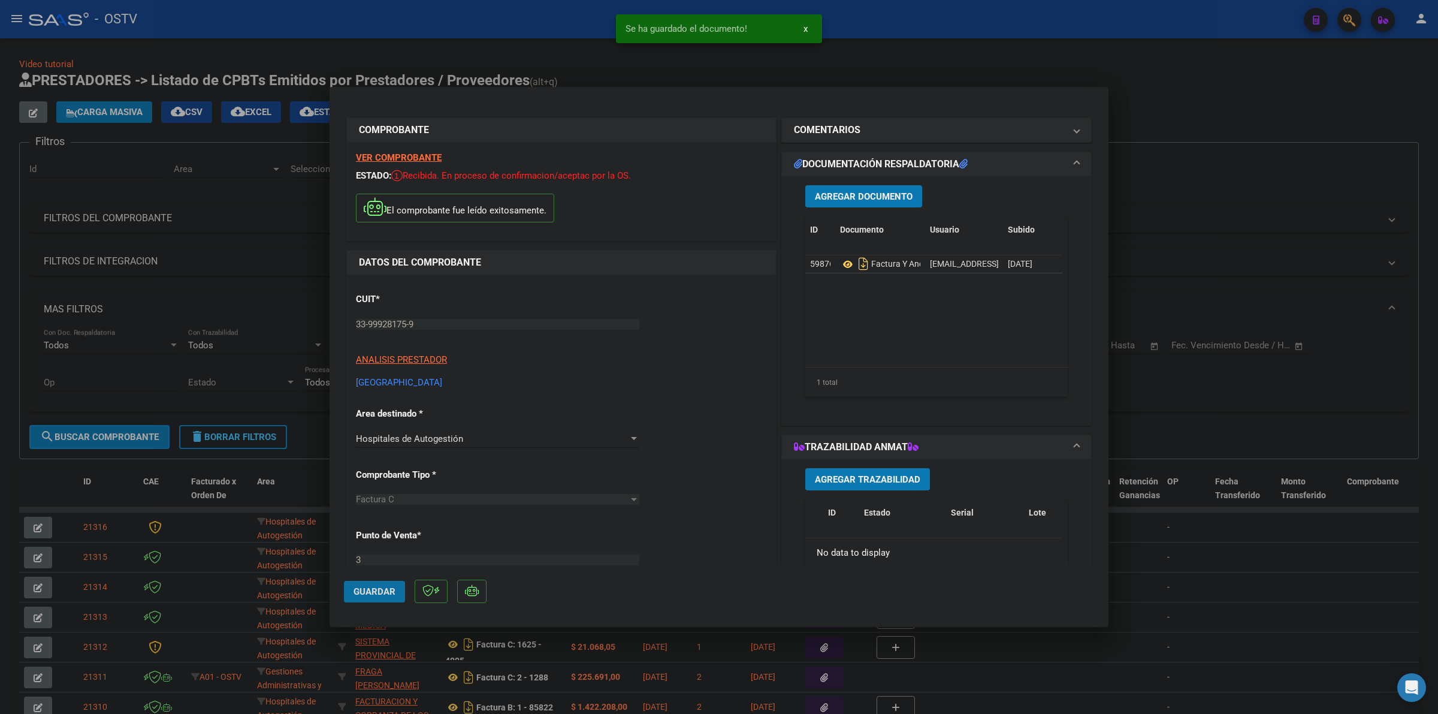
click at [392, 586] on span "Guardar" at bounding box center [374, 591] width 42 height 11
drag, startPoint x: 379, startPoint y: 594, endPoint x: 558, endPoint y: 80, distance: 544.2
click at [379, 588] on span "Guardar" at bounding box center [374, 591] width 42 height 11
click at [558, 60] on div at bounding box center [719, 357] width 1438 height 714
type input "$ 0,00"
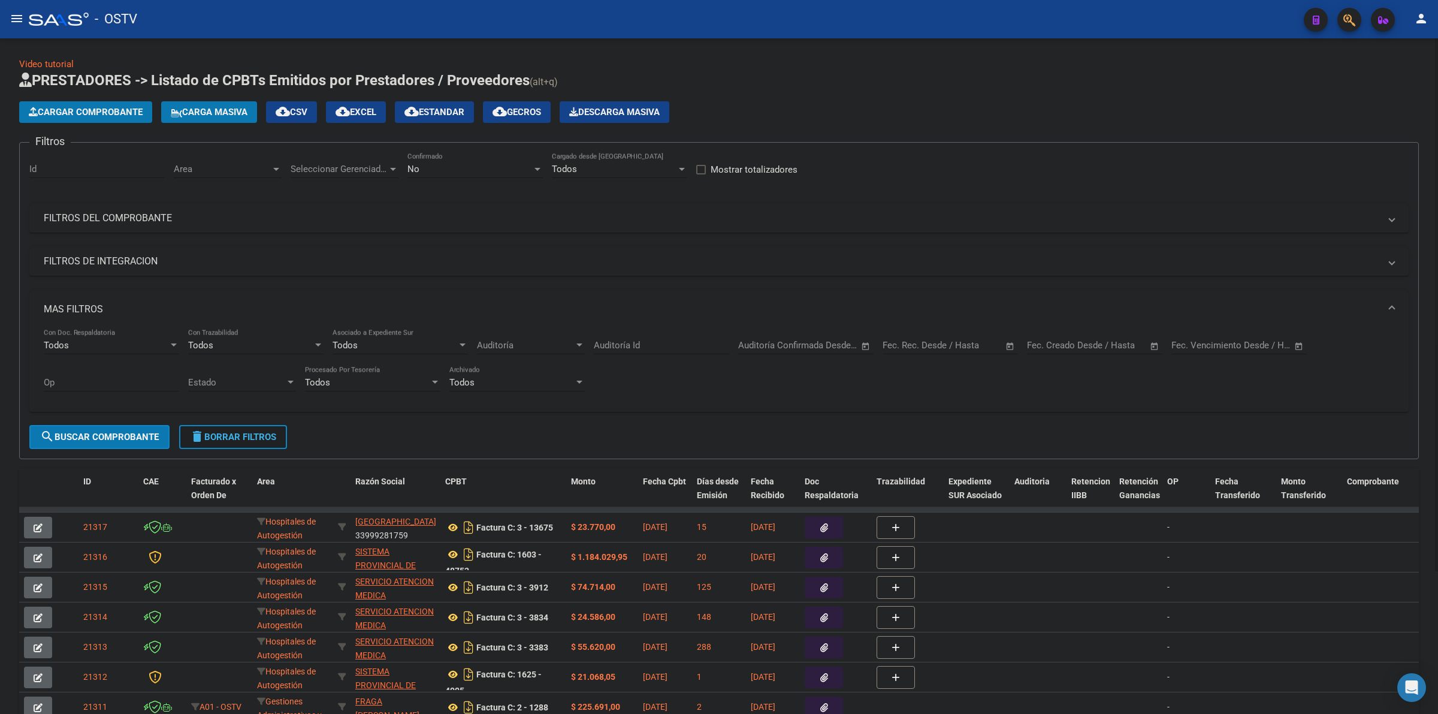
click at [244, 427] on button "delete Borrar Filtros" at bounding box center [233, 437] width 108 height 24
click at [683, 83] on h1 "PRESTADORES -> Listado de CPBTs Emitidos por Prestadores / Proveedores (alt+q)" at bounding box center [719, 81] width 1400 height 21
click at [259, 438] on span "delete Borrar Filtros" at bounding box center [233, 436] width 86 height 11
click at [825, 92] on app-list-header "PRESTADORES -> Listado de CPBTs Emitidos por Prestadores / Proveedores (alt+q) …" at bounding box center [719, 265] width 1400 height 388
click at [526, 164] on div "No" at bounding box center [469, 169] width 125 height 11
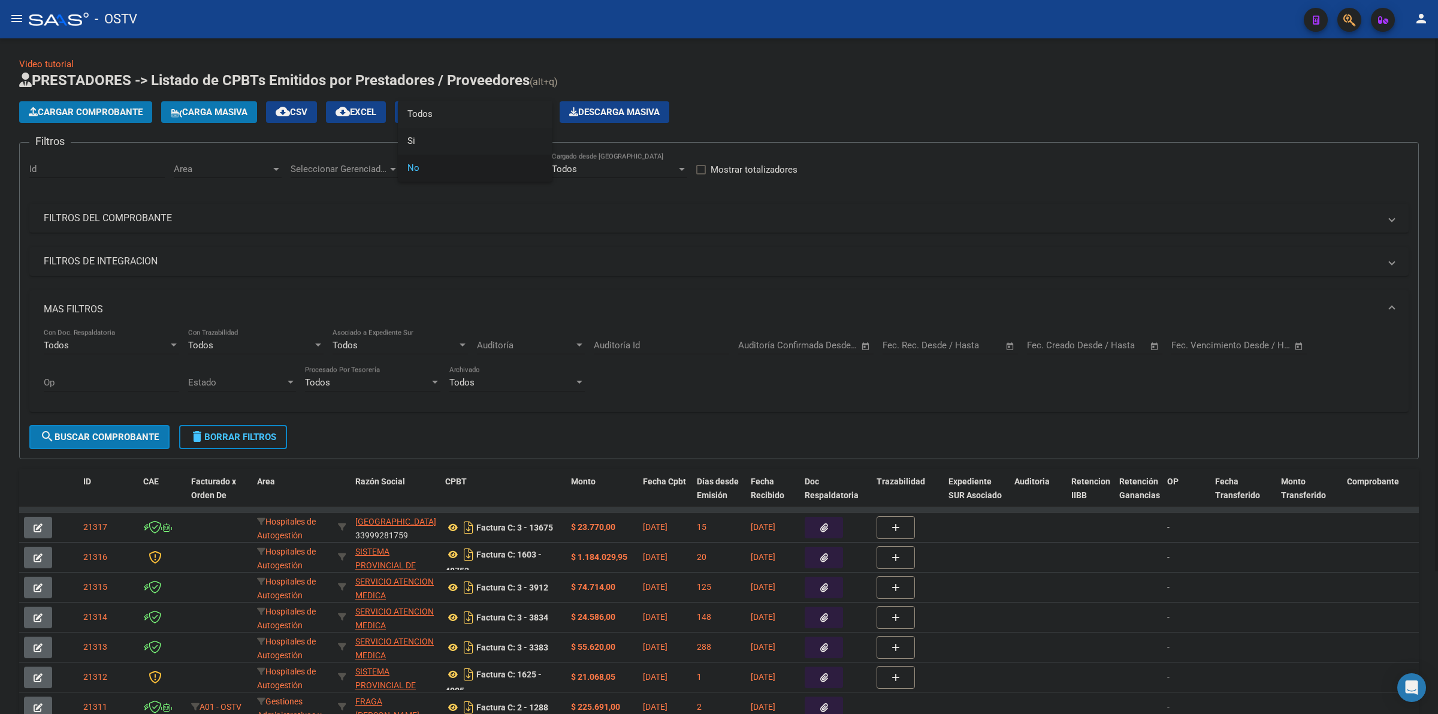
click at [463, 128] on span "Si" at bounding box center [474, 141] width 135 height 27
click at [465, 170] on div "Si" at bounding box center [469, 169] width 125 height 11
click at [438, 136] on span "Todos" at bounding box center [474, 141] width 135 height 27
click at [383, 441] on form "Filtros Id Area Area Seleccionar Gerenciador Seleccionar Gerenciador Todos Conf…" at bounding box center [719, 300] width 1400 height 317
click at [856, 113] on div "Cargar Comprobante Carga Masiva cloud_download CSV cloud_download EXCEL cloud_d…" at bounding box center [719, 112] width 1400 height 22
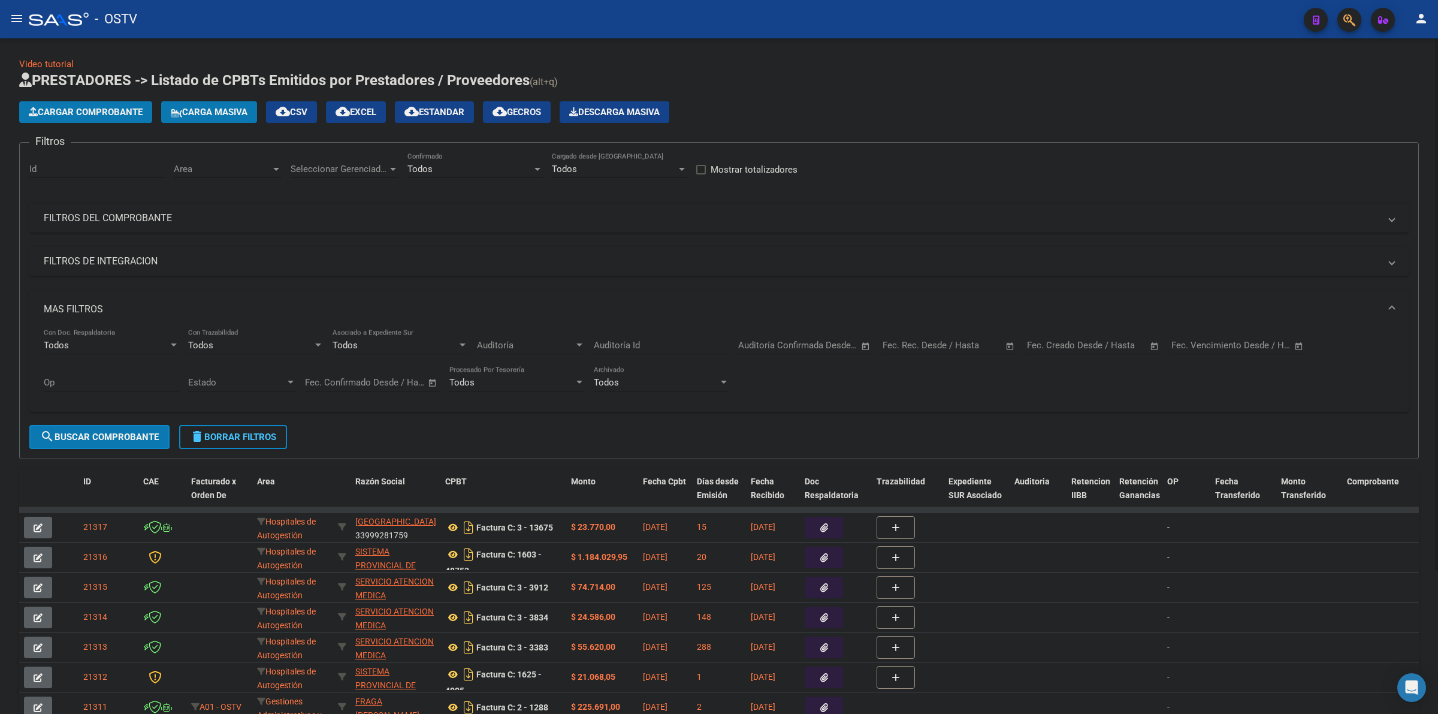
click at [856, 117] on div "Cargar Comprobante Carga Masiva cloud_download CSV cloud_download EXCEL cloud_d…" at bounding box center [719, 112] width 1400 height 22
